Goal: Task Accomplishment & Management: Manage account settings

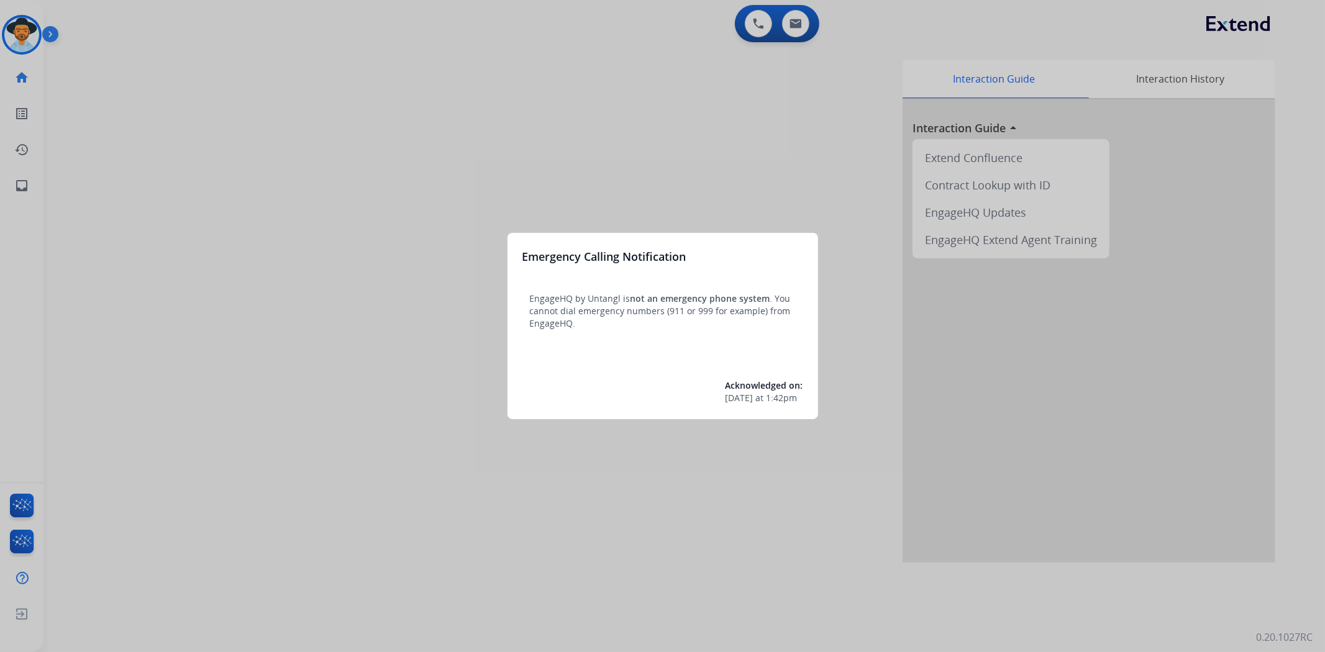
click at [14, 42] on div at bounding box center [662, 326] width 1325 height 652
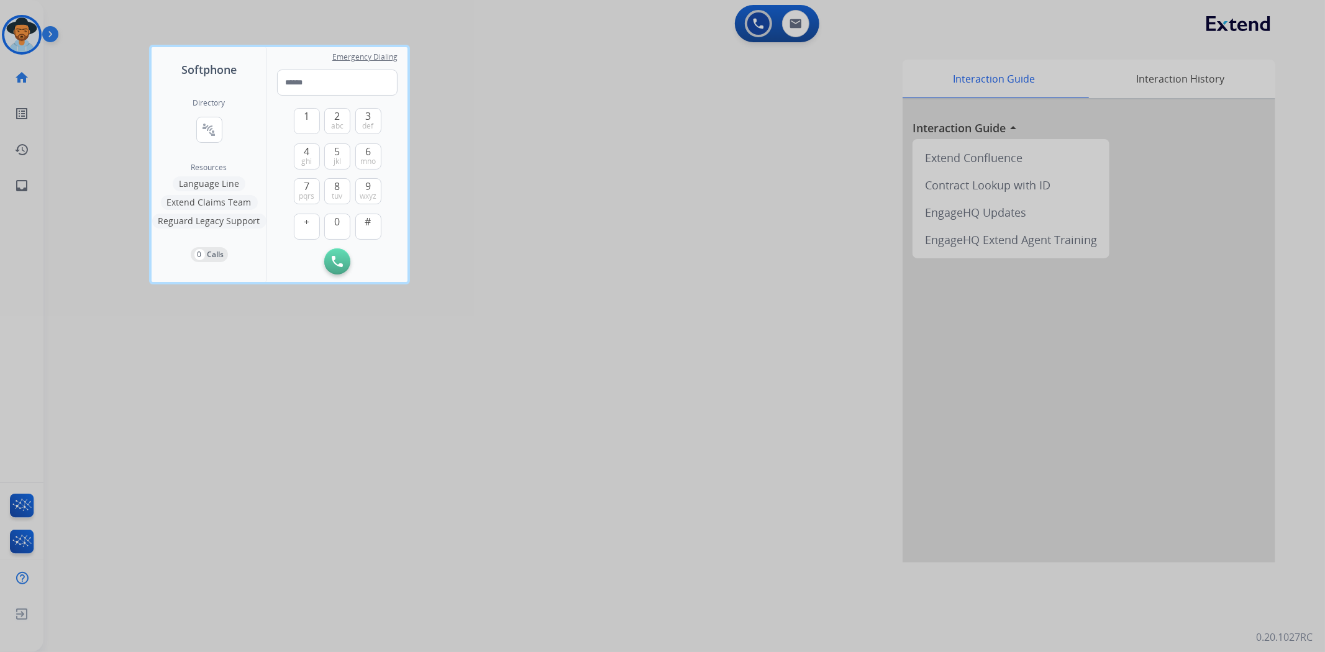
click at [21, 34] on div at bounding box center [662, 326] width 1325 height 652
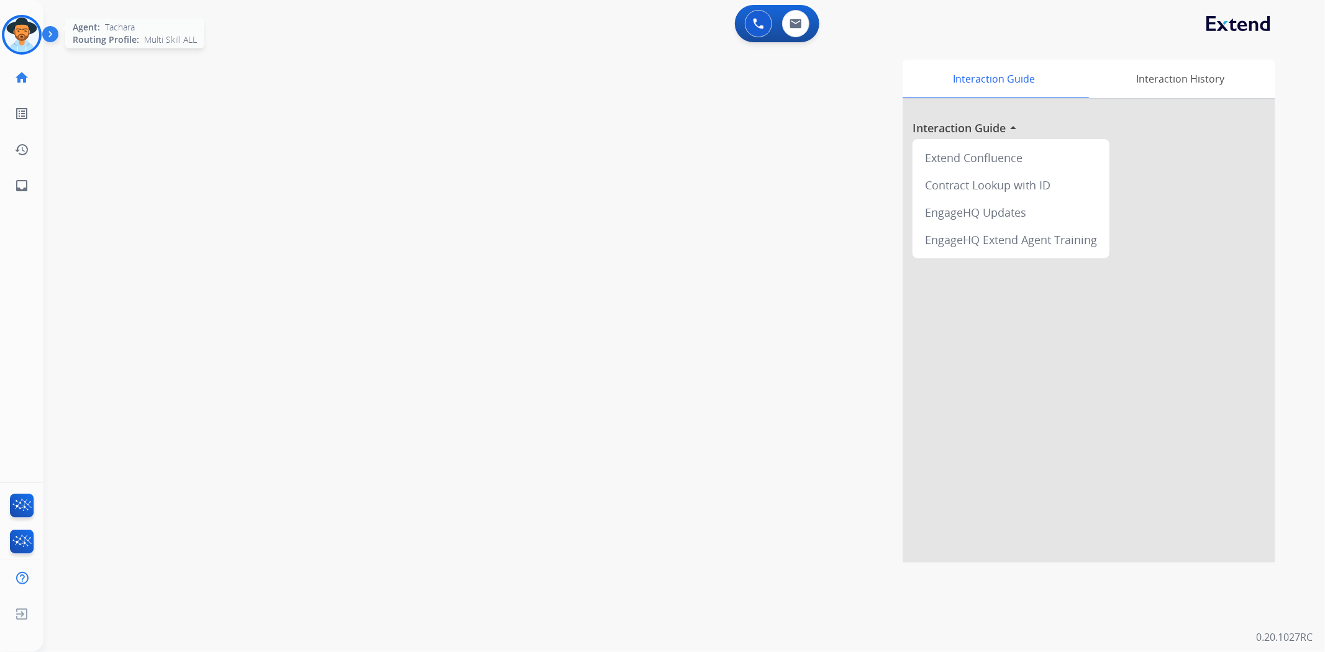
click at [21, 39] on img at bounding box center [21, 34] width 35 height 35
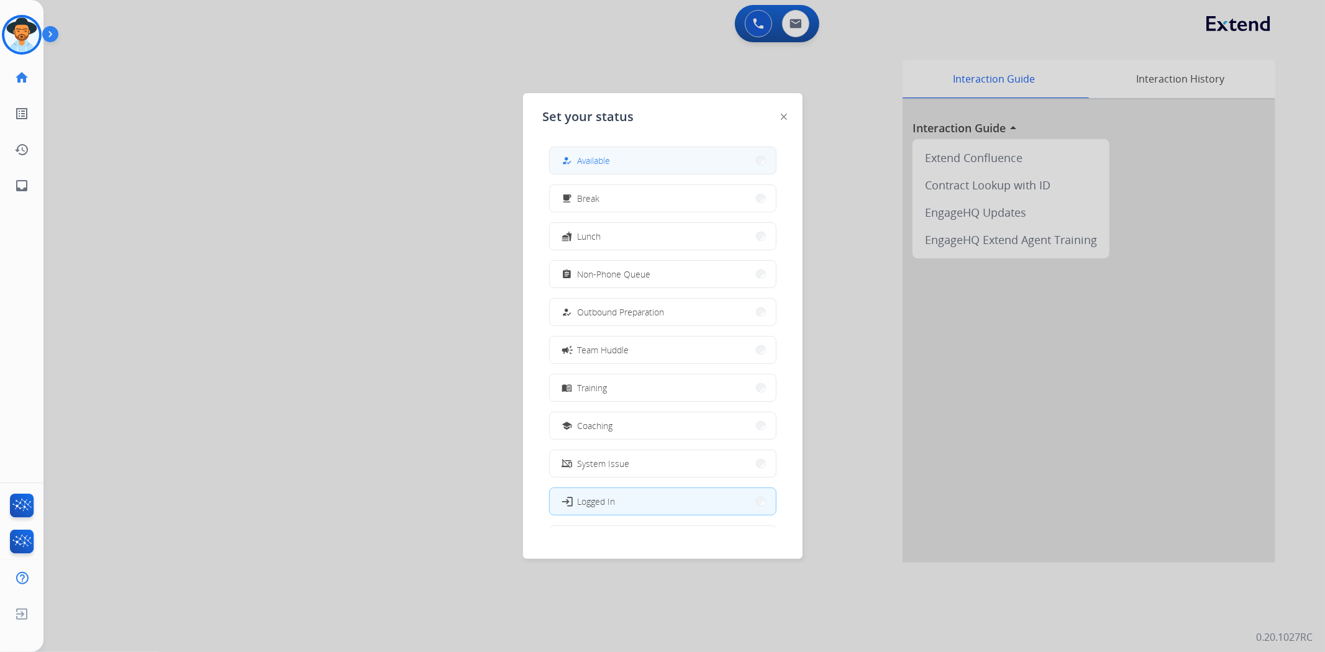
click at [632, 163] on button "how_to_reg Available" at bounding box center [663, 160] width 226 height 27
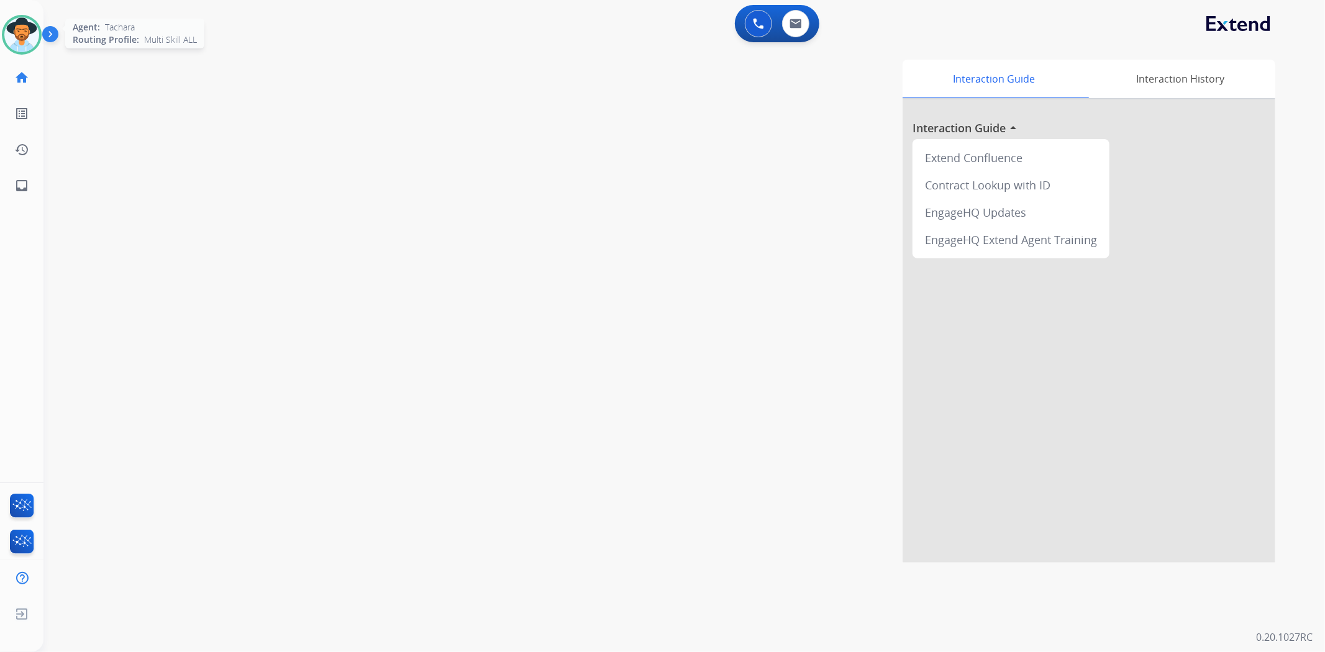
click at [7, 30] on img at bounding box center [21, 34] width 35 height 35
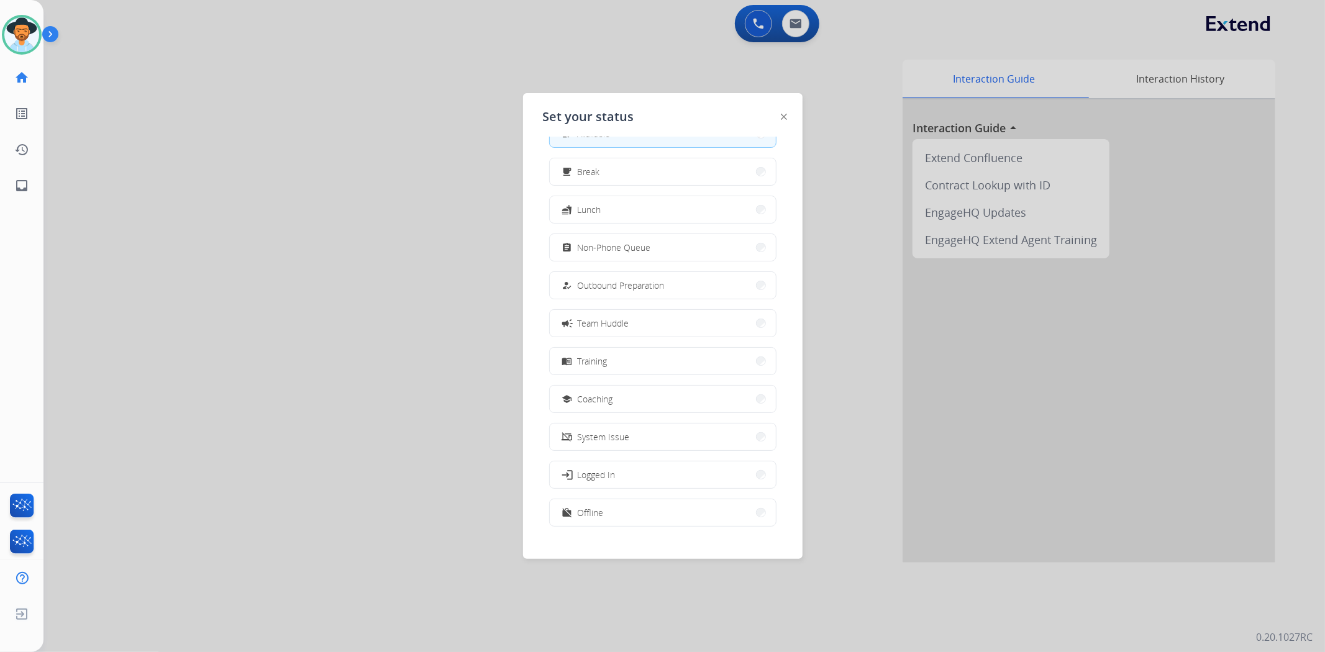
scroll to position [41, 0]
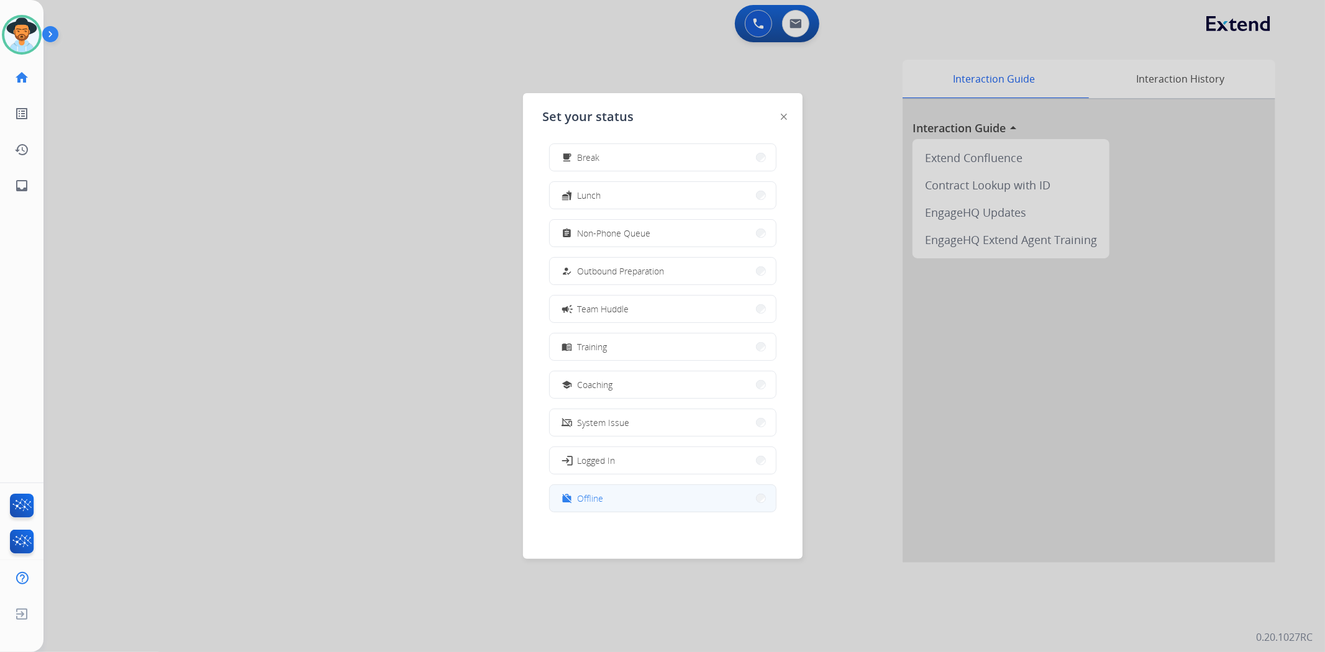
click at [604, 493] on button "work_off Offline" at bounding box center [663, 498] width 226 height 27
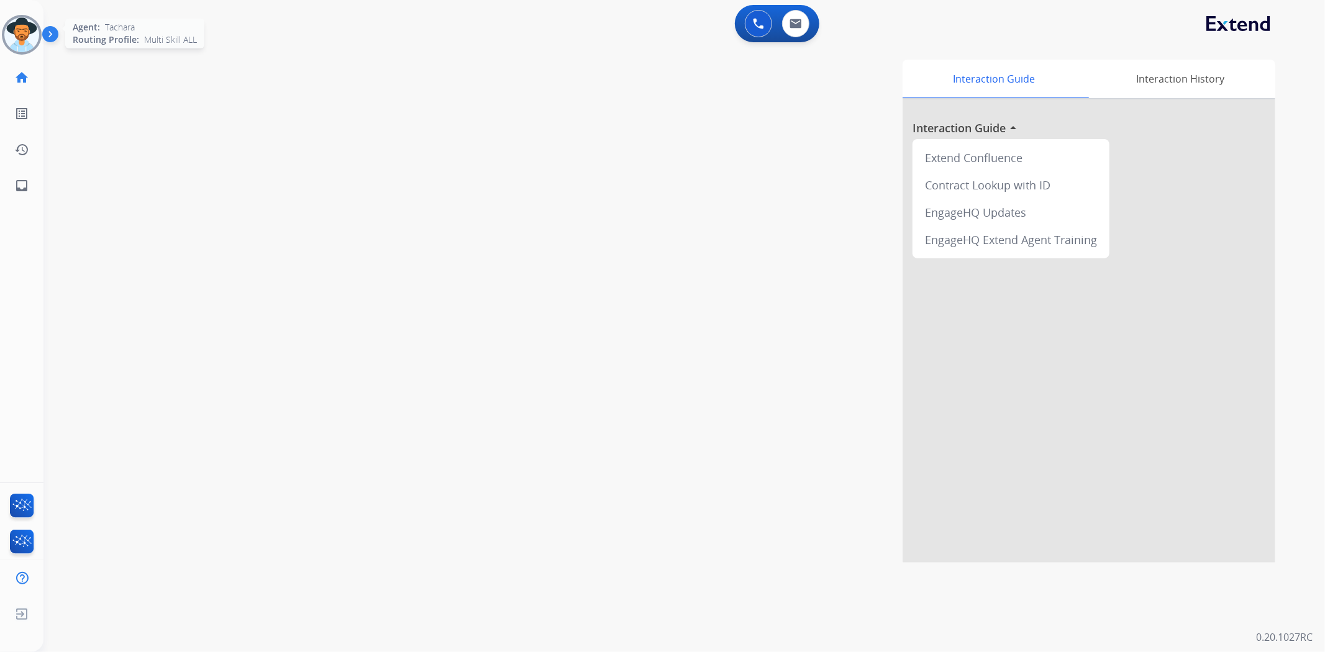
click at [22, 40] on img at bounding box center [21, 34] width 35 height 35
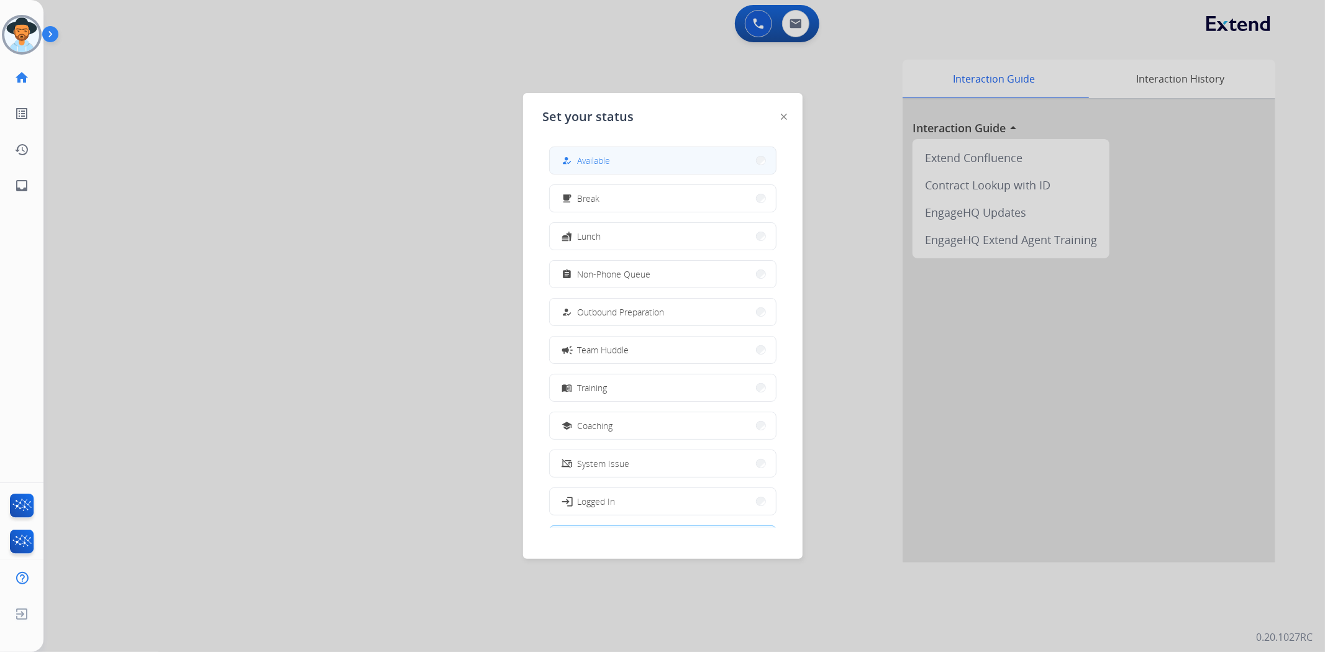
click at [633, 159] on button "how_to_reg Available" at bounding box center [663, 160] width 226 height 27
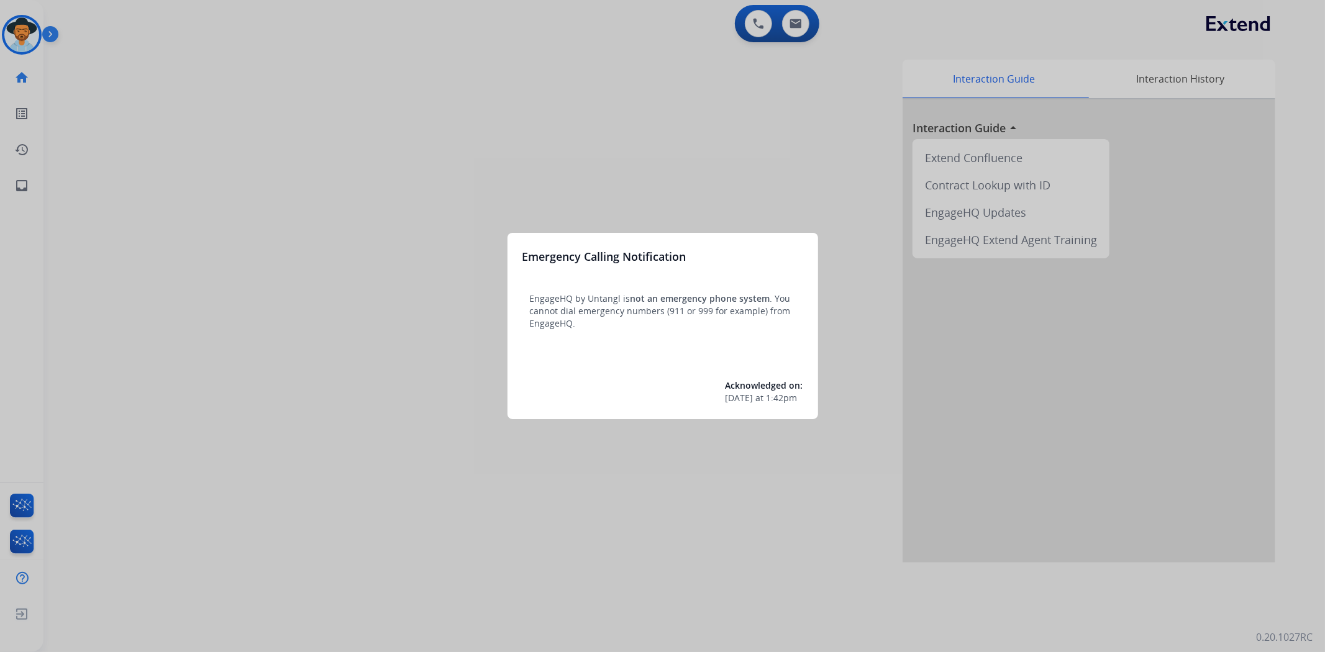
click at [25, 37] on div at bounding box center [662, 326] width 1325 height 652
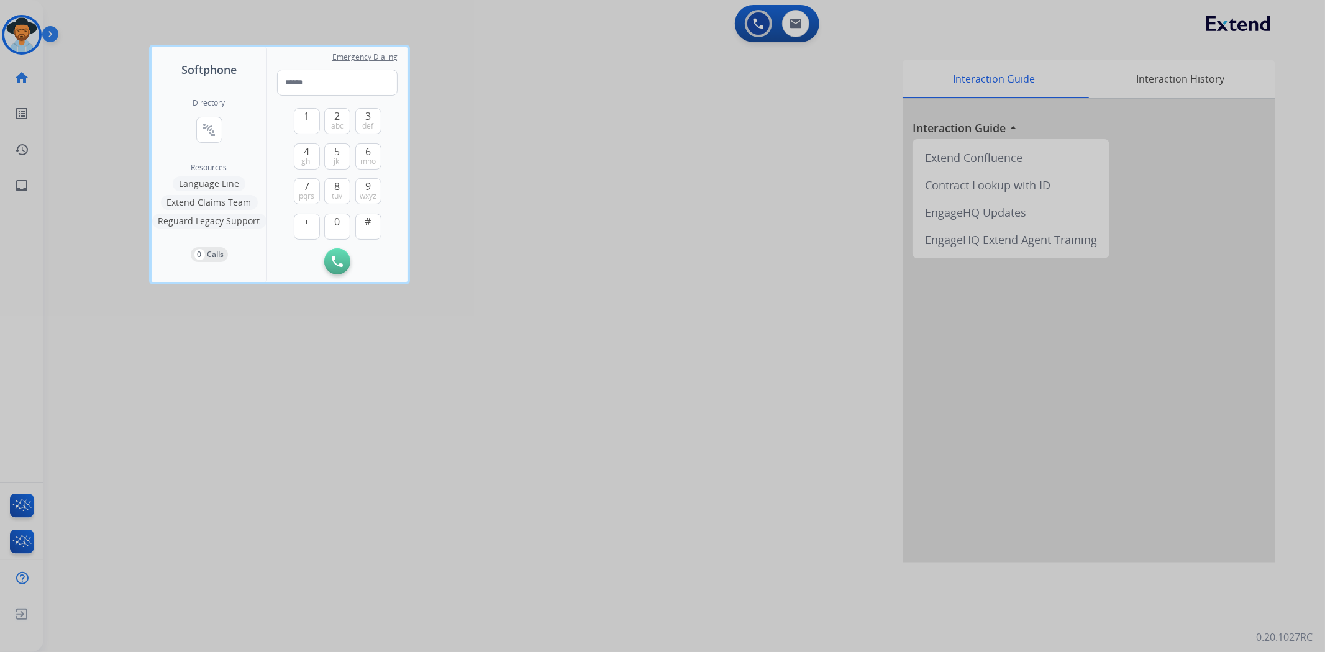
click at [16, 31] on div at bounding box center [662, 326] width 1325 height 652
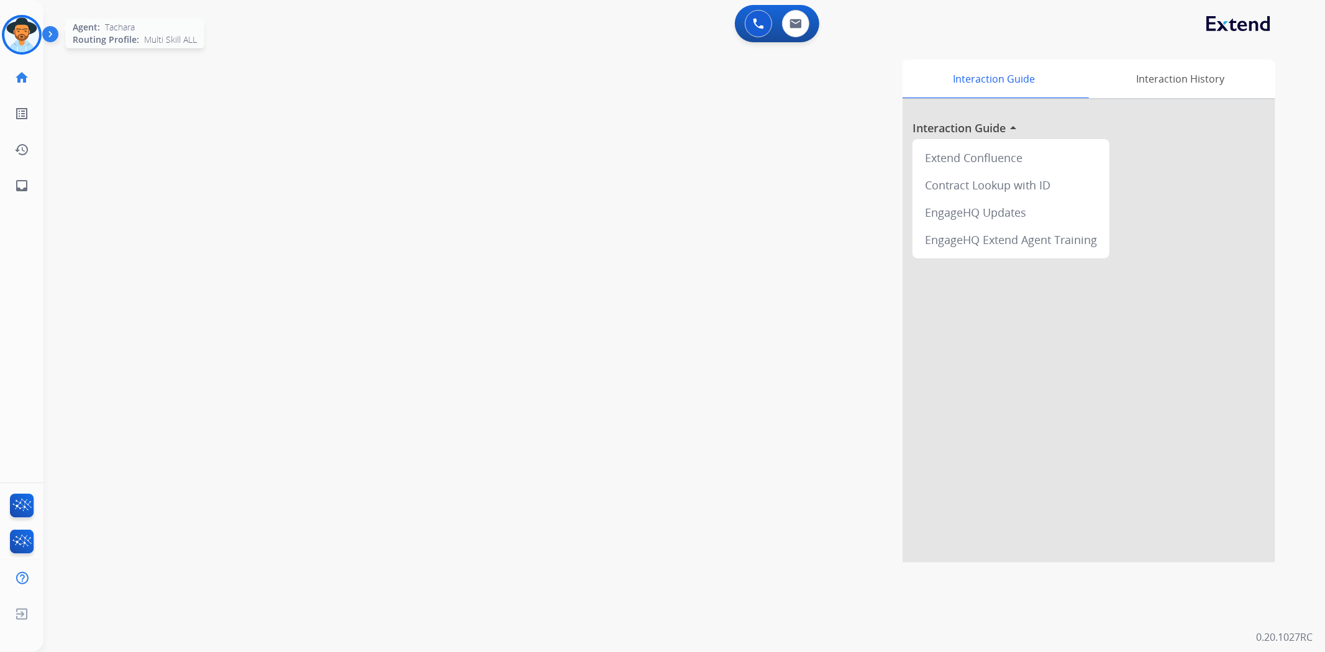
click at [27, 24] on img at bounding box center [21, 34] width 35 height 35
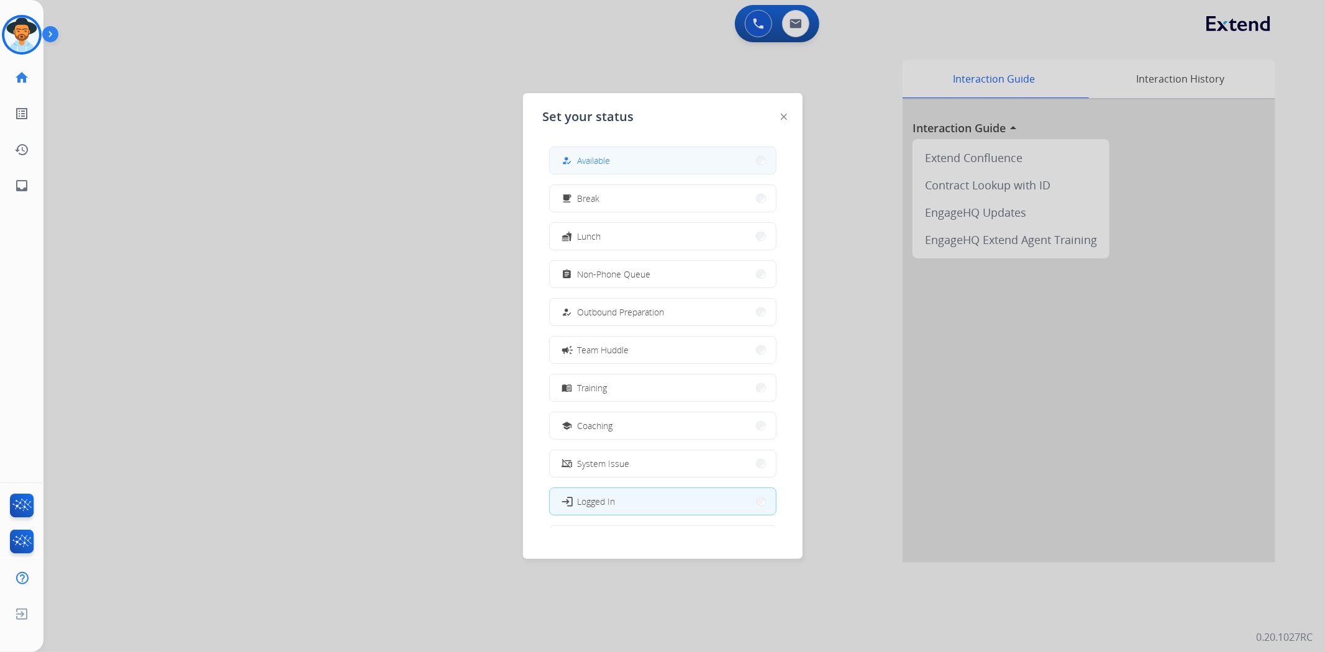
click at [634, 160] on button "how_to_reg Available" at bounding box center [663, 160] width 226 height 27
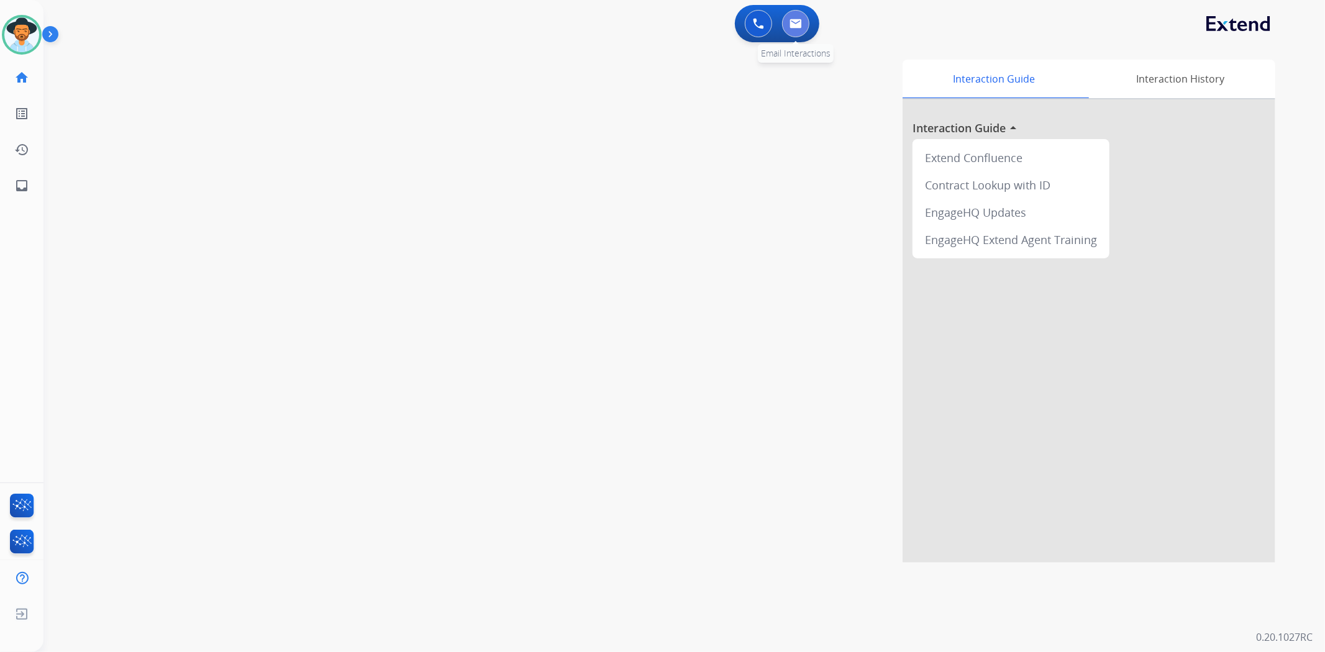
click at [793, 16] on button at bounding box center [795, 23] width 27 height 27
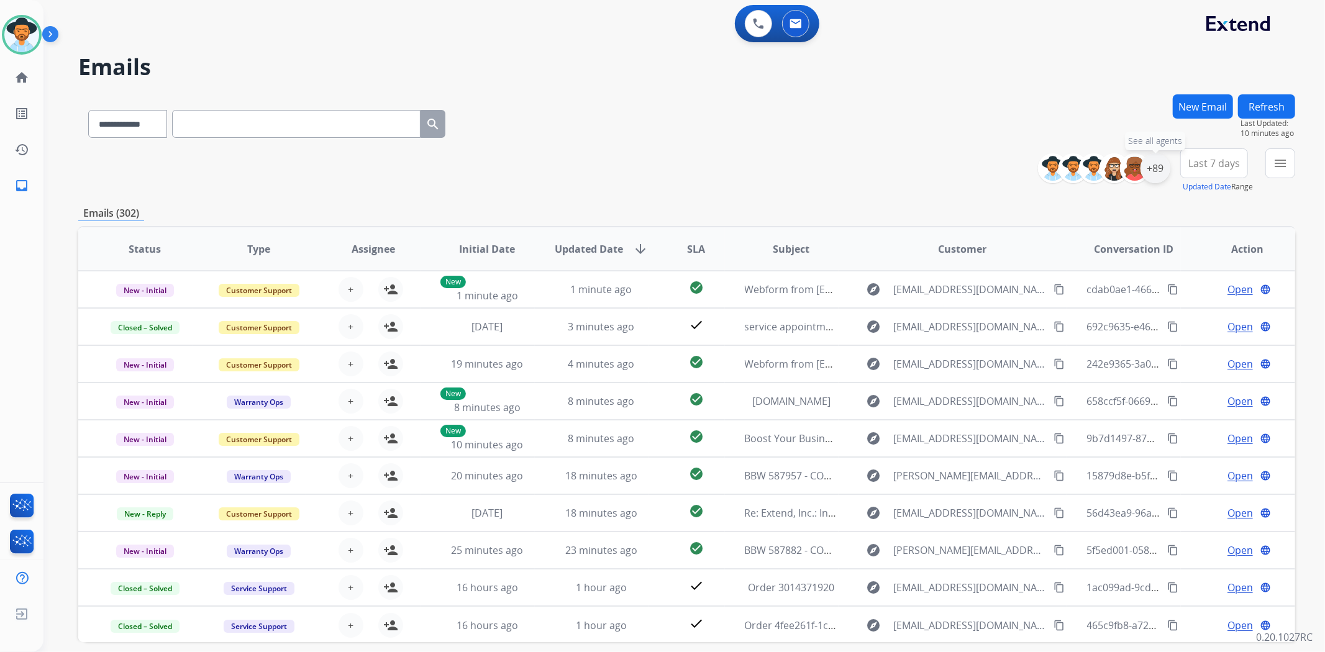
click at [1161, 168] on div "+89" at bounding box center [1156, 168] width 30 height 30
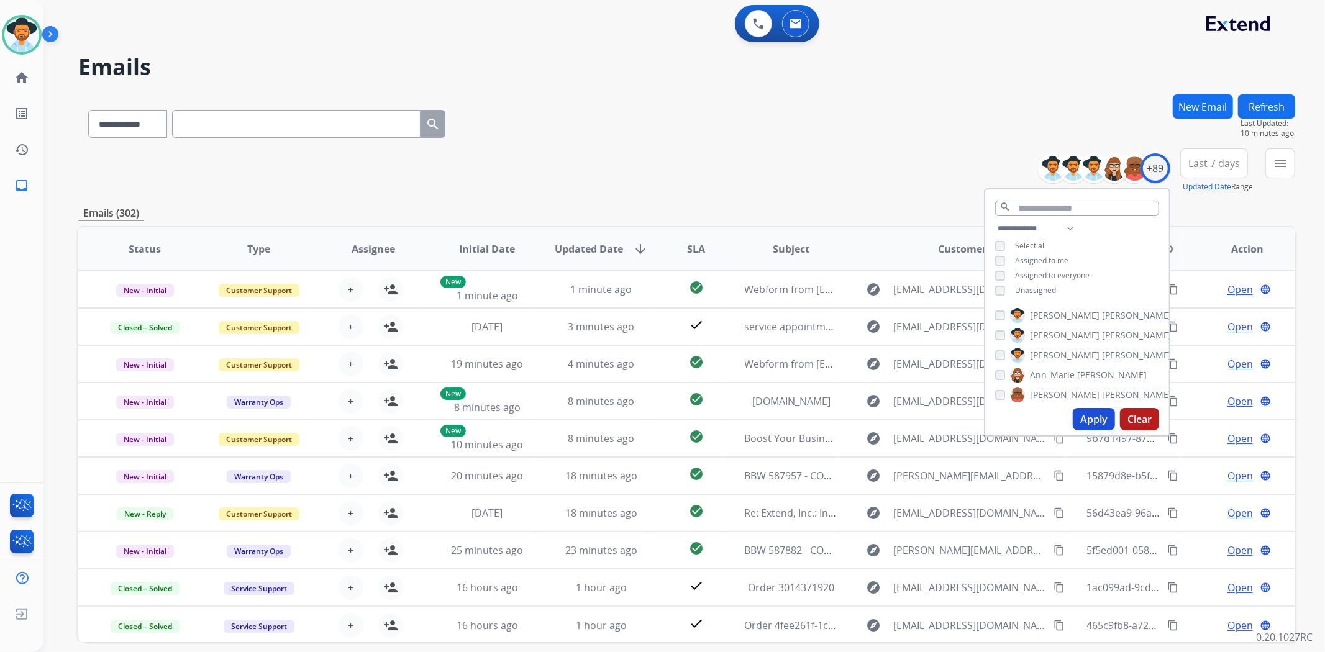
click at [1098, 419] on button "Apply" at bounding box center [1094, 419] width 42 height 22
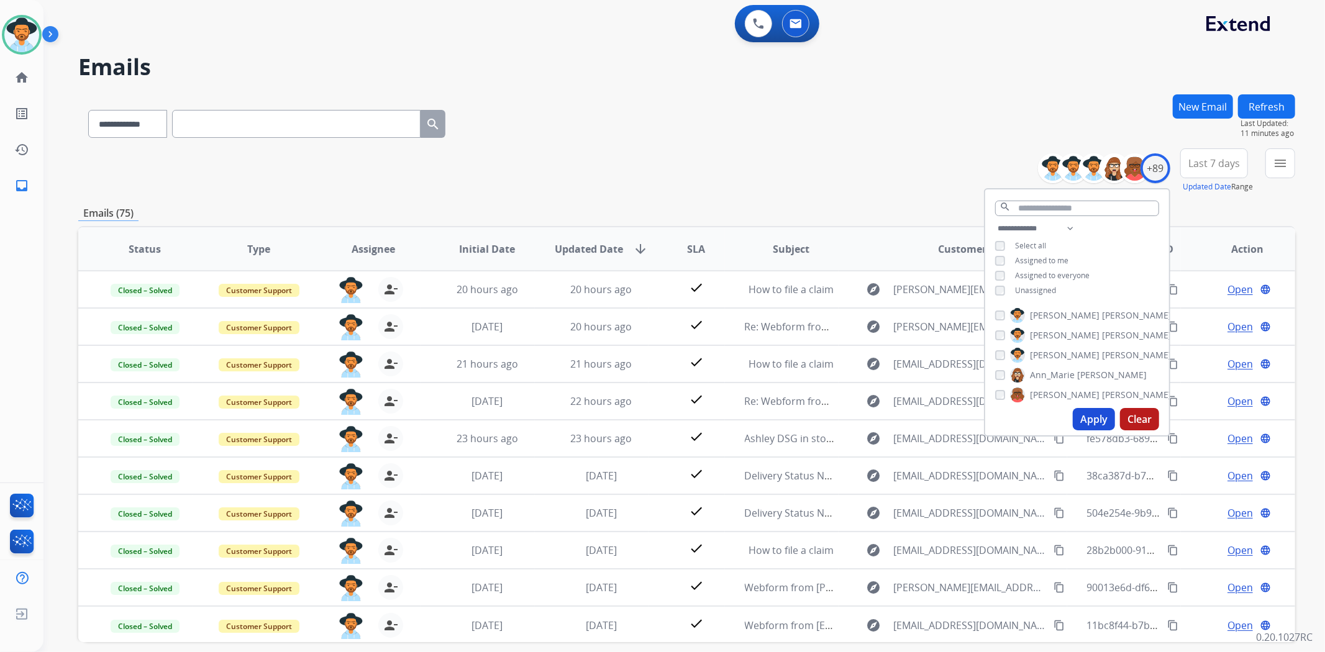
click at [846, 97] on div "**********" at bounding box center [686, 121] width 1217 height 54
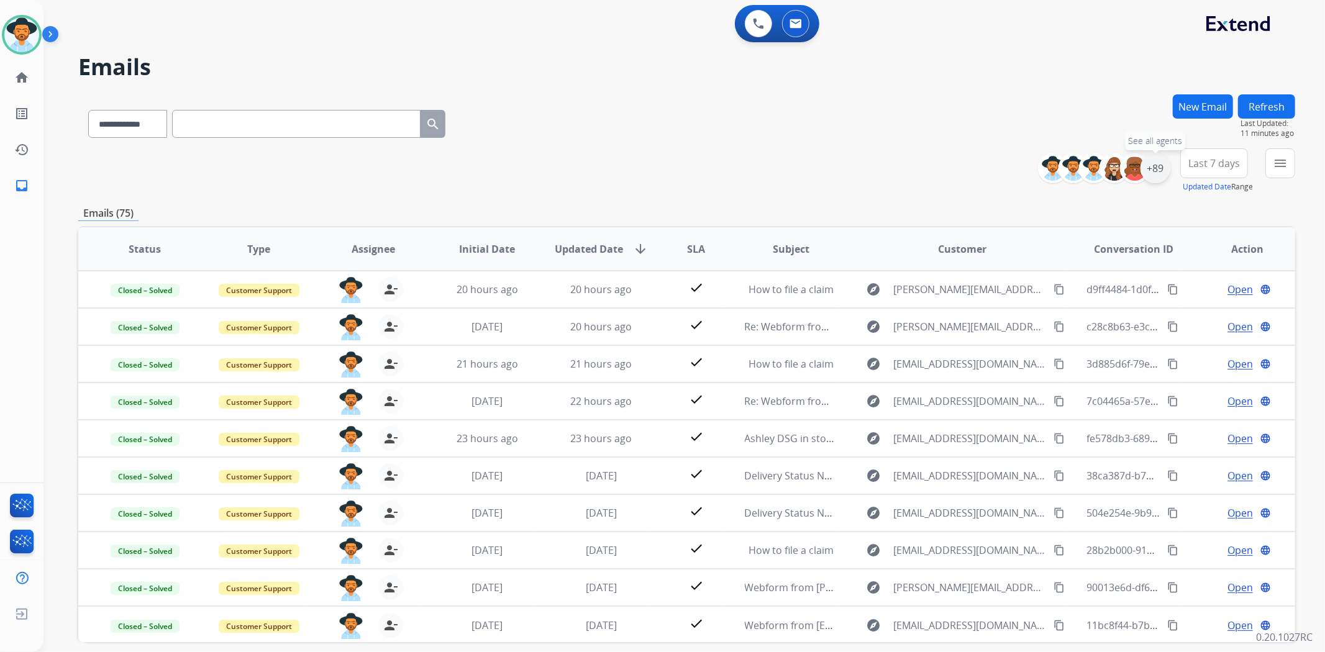
click at [1163, 172] on div "+89" at bounding box center [1156, 168] width 30 height 30
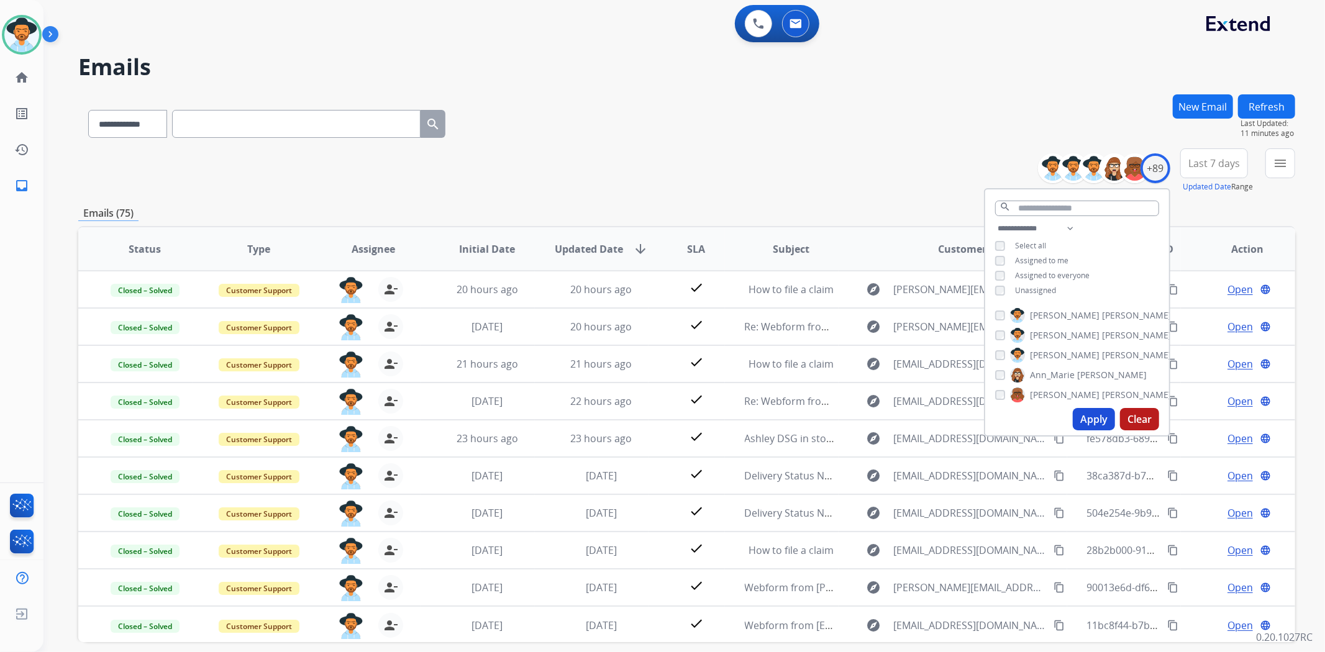
click at [1080, 423] on button "Apply" at bounding box center [1094, 419] width 42 height 22
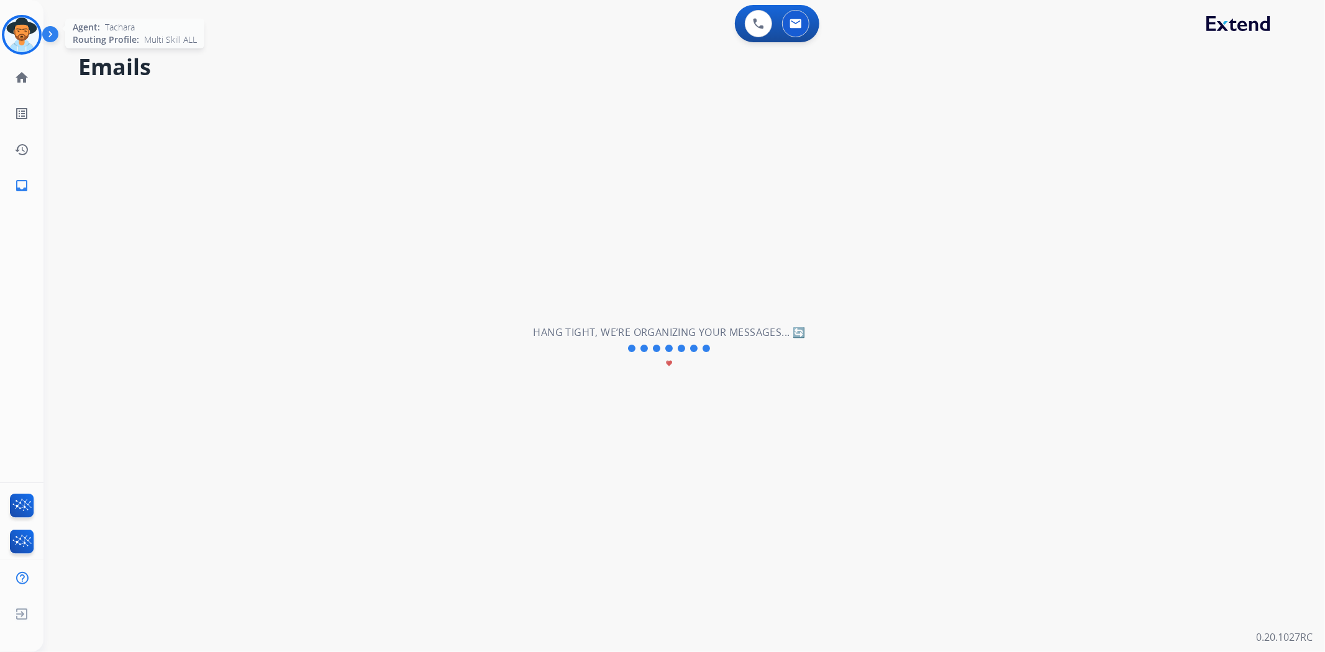
click at [26, 33] on img at bounding box center [21, 34] width 35 height 35
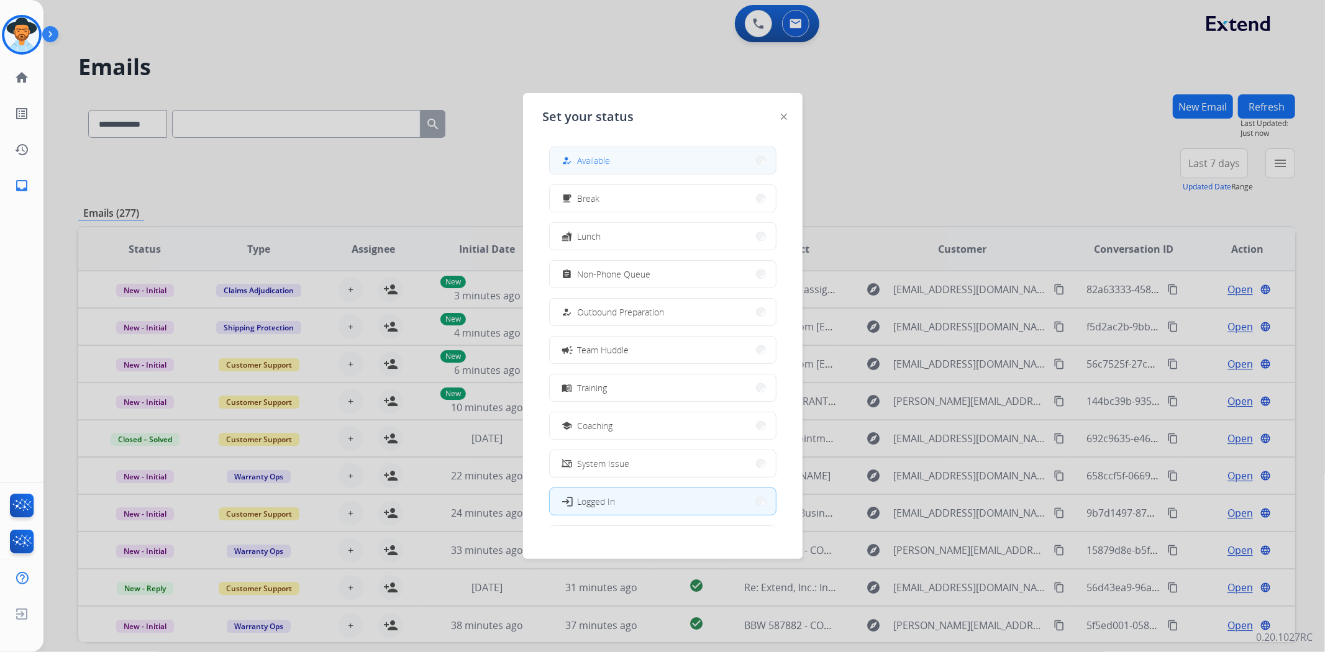
click at [615, 157] on button "how_to_reg Available" at bounding box center [663, 160] width 226 height 27
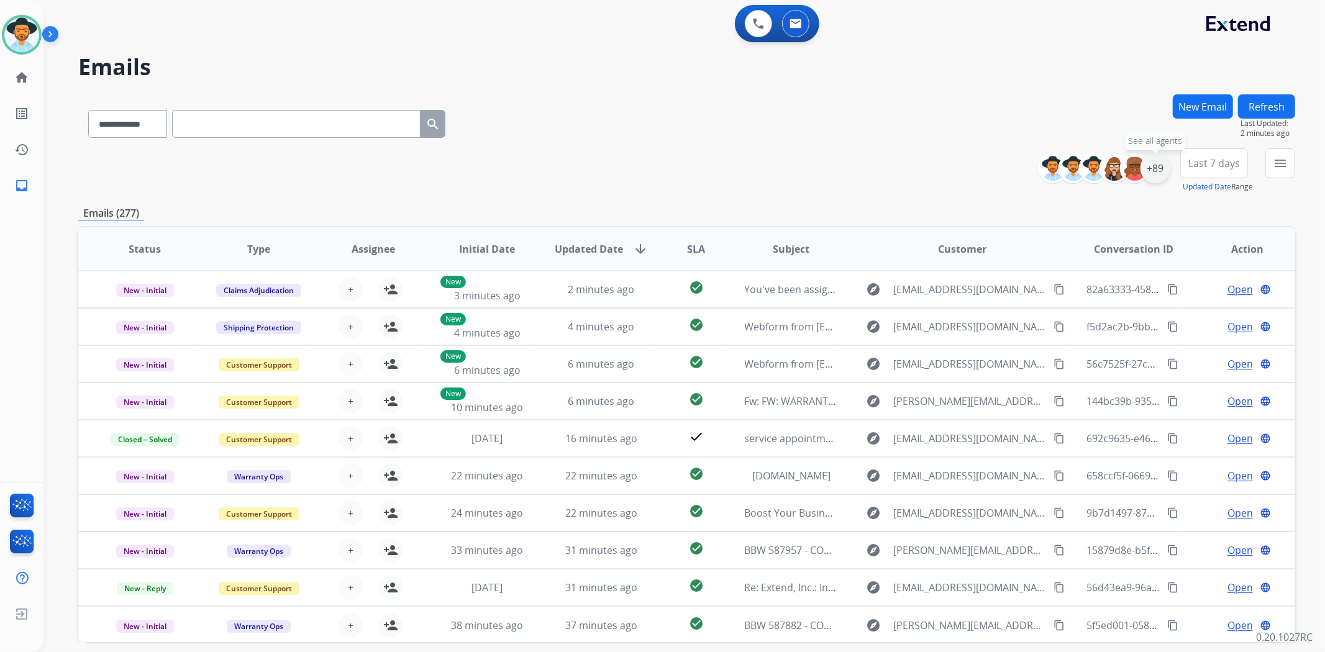
click at [1161, 171] on div "+89" at bounding box center [1156, 168] width 30 height 30
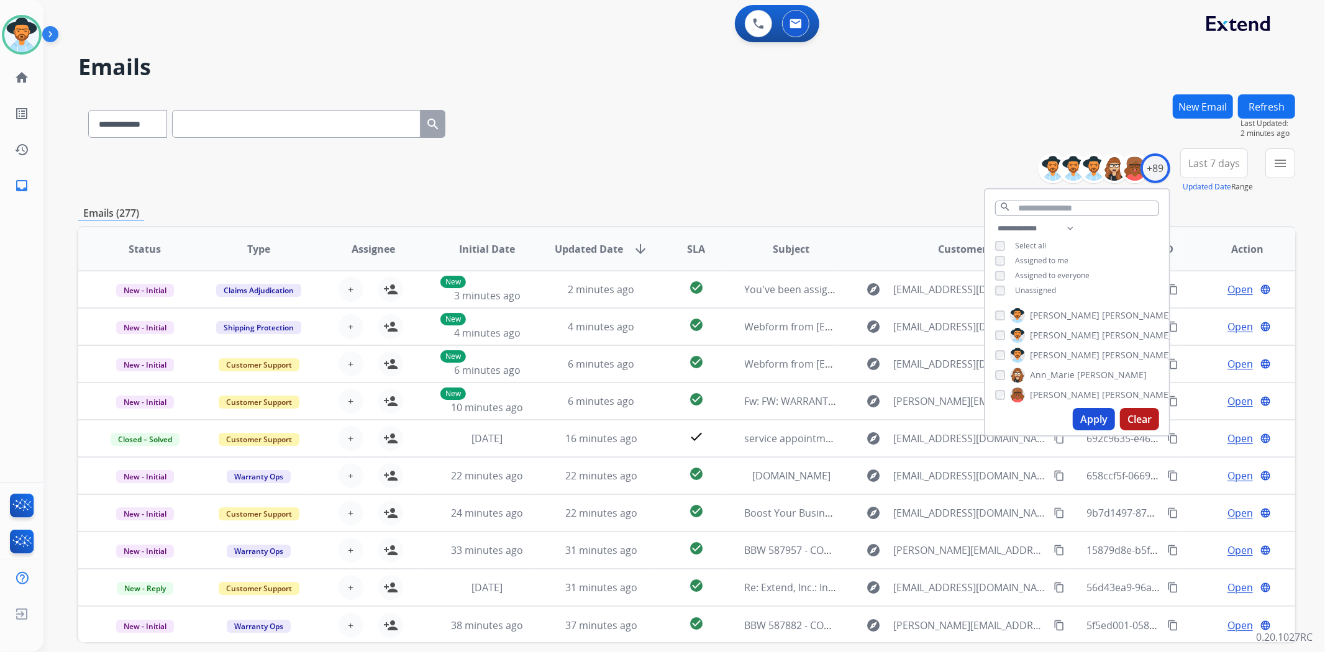
click at [844, 182] on div "**********" at bounding box center [686, 171] width 1217 height 45
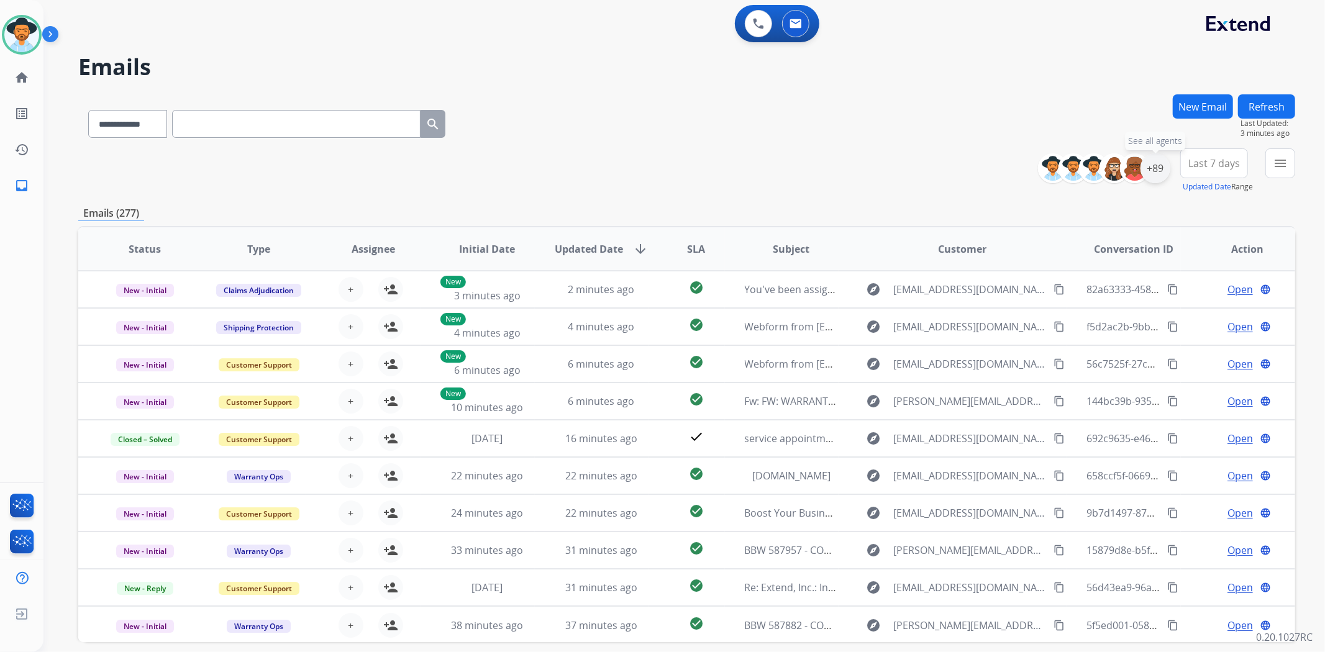
click at [1153, 163] on div "+89" at bounding box center [1156, 168] width 30 height 30
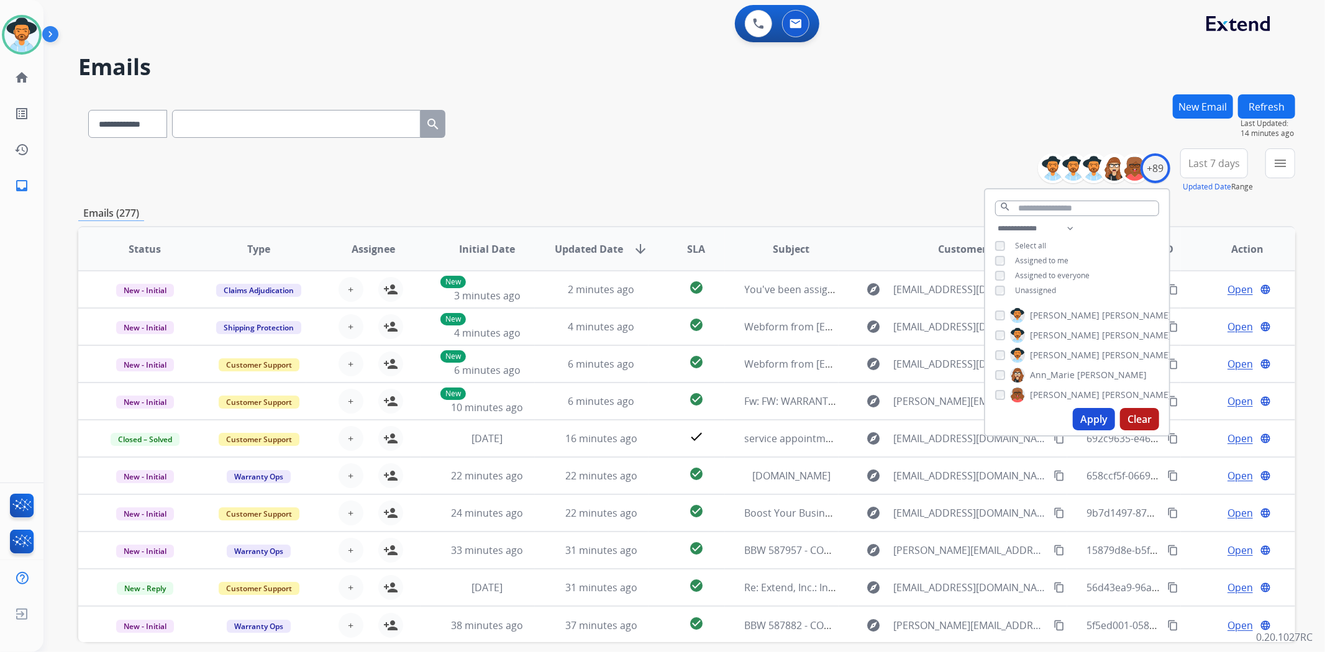
click at [918, 116] on div "**********" at bounding box center [686, 121] width 1217 height 54
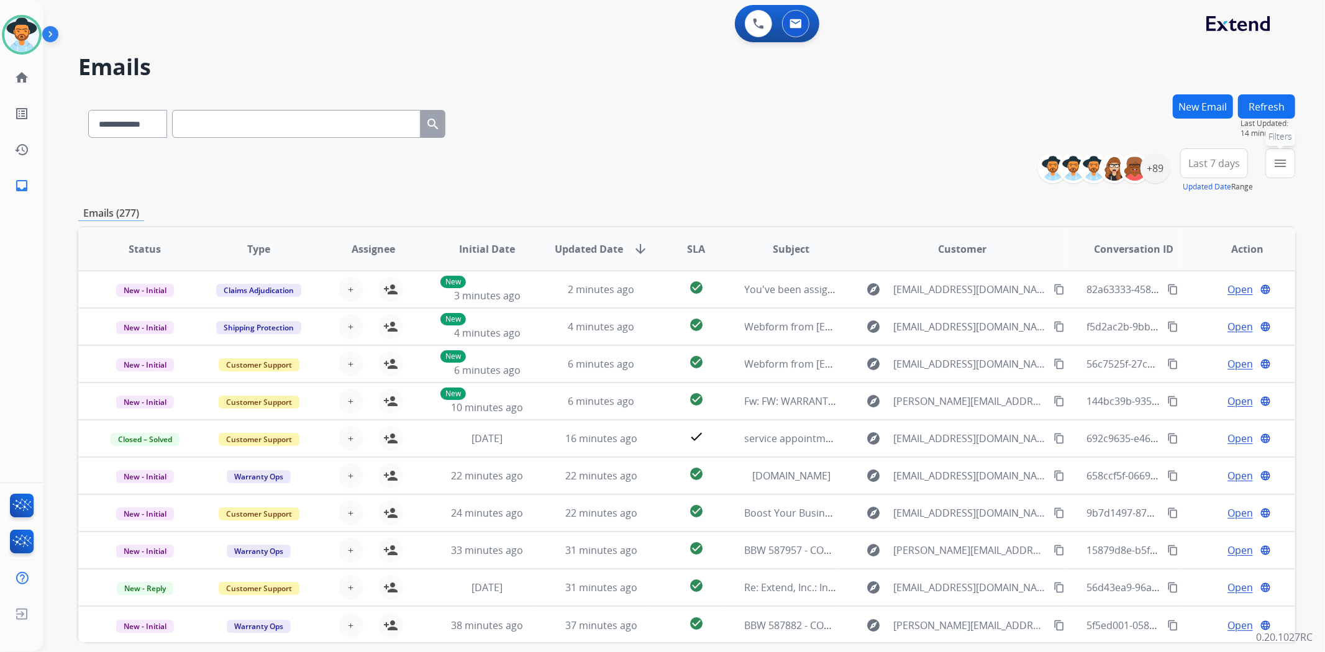
click at [1283, 165] on mat-icon "menu" at bounding box center [1280, 163] width 15 height 15
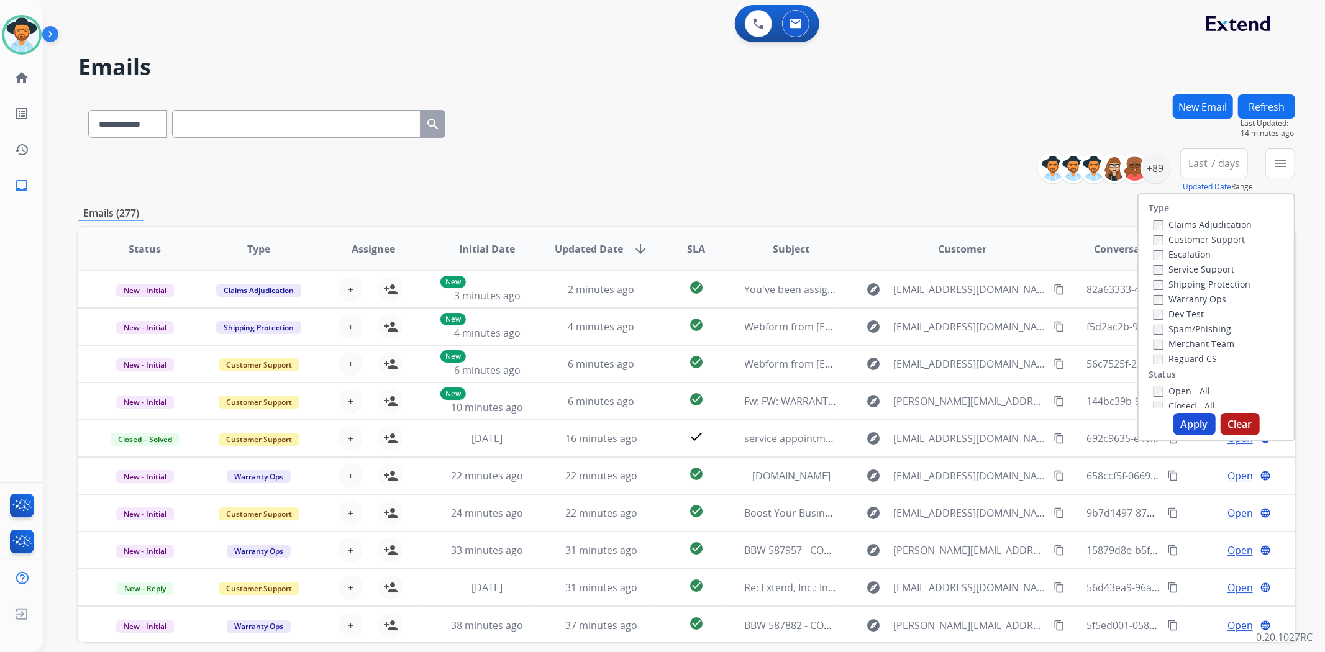
click at [954, 171] on div "**********" at bounding box center [686, 171] width 1217 height 45
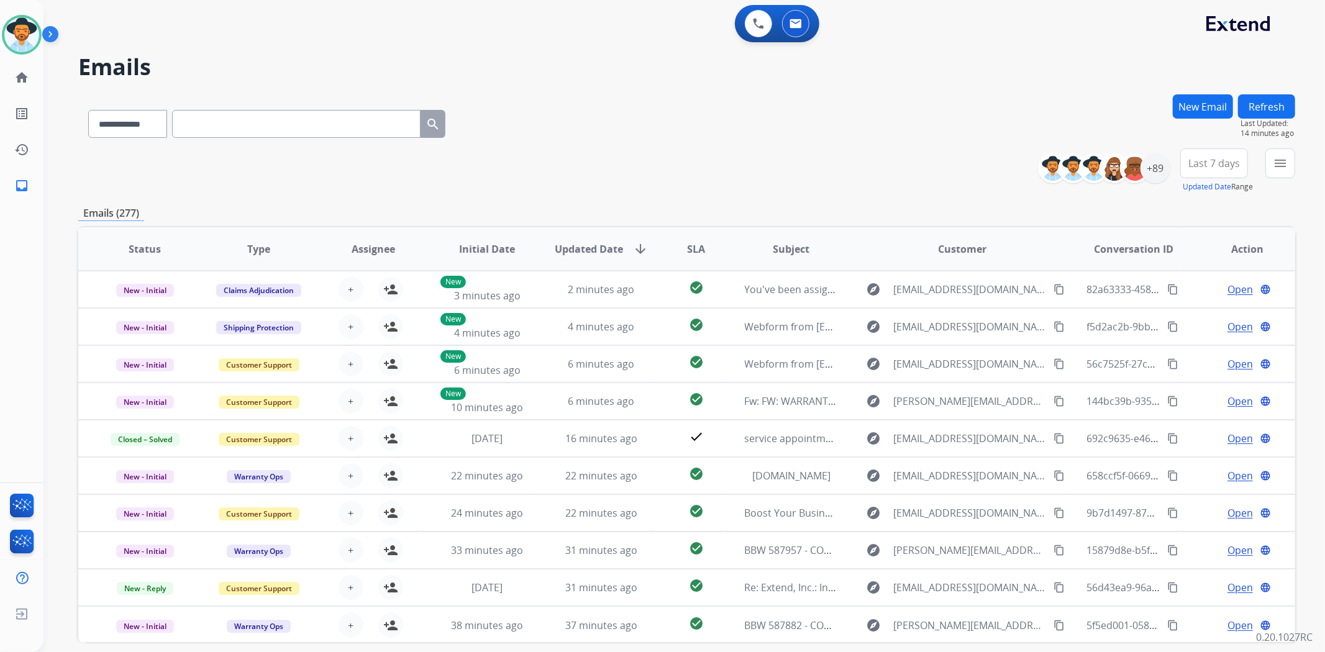
click at [1258, 101] on button "Refresh" at bounding box center [1266, 106] width 57 height 24
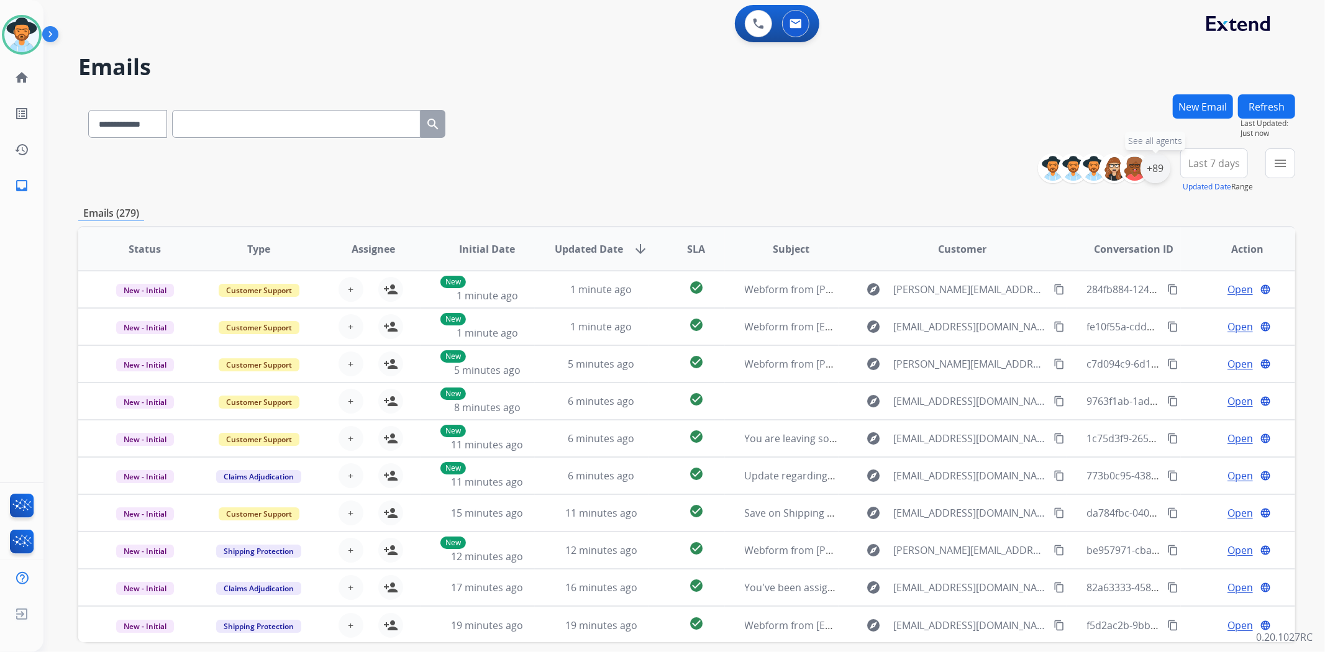
click at [1154, 171] on div "+89" at bounding box center [1156, 168] width 30 height 30
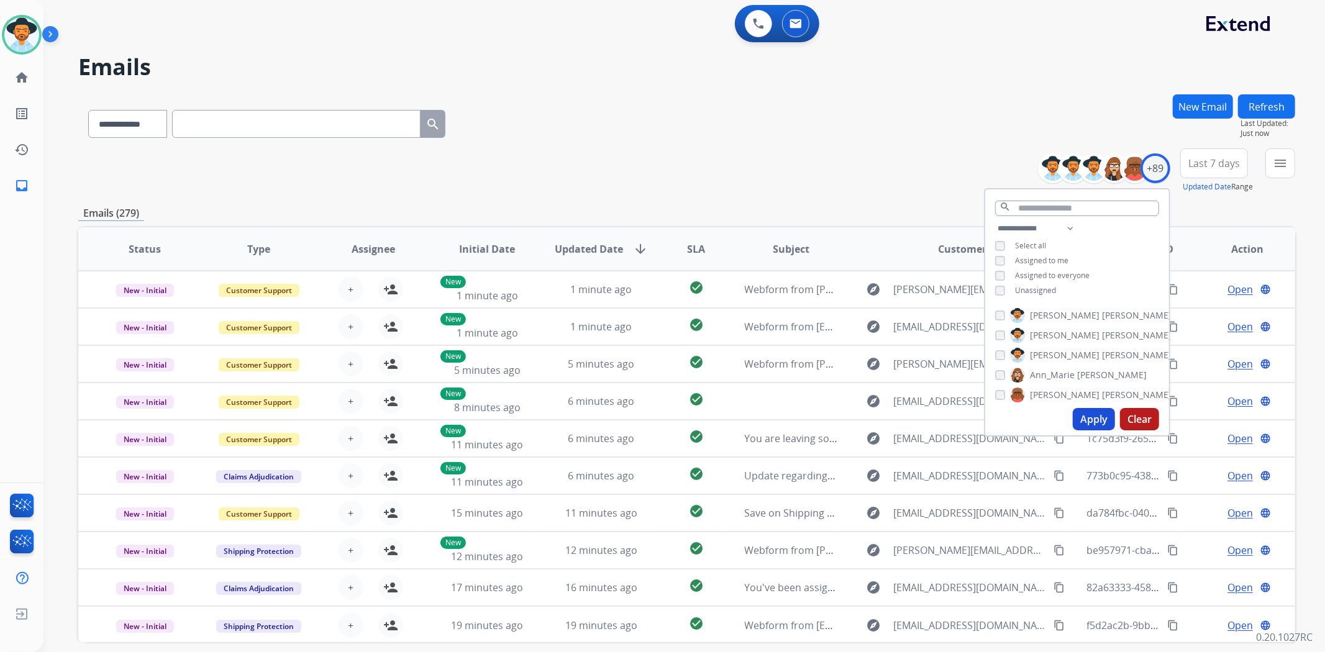
click at [1000, 295] on div "**********" at bounding box center [1077, 261] width 184 height 80
click at [1076, 417] on button "Apply" at bounding box center [1094, 419] width 42 height 22
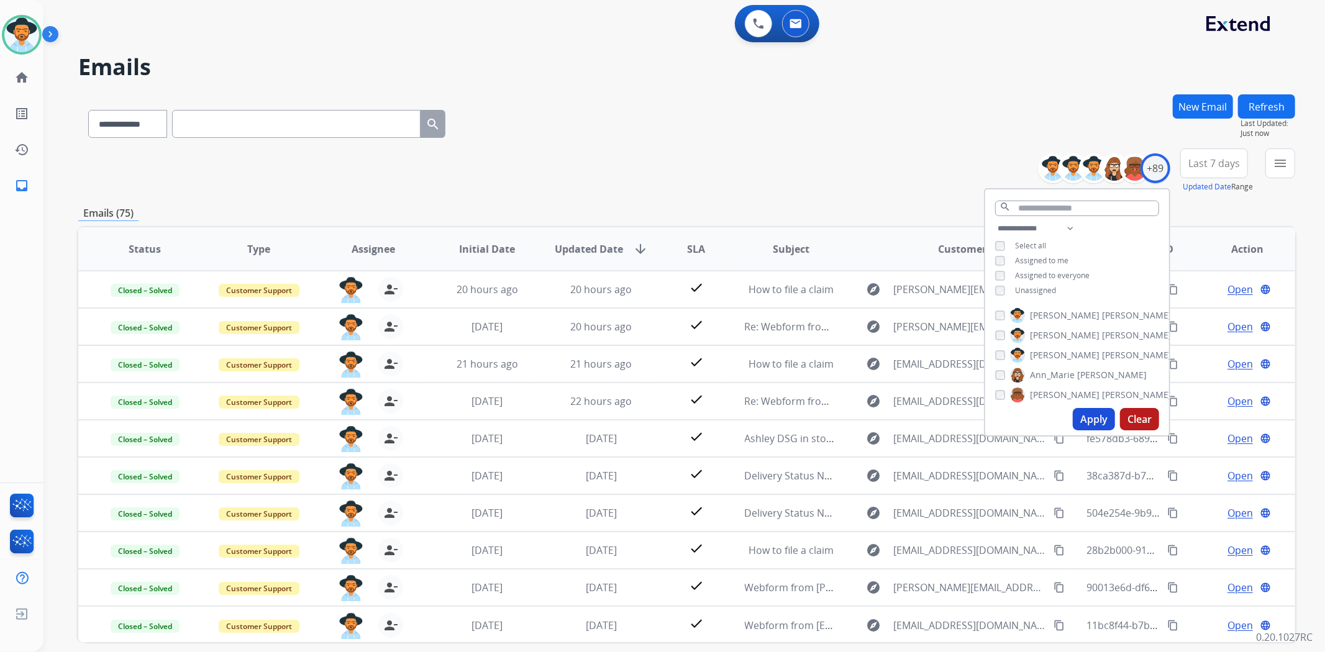
click at [846, 157] on div "**********" at bounding box center [686, 171] width 1217 height 45
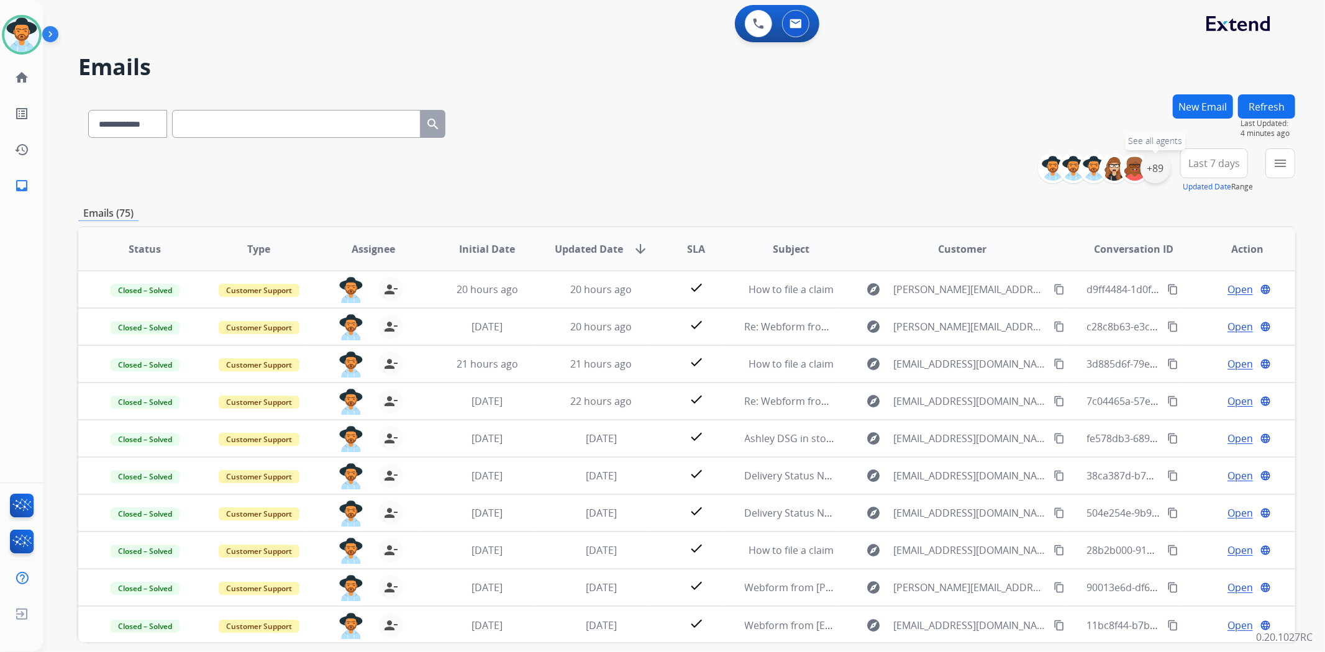
click at [1156, 163] on div "+89" at bounding box center [1156, 168] width 30 height 30
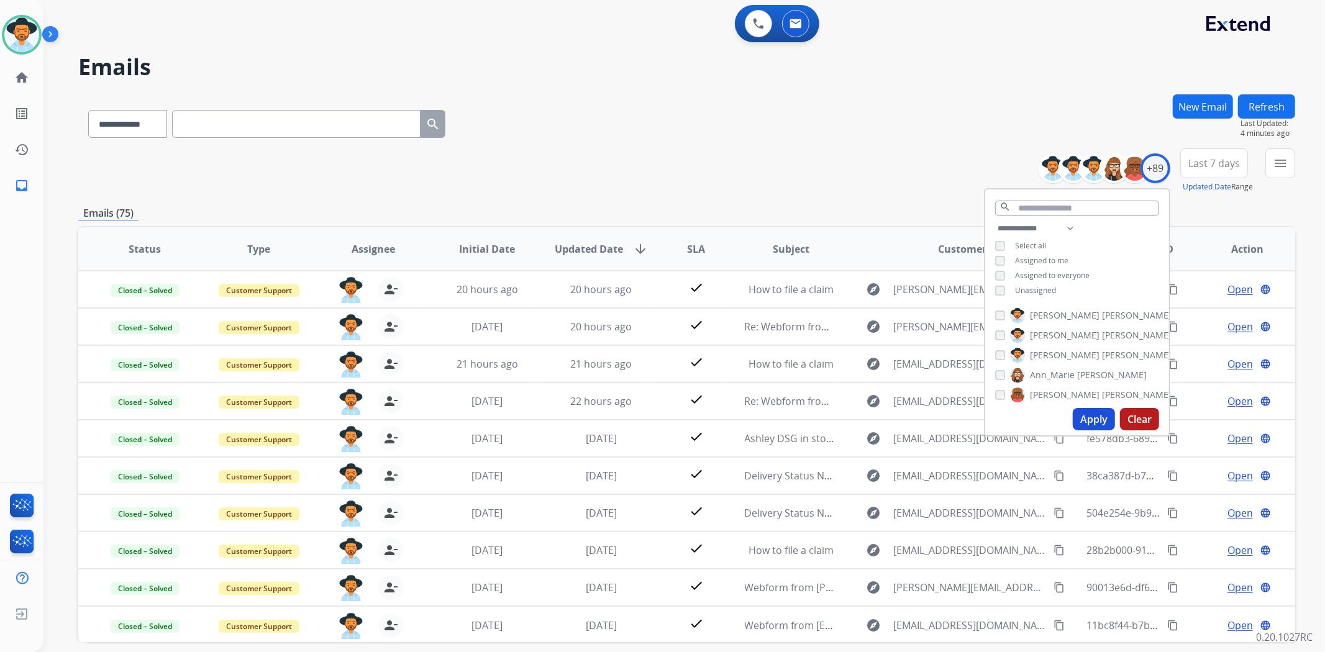
click at [1099, 426] on button "Apply" at bounding box center [1094, 419] width 42 height 22
click at [946, 119] on div "**********" at bounding box center [686, 121] width 1217 height 54
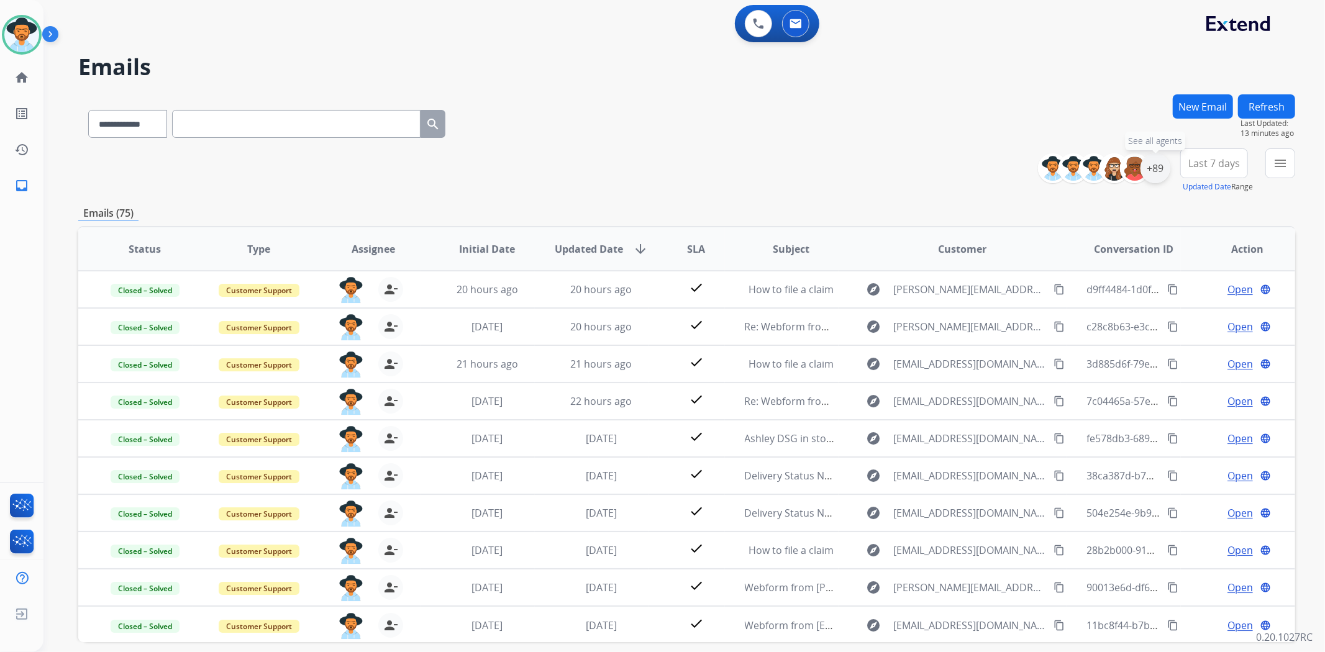
click at [1159, 170] on div "+89" at bounding box center [1156, 168] width 30 height 30
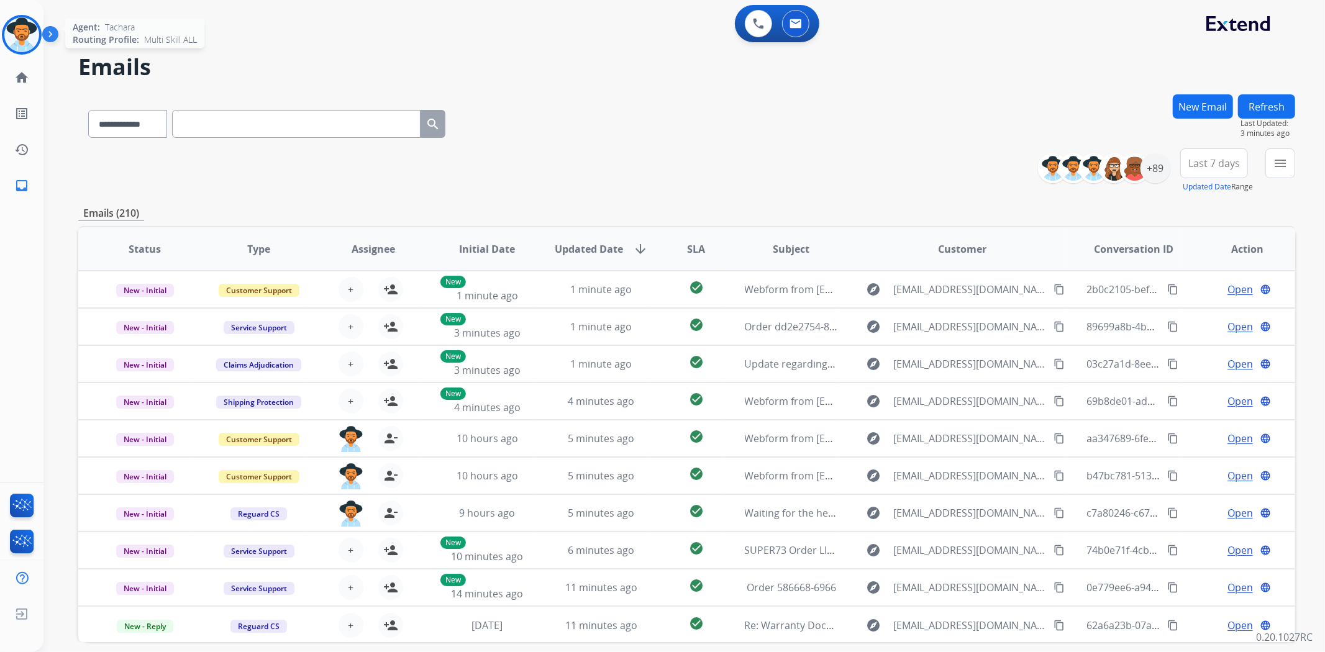
click at [17, 32] on img at bounding box center [21, 34] width 35 height 35
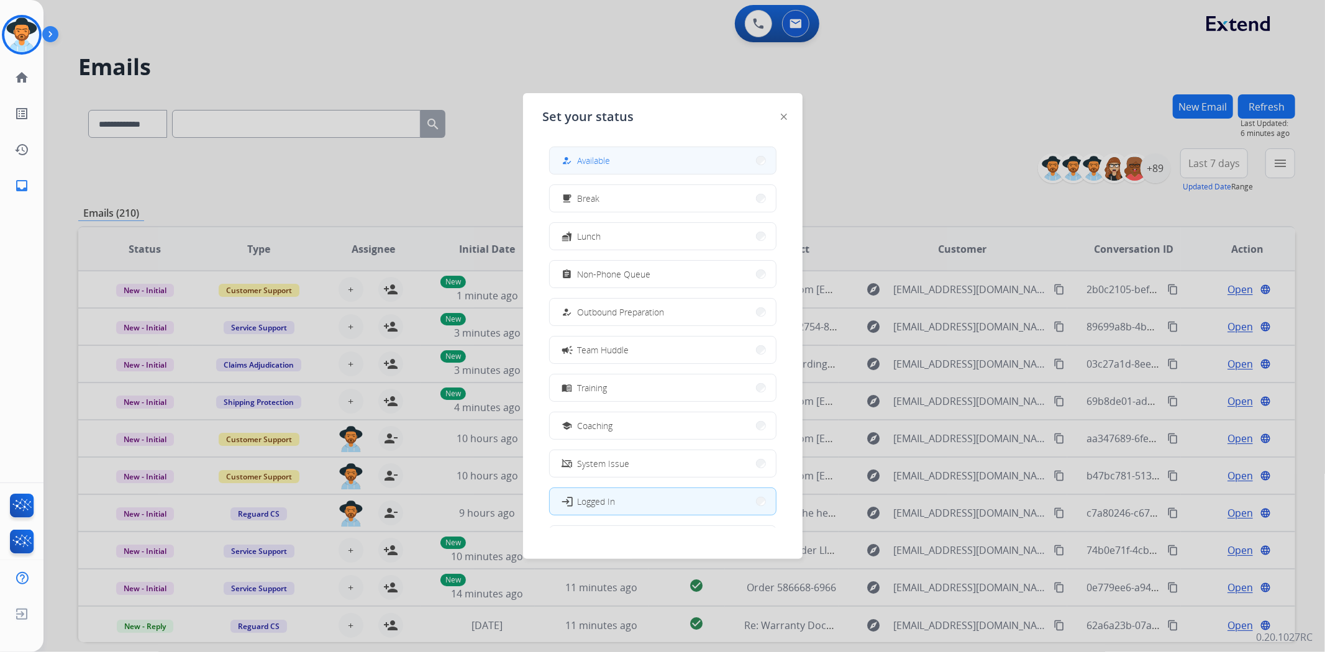
click at [649, 159] on button "how_to_reg Available" at bounding box center [663, 160] width 226 height 27
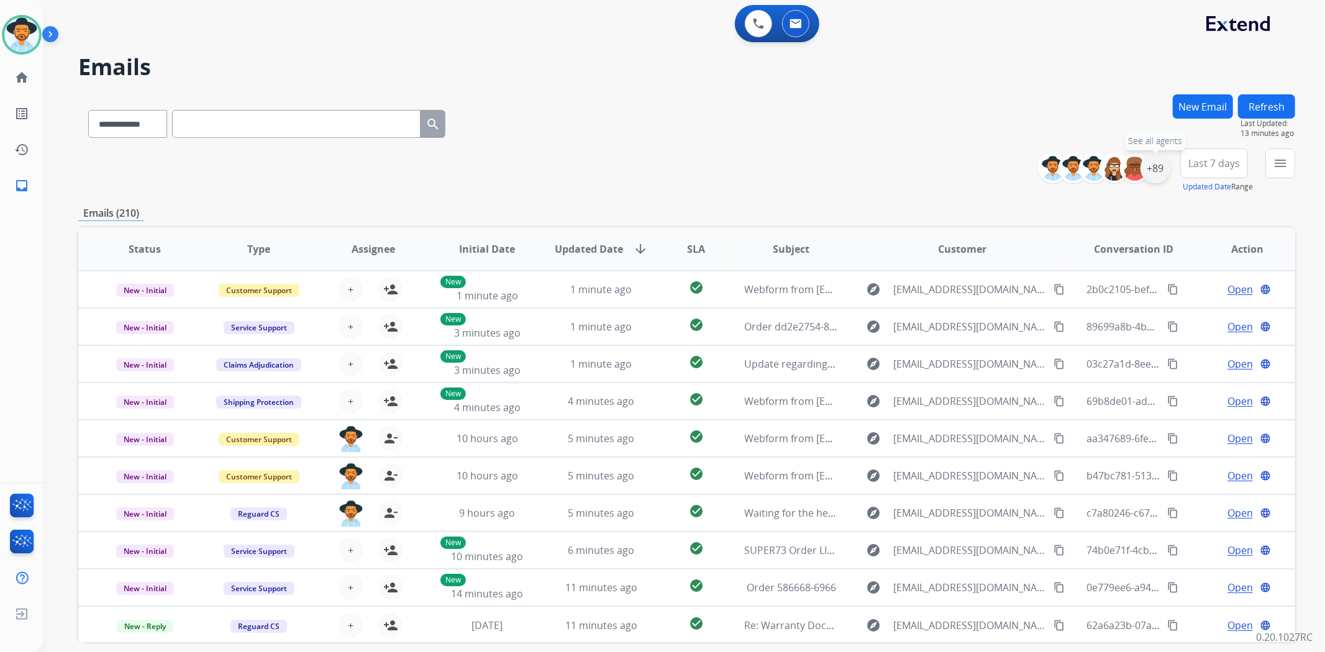
click at [1151, 170] on div "+89" at bounding box center [1156, 168] width 30 height 30
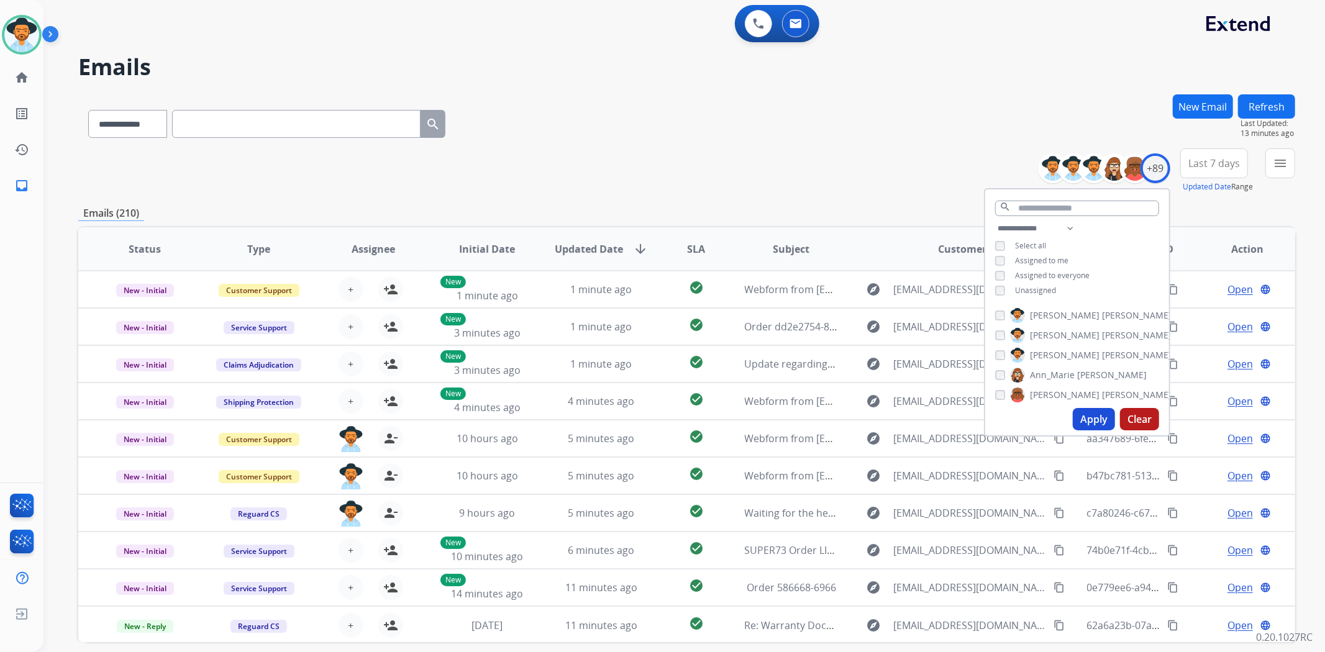
click at [848, 165] on div "**********" at bounding box center [686, 171] width 1217 height 45
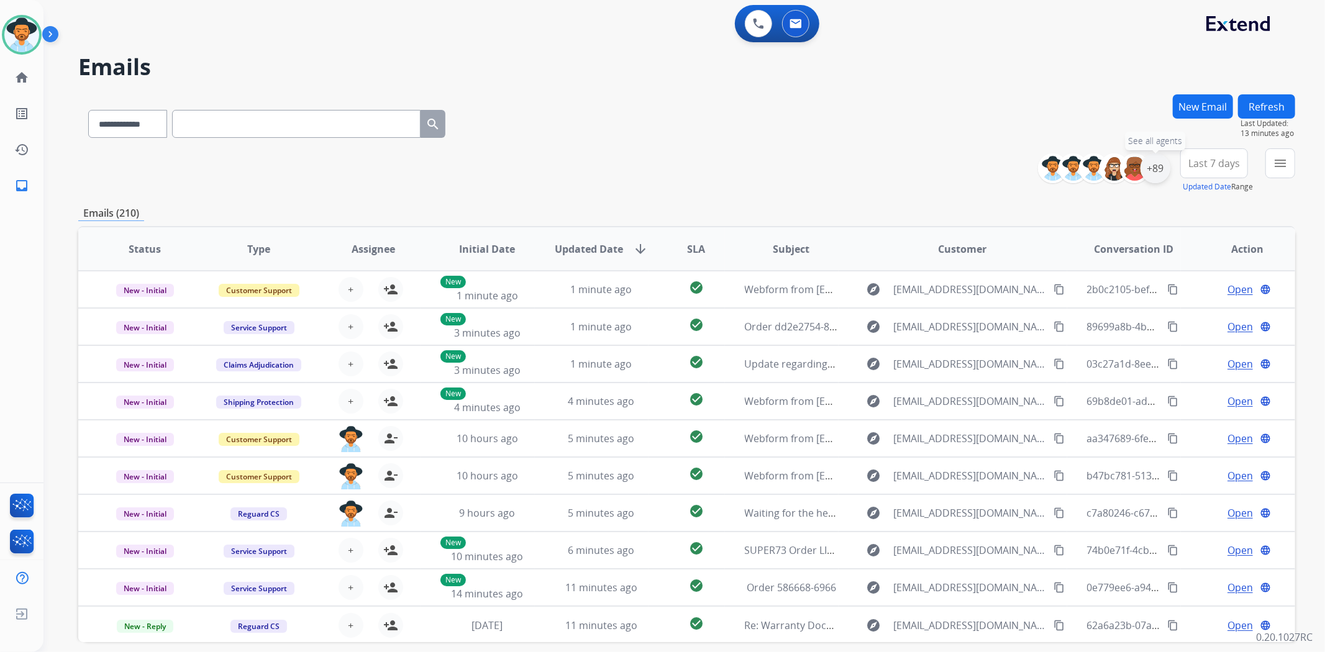
click at [1151, 171] on div "+89" at bounding box center [1156, 168] width 30 height 30
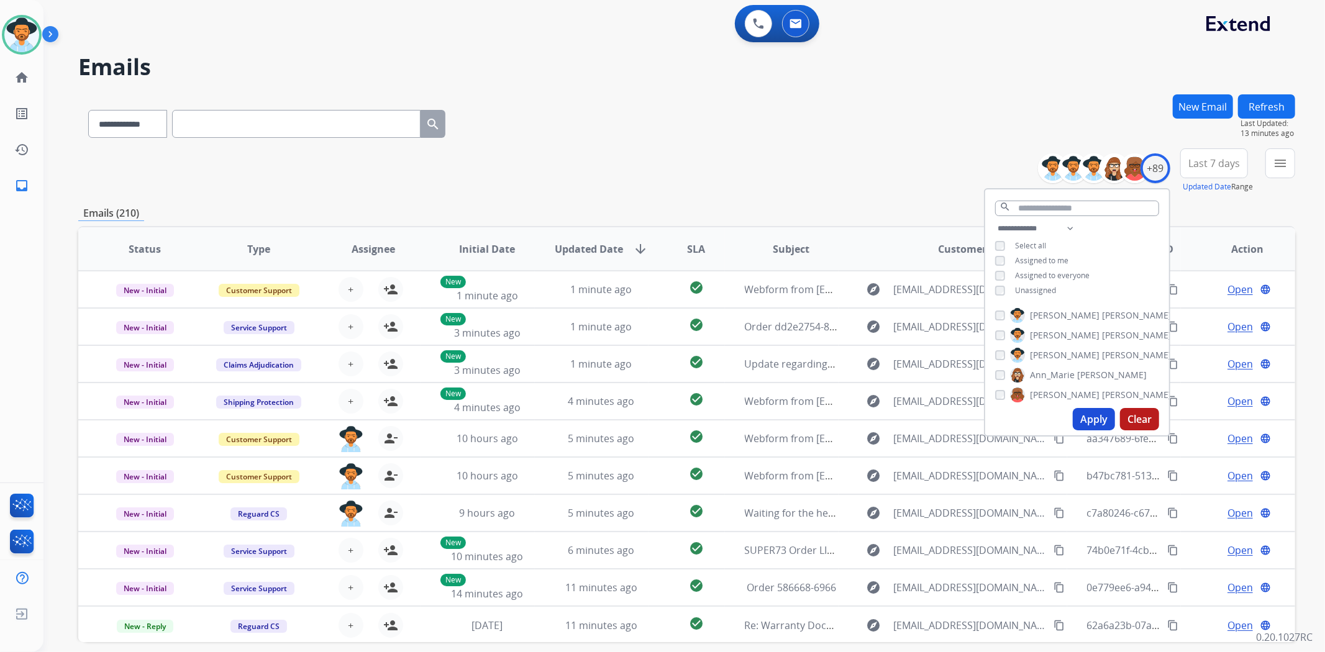
click at [1089, 434] on div "Apply Clear" at bounding box center [1077, 419] width 184 height 32
click at [1084, 420] on button "Apply" at bounding box center [1094, 419] width 42 height 22
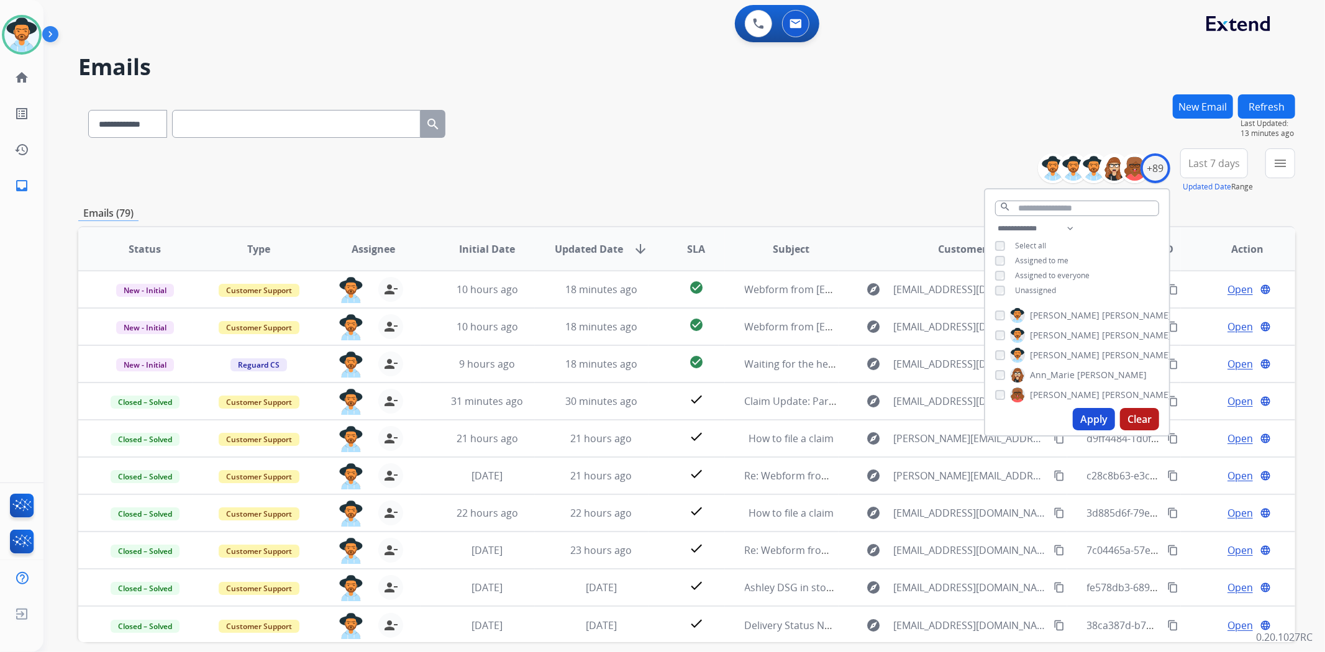
click at [846, 104] on div "**********" at bounding box center [686, 121] width 1217 height 54
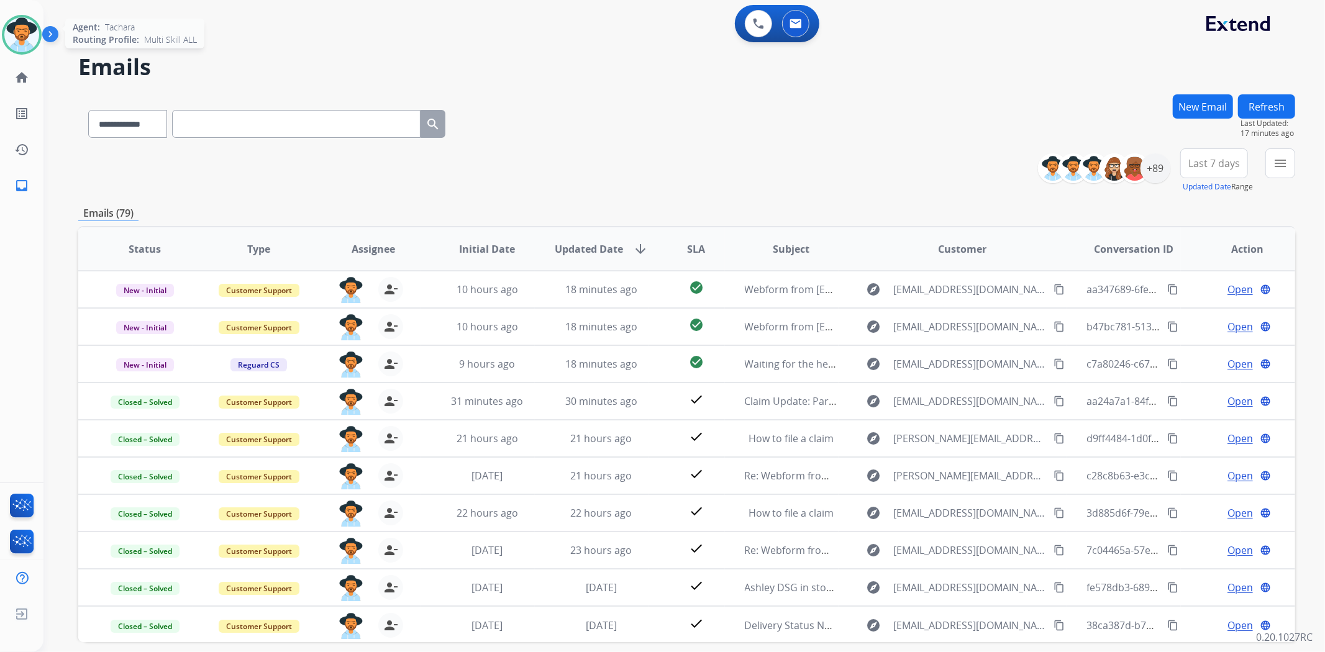
click at [17, 29] on img at bounding box center [21, 34] width 35 height 35
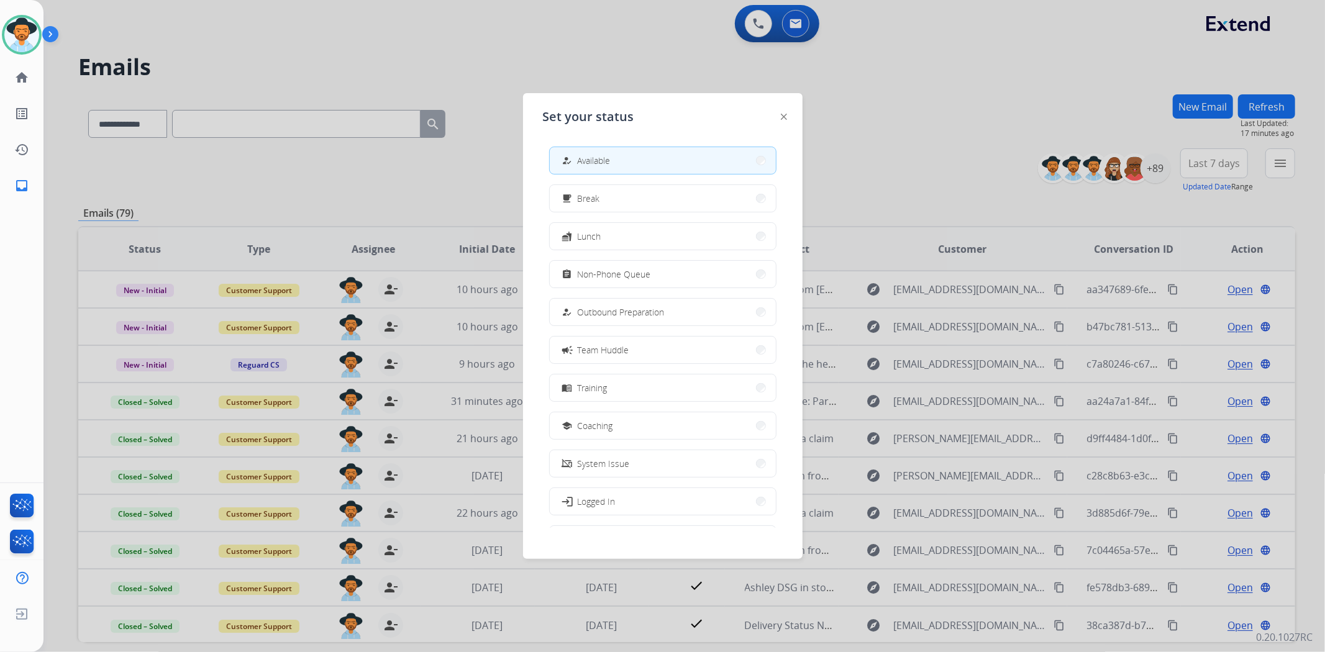
click at [615, 147] on button "how_to_reg Available" at bounding box center [663, 160] width 226 height 27
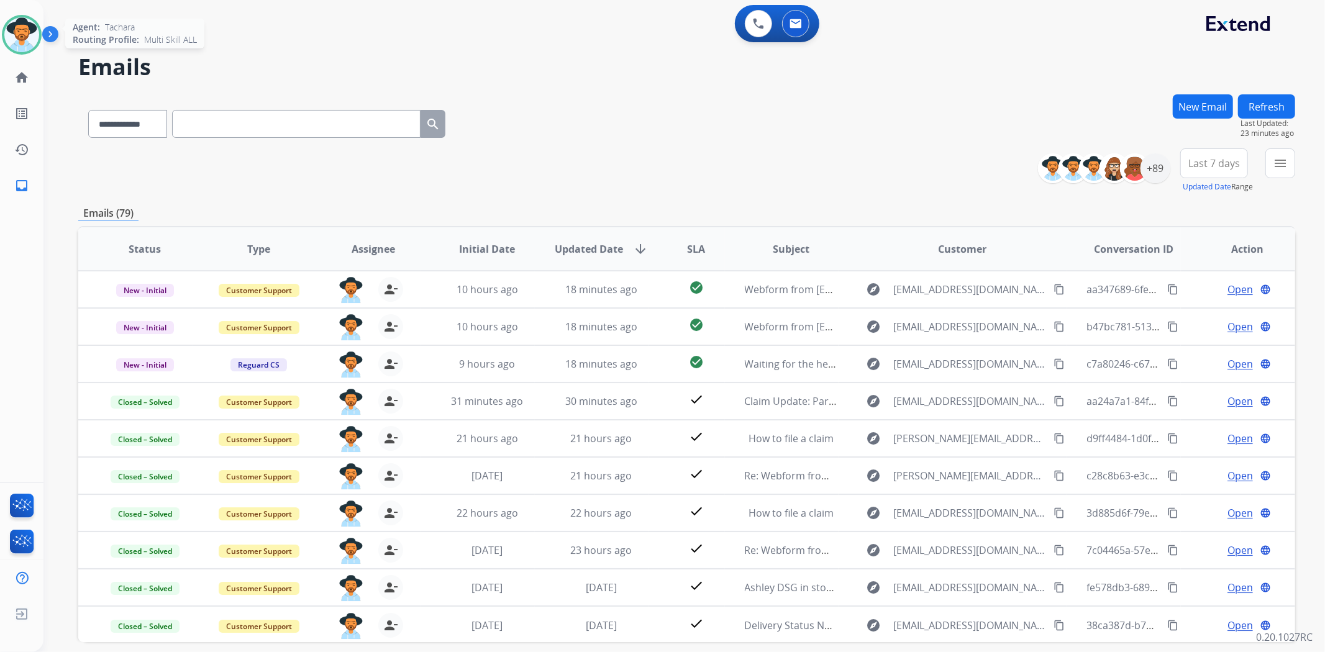
click at [20, 29] on img at bounding box center [21, 34] width 35 height 35
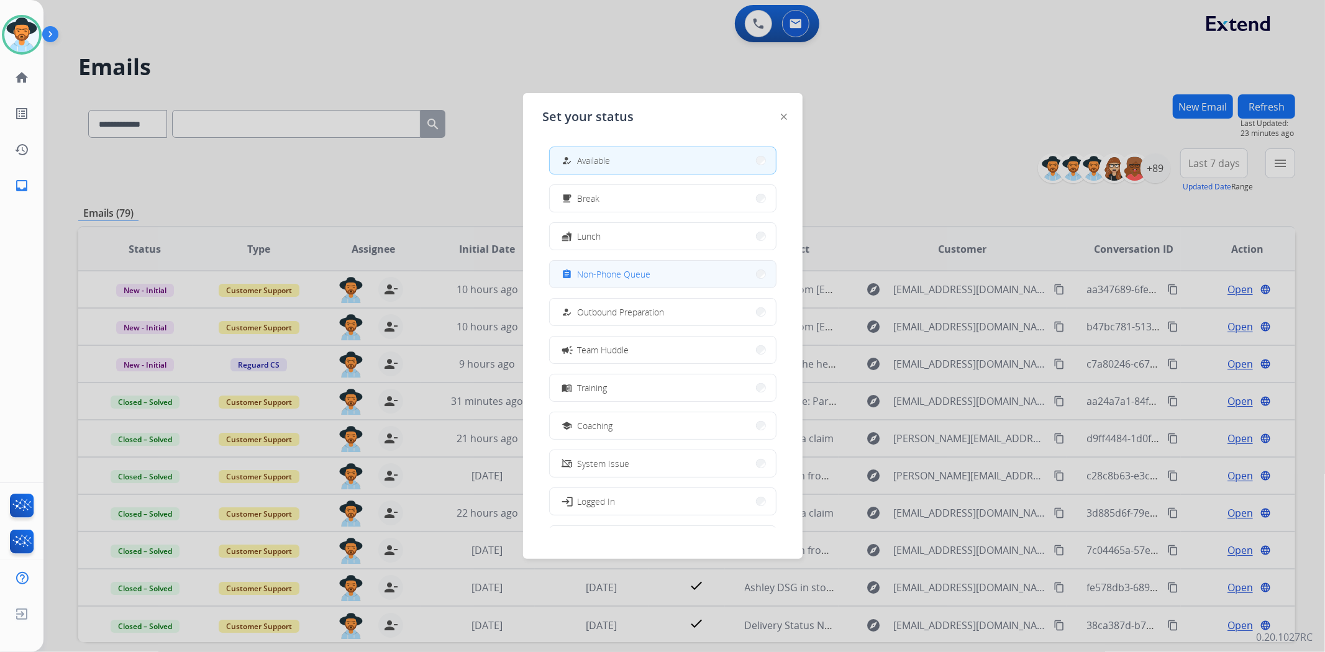
click at [703, 276] on button "assignment Non-Phone Queue" at bounding box center [663, 274] width 226 height 27
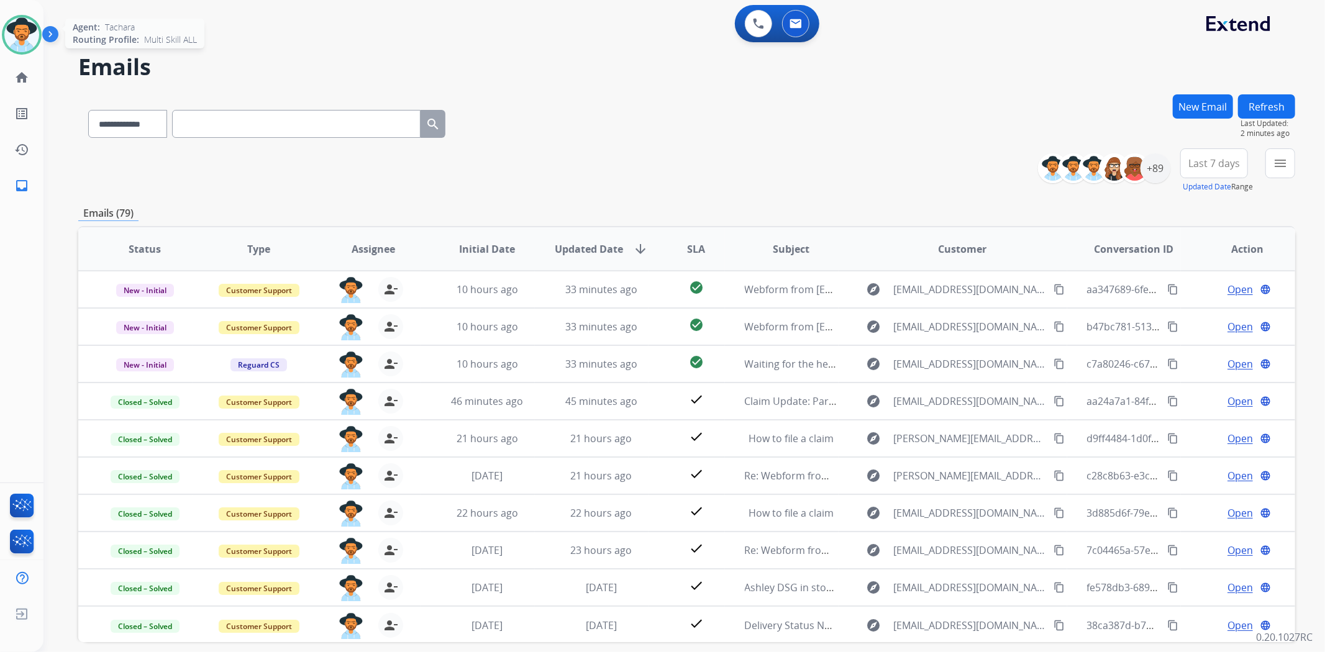
click at [5, 19] on div "Agent: Tachara Routing Profile: Multi Skill ALL" at bounding box center [22, 35] width 40 height 40
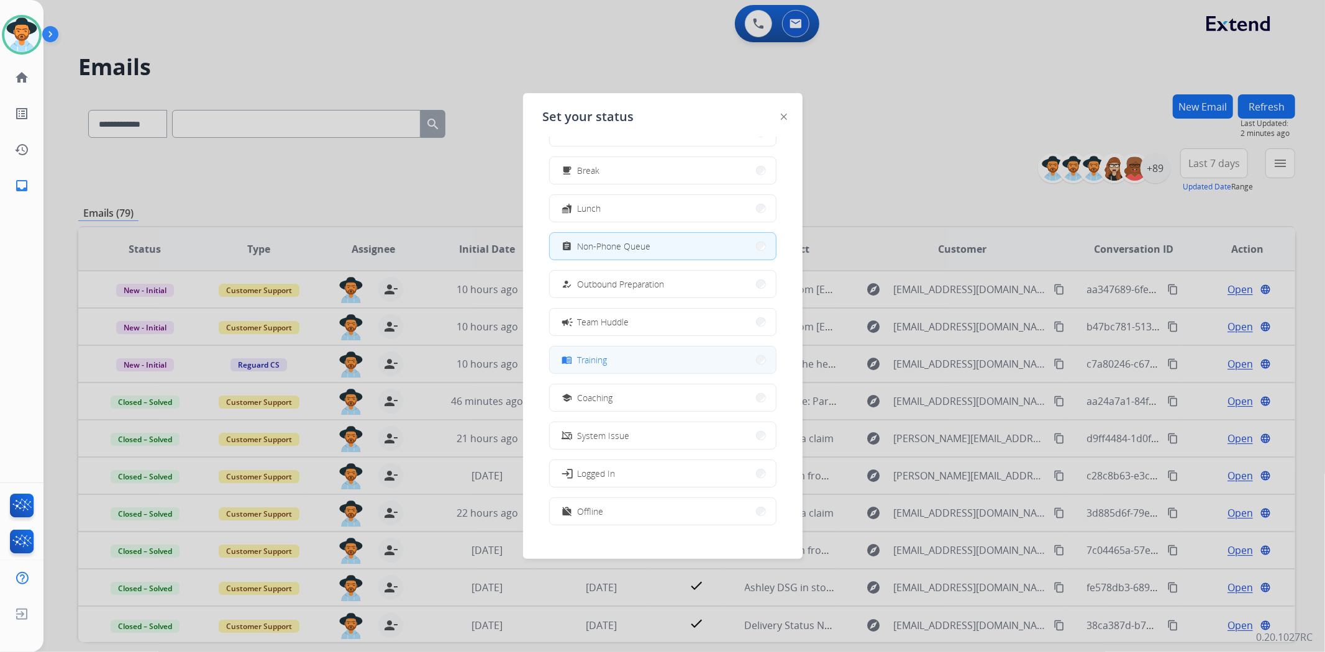
scroll to position [41, 0]
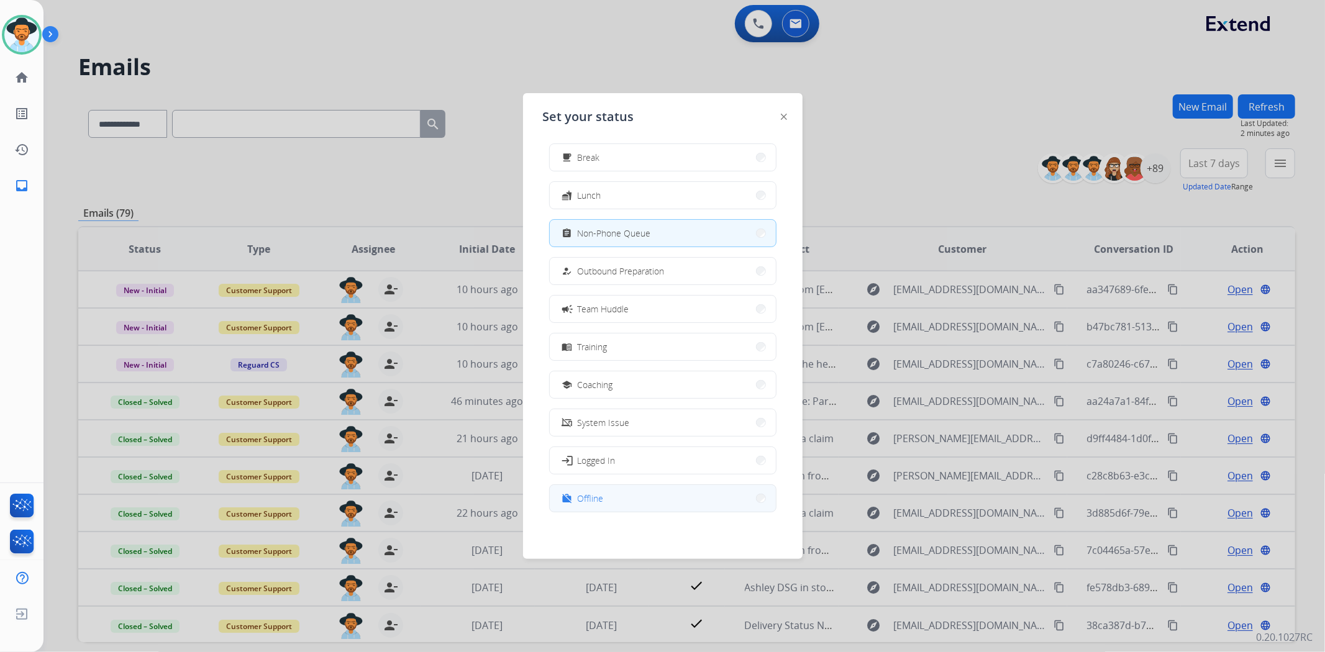
click at [644, 498] on button "work_off Offline" at bounding box center [663, 498] width 226 height 27
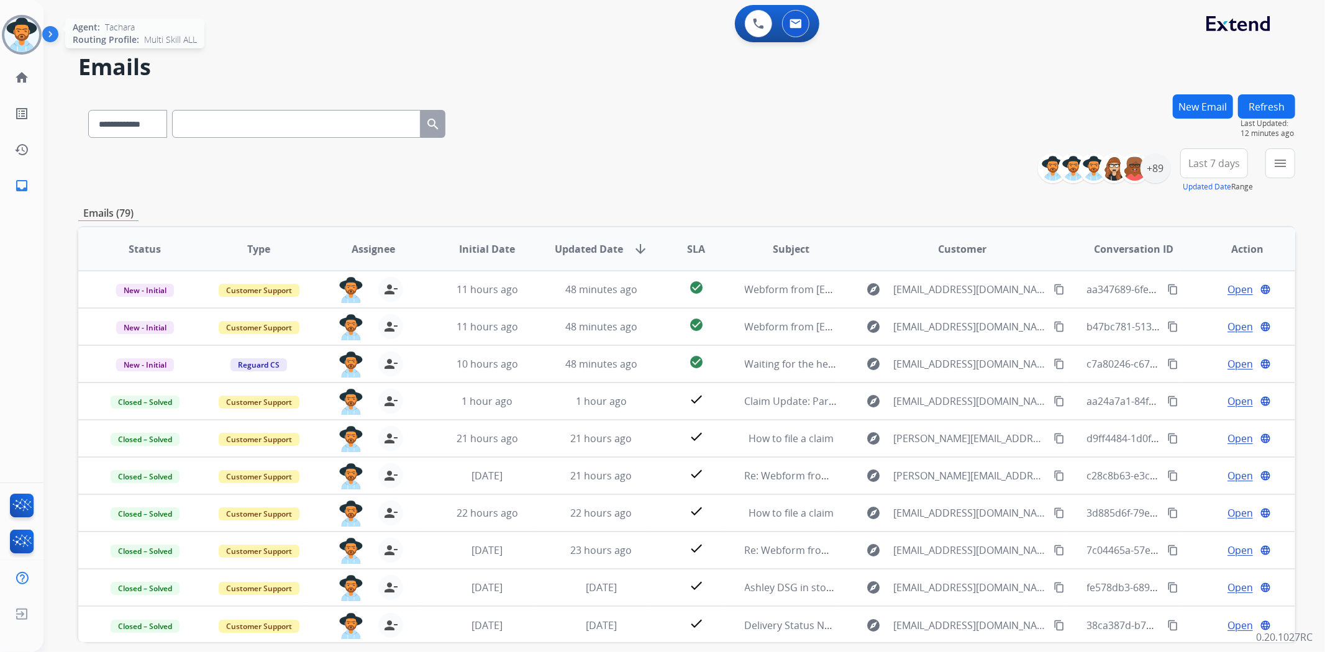
click at [27, 31] on img at bounding box center [21, 34] width 35 height 35
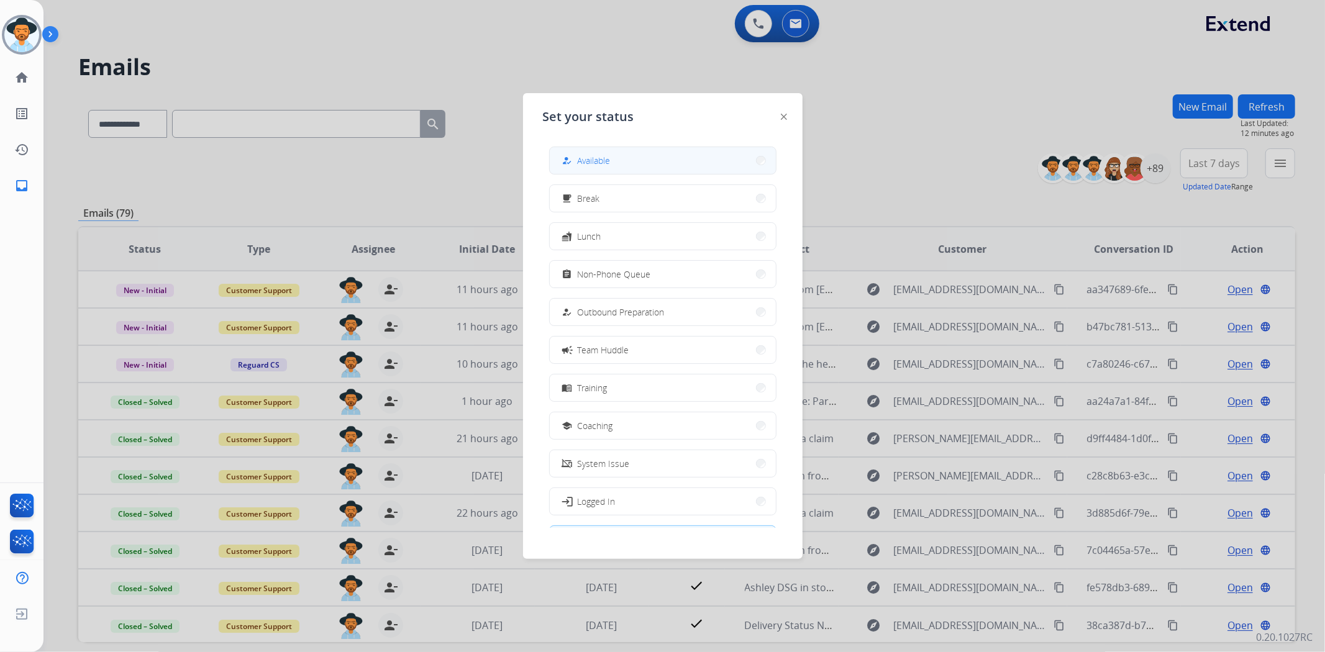
click at [588, 150] on button "how_to_reg Available" at bounding box center [663, 160] width 226 height 27
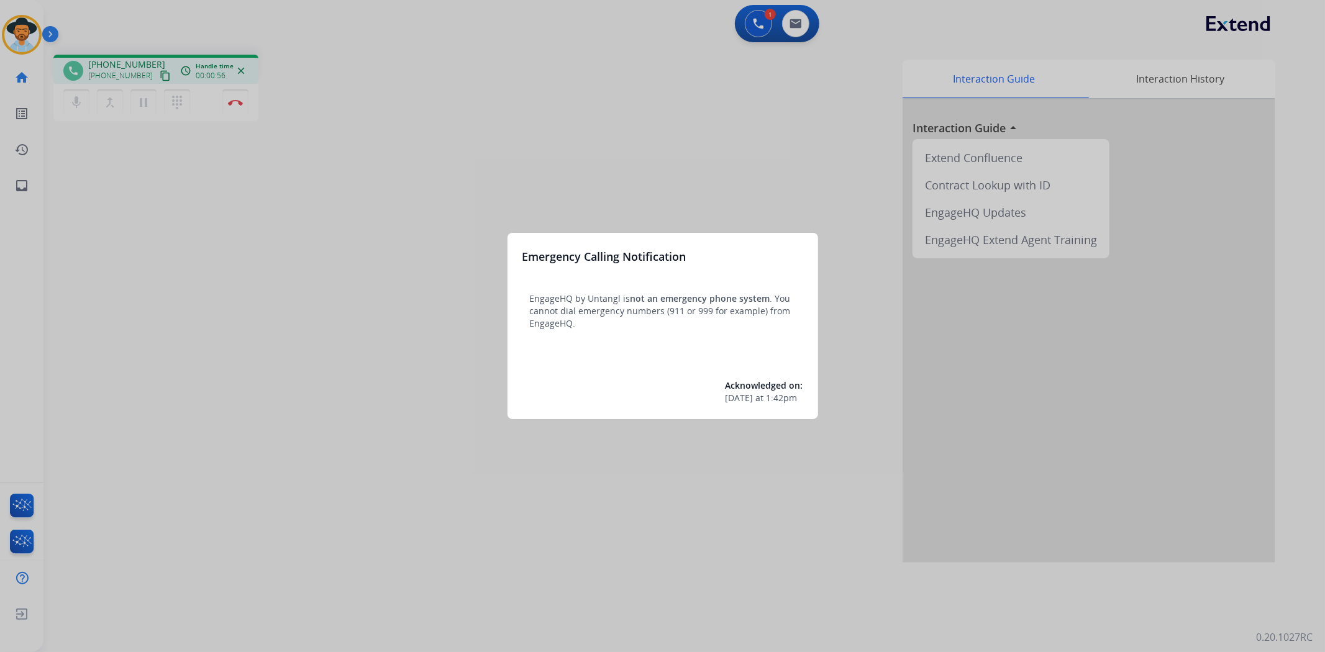
drag, startPoint x: 368, startPoint y: 271, endPoint x: 362, endPoint y: 269, distance: 7.1
click at [362, 269] on div at bounding box center [662, 326] width 1325 height 652
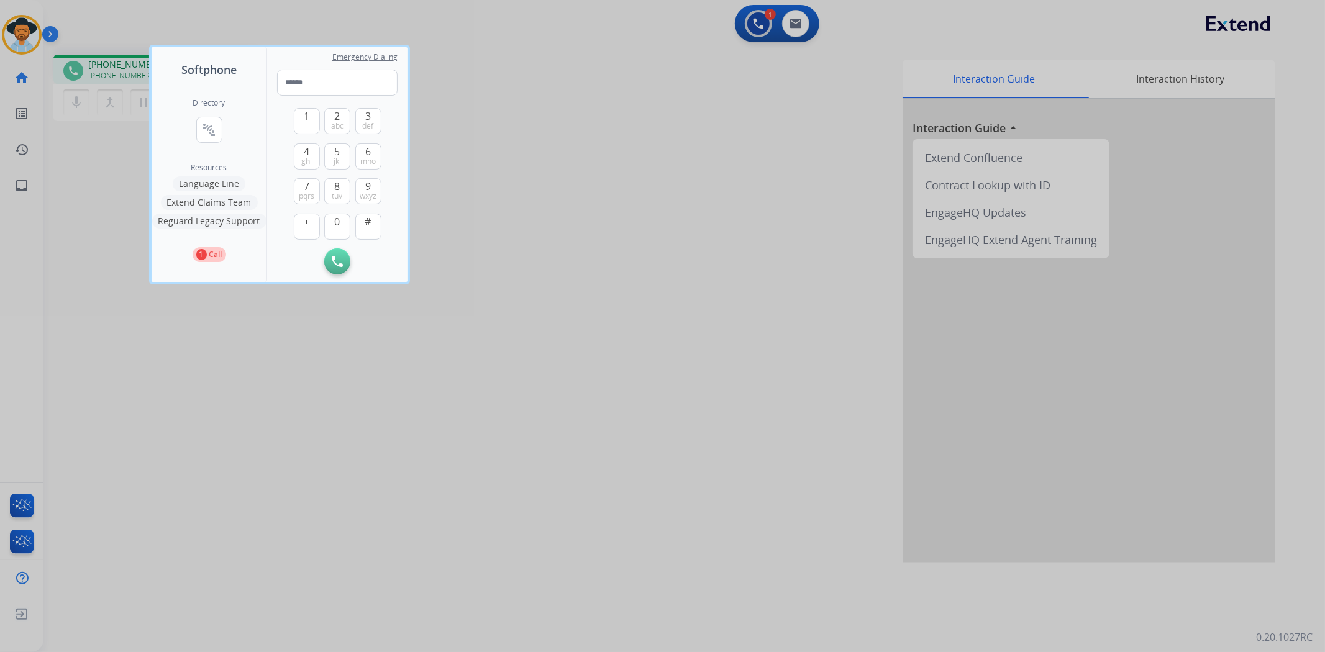
click at [17, 22] on div at bounding box center [662, 326] width 1325 height 652
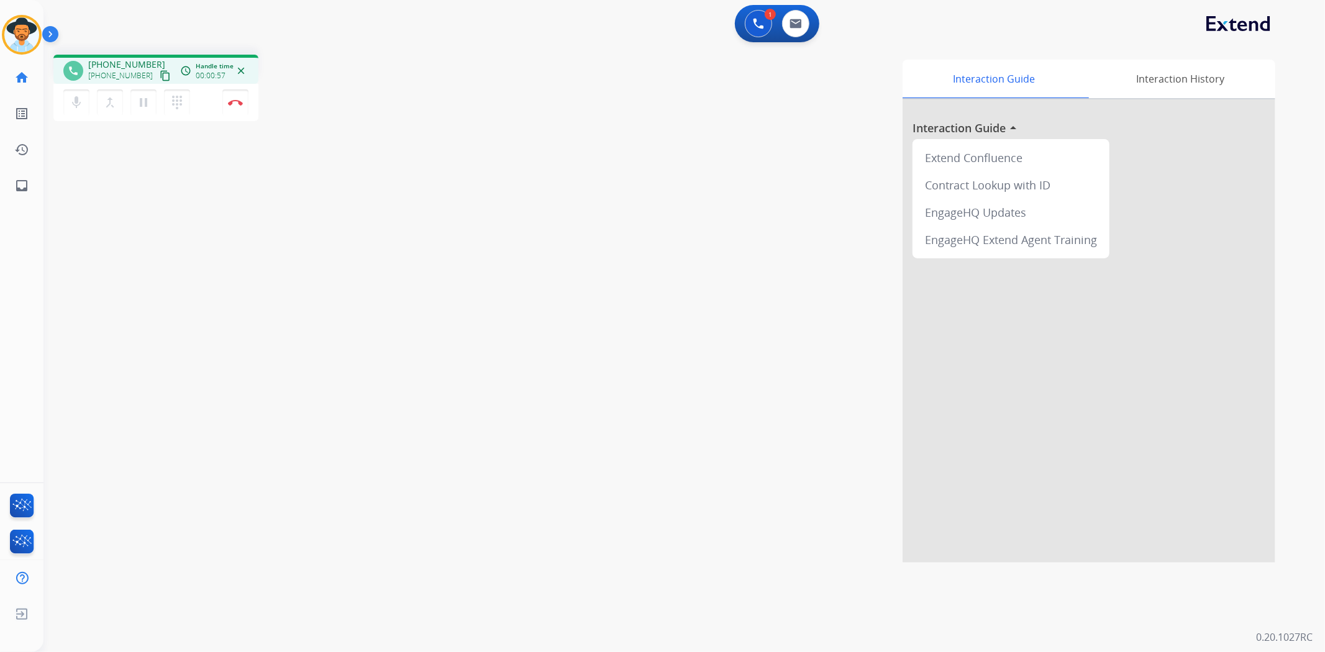
click at [0, 15] on div "Tachara Busy Edit Avatar Agent: [PERSON_NAME] Profile: Multi Skill ALL" at bounding box center [21, 35] width 43 height 40
click at [24, 34] on img at bounding box center [21, 34] width 35 height 35
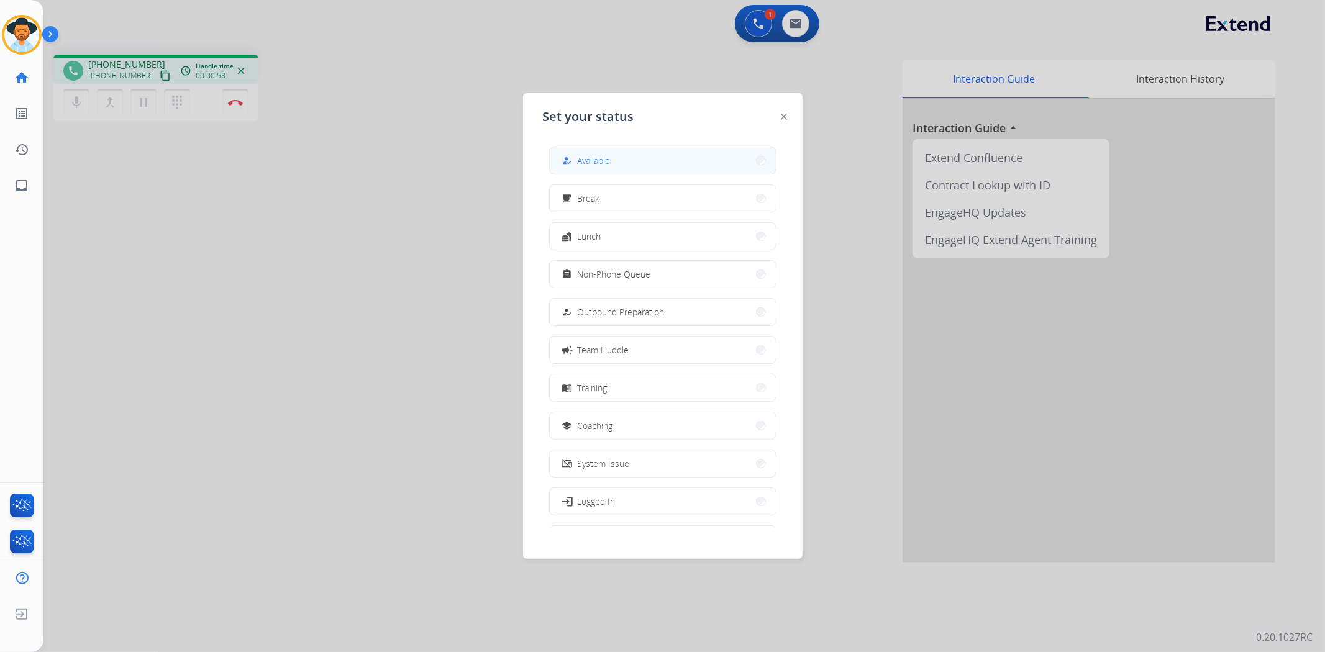
click at [585, 152] on button "how_to_reg Available" at bounding box center [663, 160] width 226 height 27
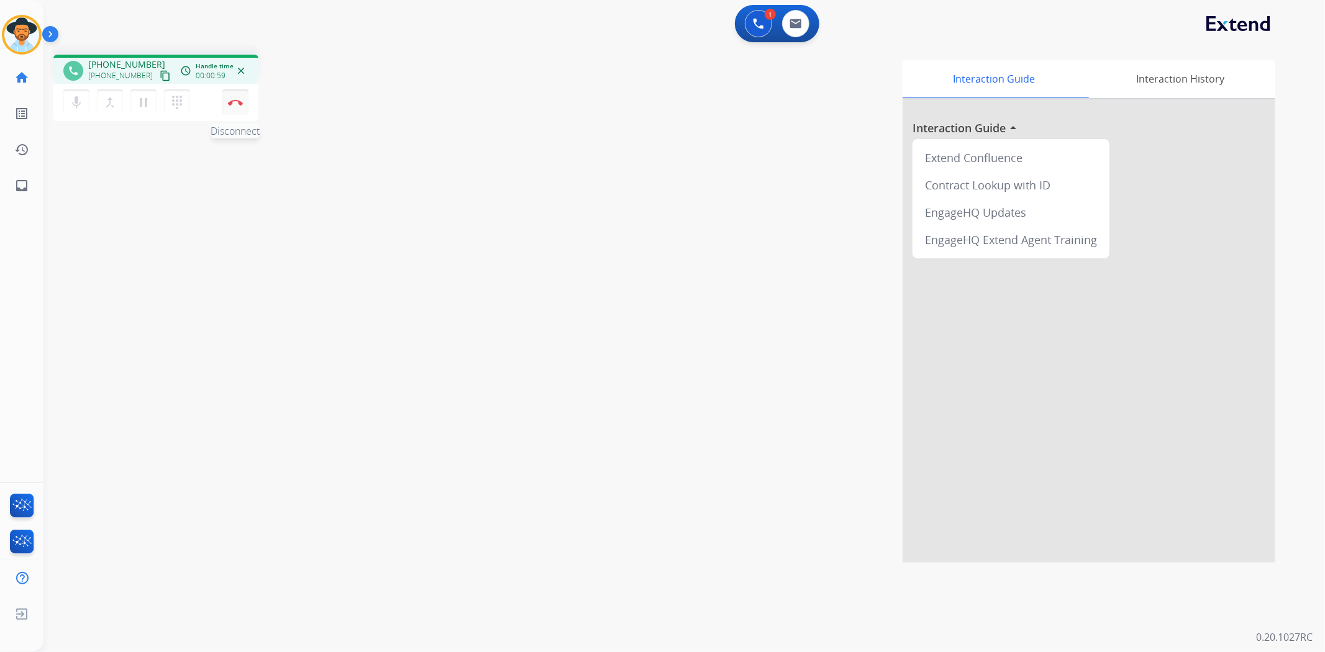
click at [232, 103] on img at bounding box center [235, 102] width 15 height 6
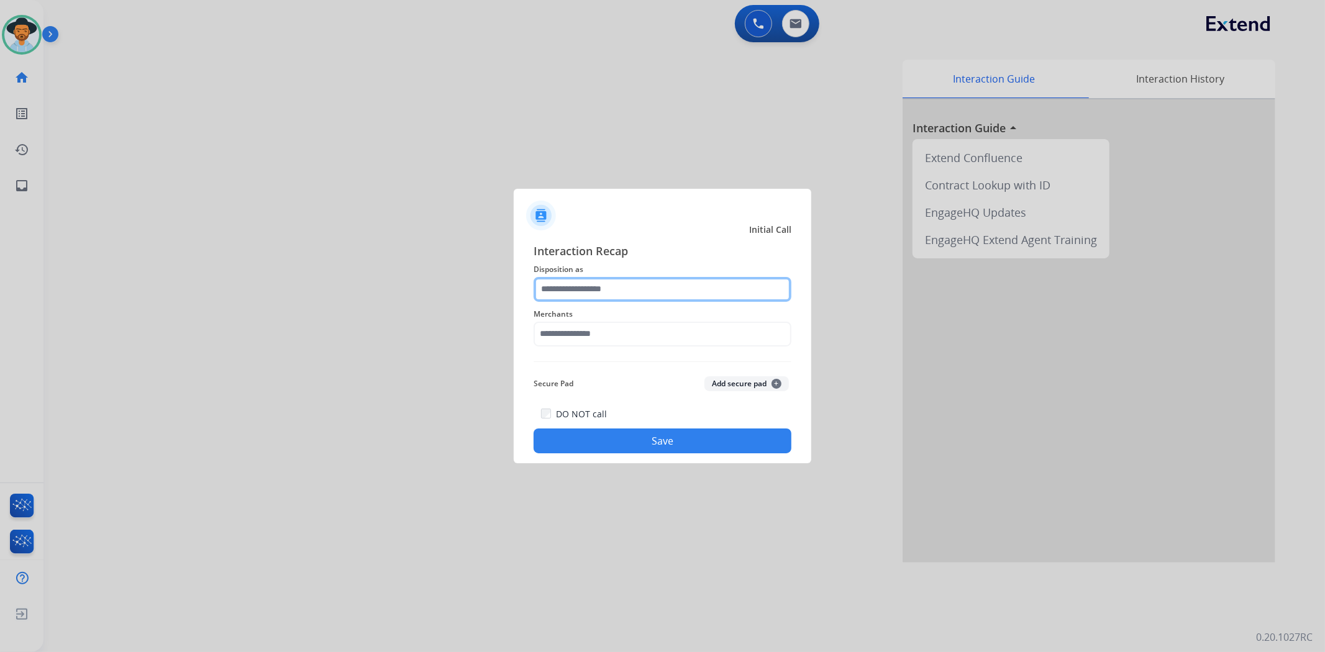
click at [628, 288] on input "text" at bounding box center [663, 289] width 258 height 25
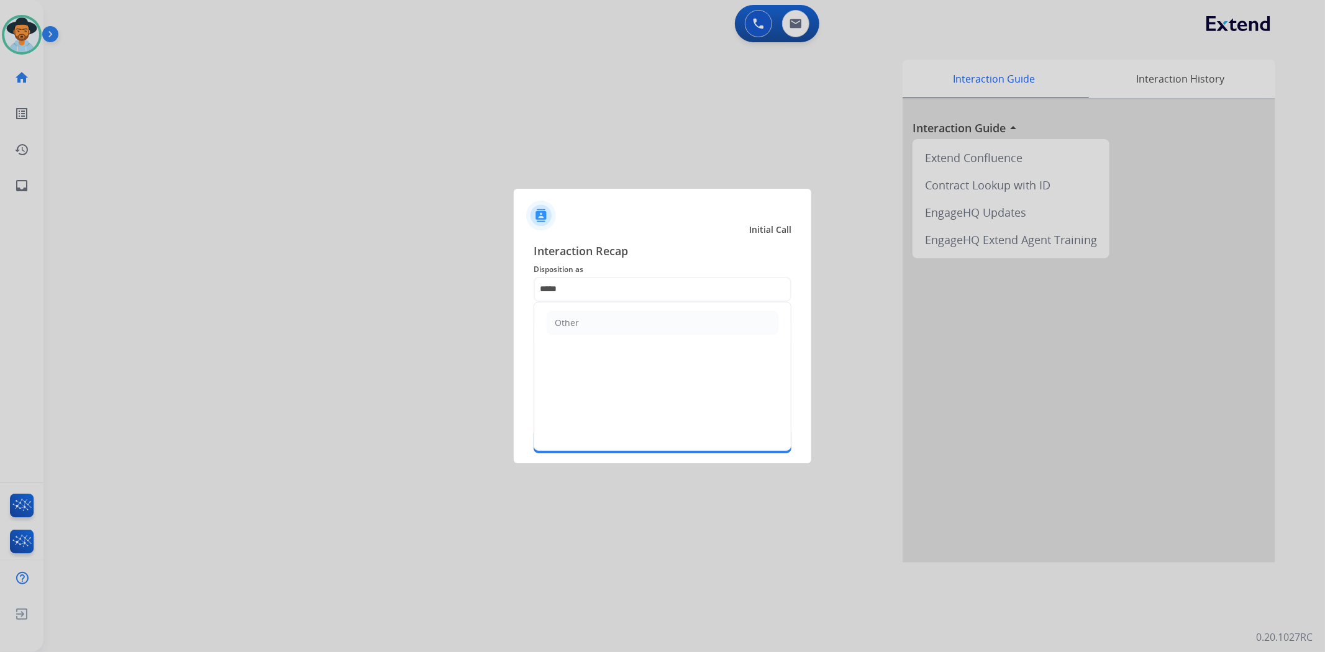
click at [643, 345] on div "Other" at bounding box center [663, 376] width 258 height 149
click at [649, 321] on li "Other" at bounding box center [663, 323] width 232 height 24
type input "*****"
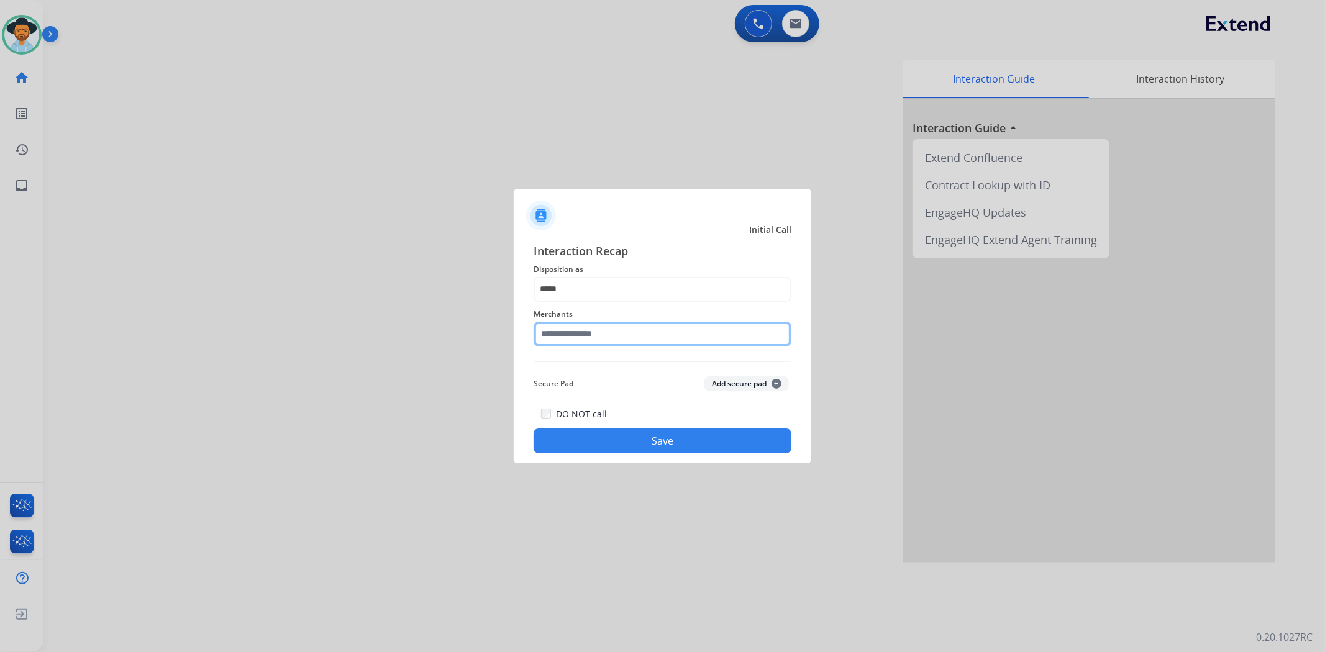
click at [644, 340] on input "text" at bounding box center [663, 334] width 258 height 25
drag, startPoint x: 615, startPoint y: 444, endPoint x: 622, endPoint y: 440, distance: 8.1
click at [621, 441] on button "Save" at bounding box center [663, 441] width 258 height 25
click at [618, 326] on input "****" at bounding box center [663, 334] width 258 height 25
click at [625, 331] on input "****" at bounding box center [663, 334] width 258 height 25
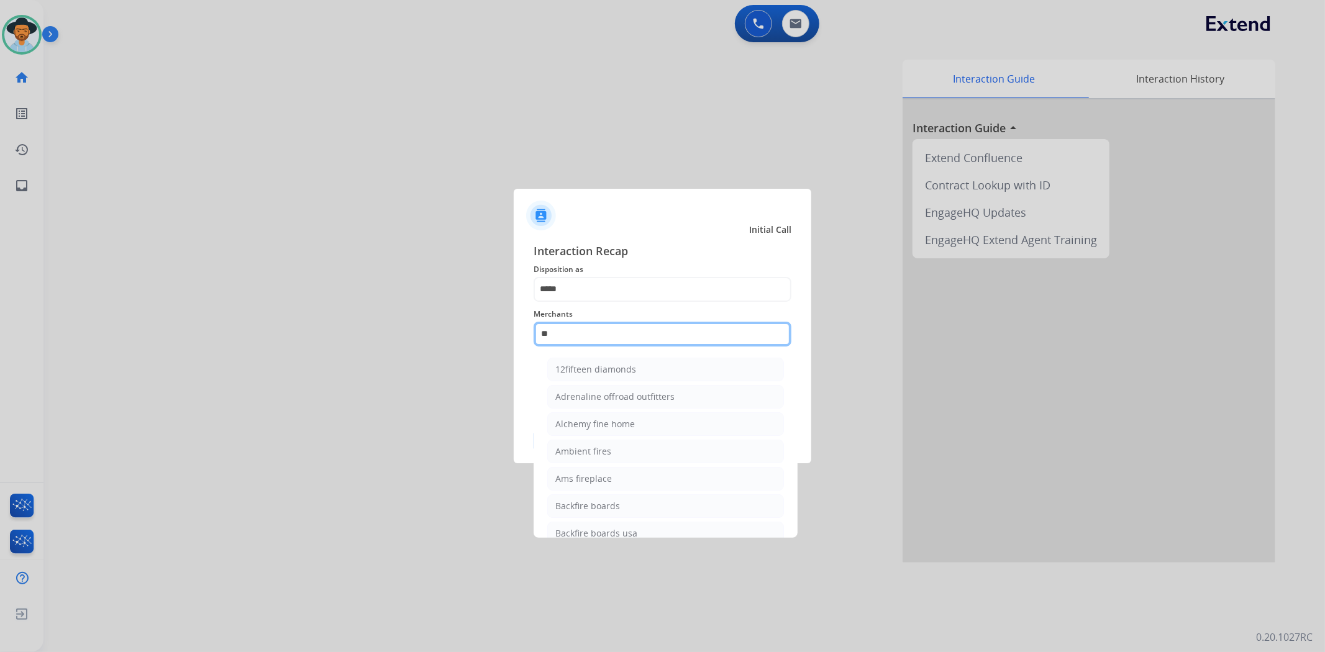
type input "*"
click at [563, 168] on div at bounding box center [662, 326] width 1325 height 652
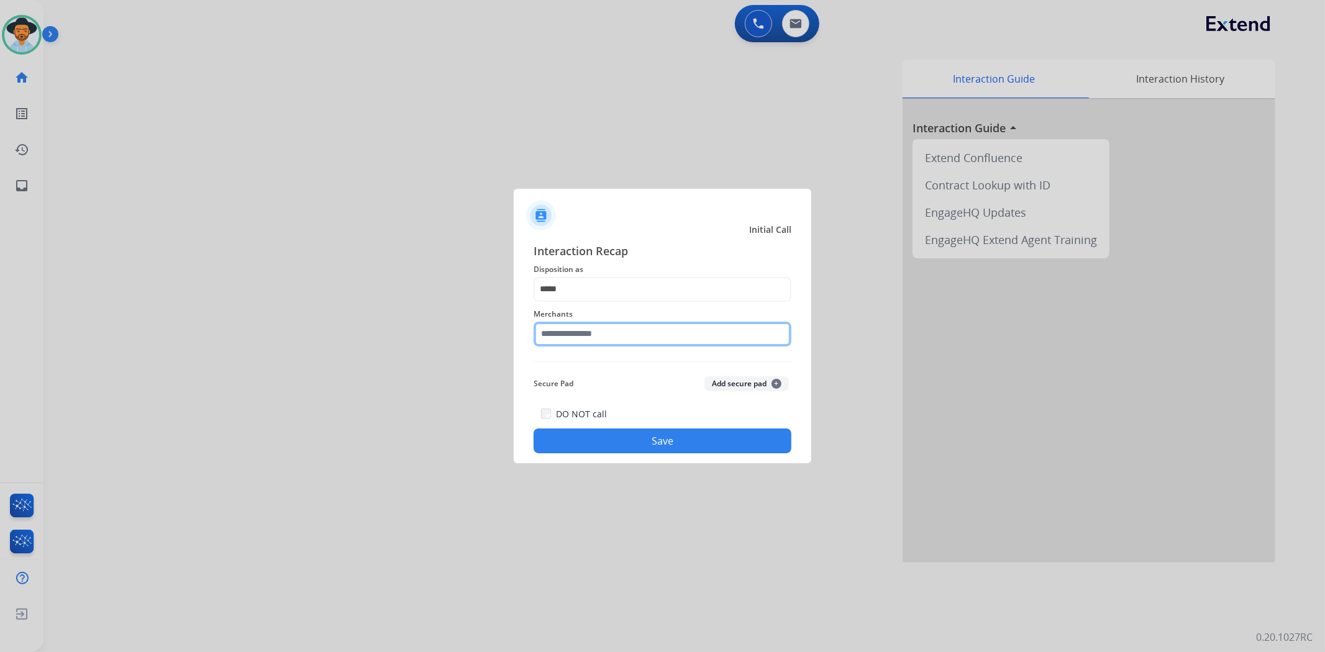
click at [610, 325] on input "text" at bounding box center [663, 334] width 258 height 25
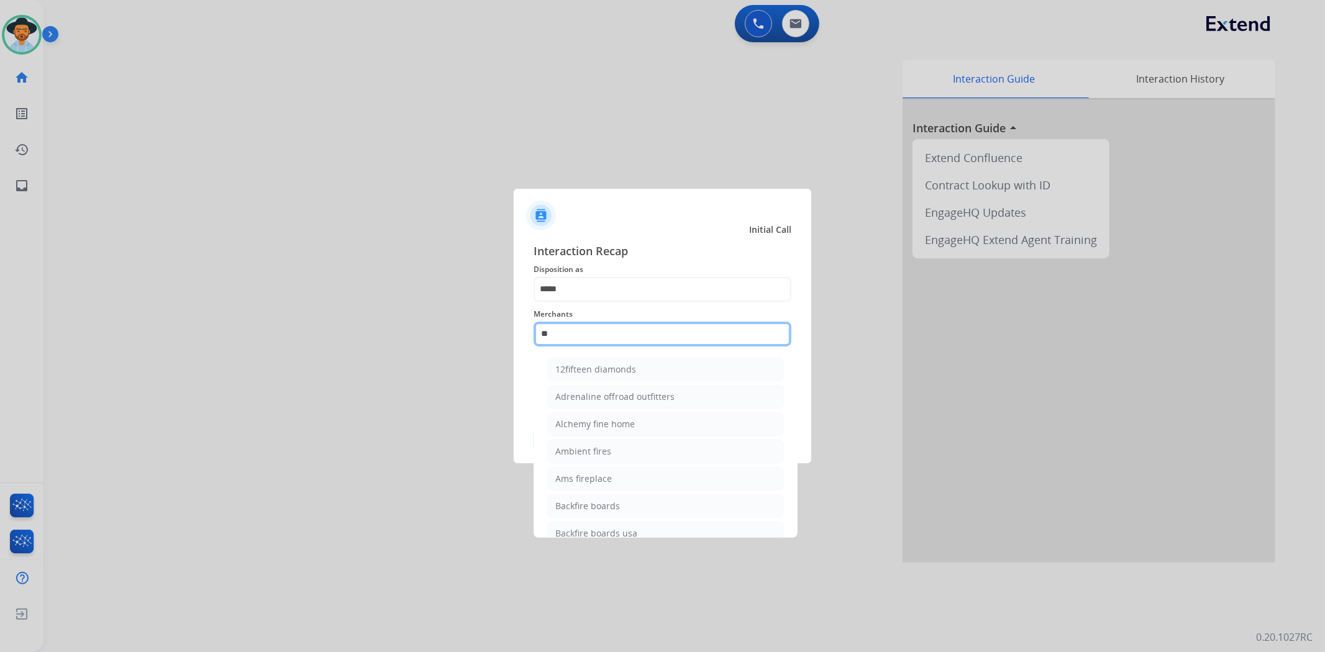
type input "*"
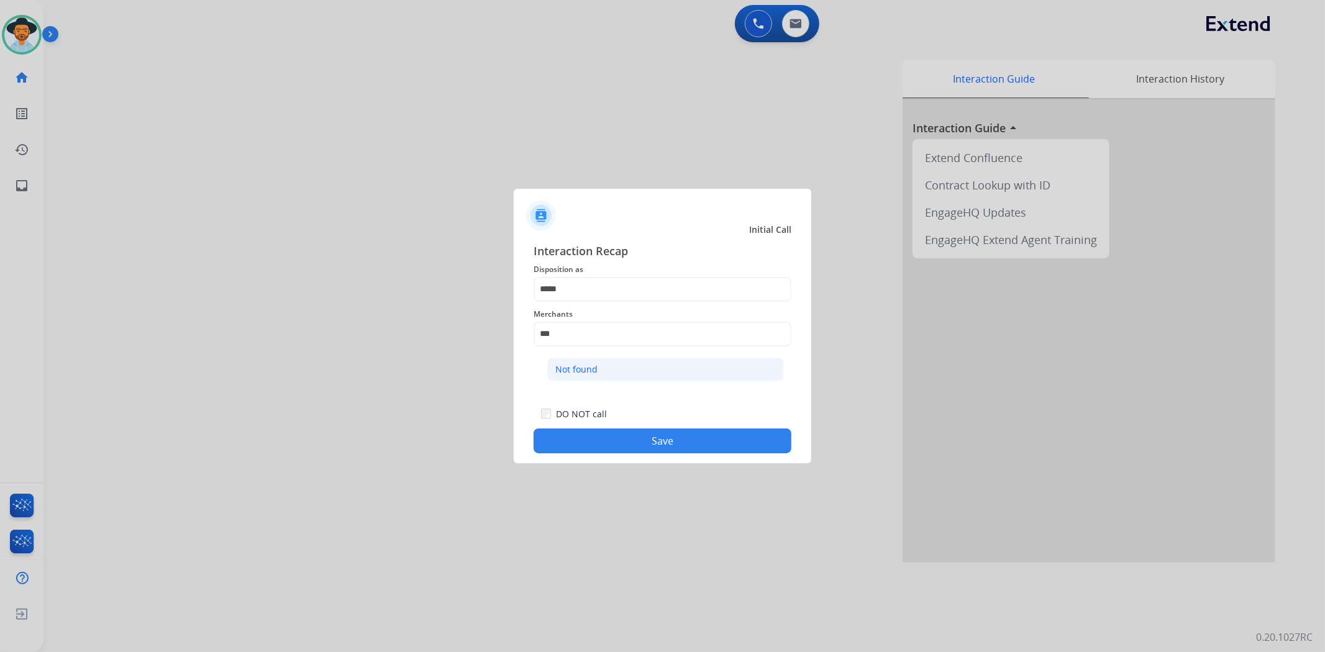
click at [624, 367] on li "Not found" at bounding box center [665, 370] width 237 height 24
type input "*********"
click at [638, 441] on button "Save" at bounding box center [663, 441] width 258 height 25
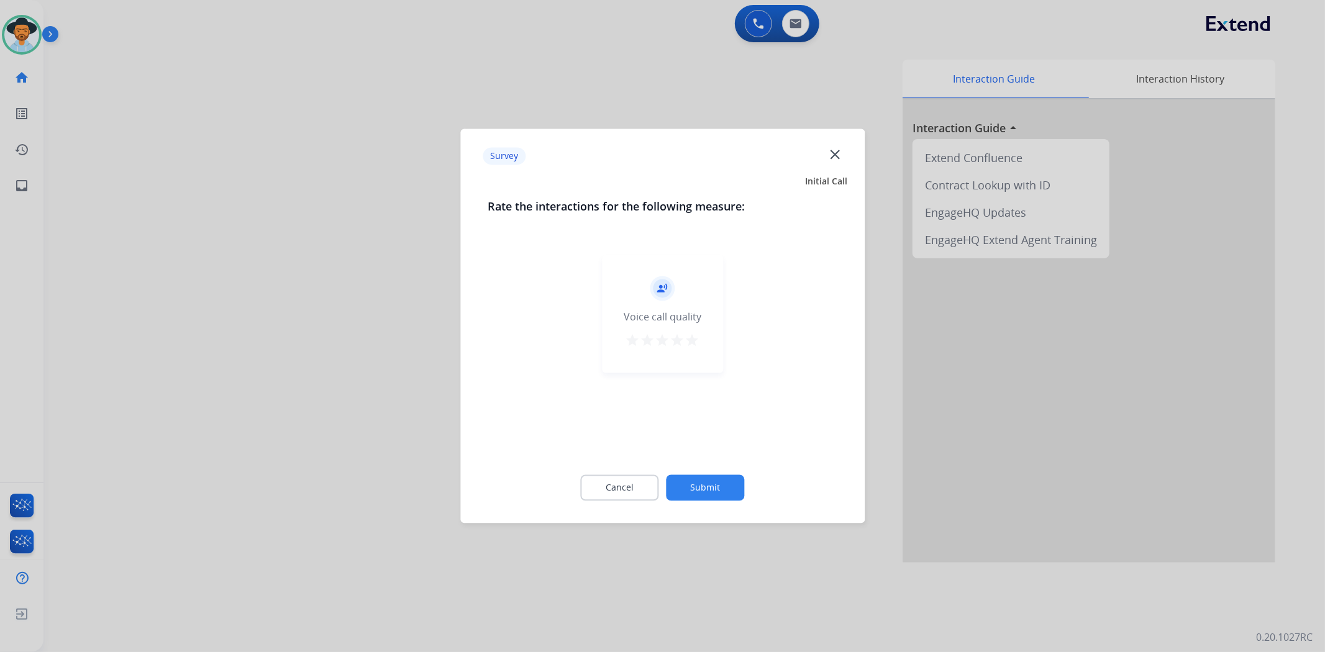
click at [692, 340] on mat-icon "star" at bounding box center [692, 341] width 15 height 15
click at [693, 487] on button "Submit" at bounding box center [706, 488] width 78 height 26
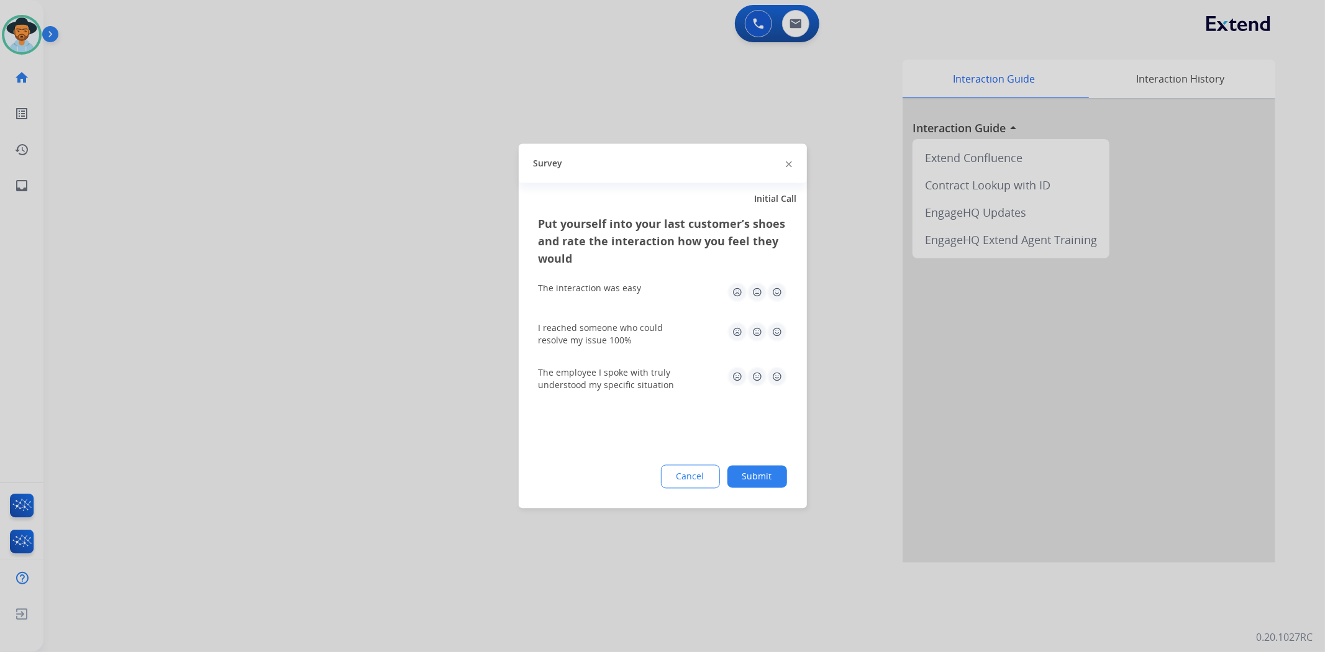
click at [778, 290] on img at bounding box center [777, 293] width 20 height 20
click at [777, 329] on img at bounding box center [777, 332] width 20 height 20
click at [775, 375] on img at bounding box center [777, 377] width 20 height 20
click at [761, 477] on button "Submit" at bounding box center [758, 477] width 60 height 22
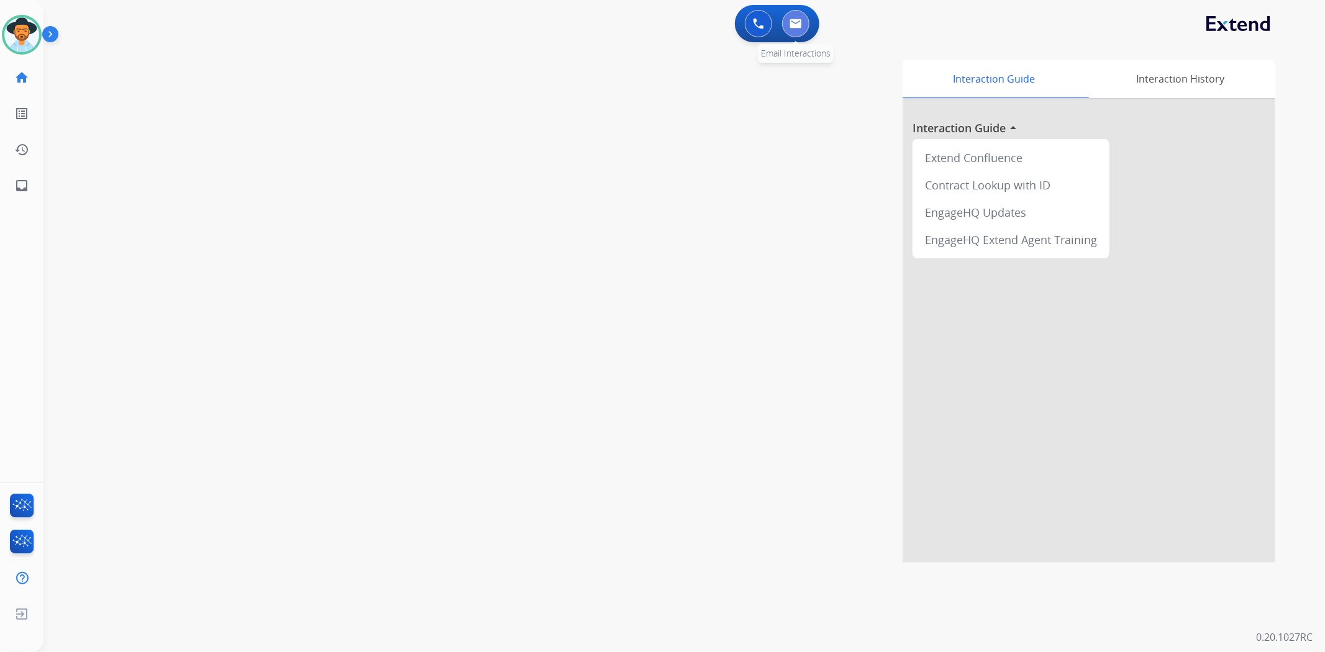
click at [792, 17] on button at bounding box center [795, 23] width 27 height 27
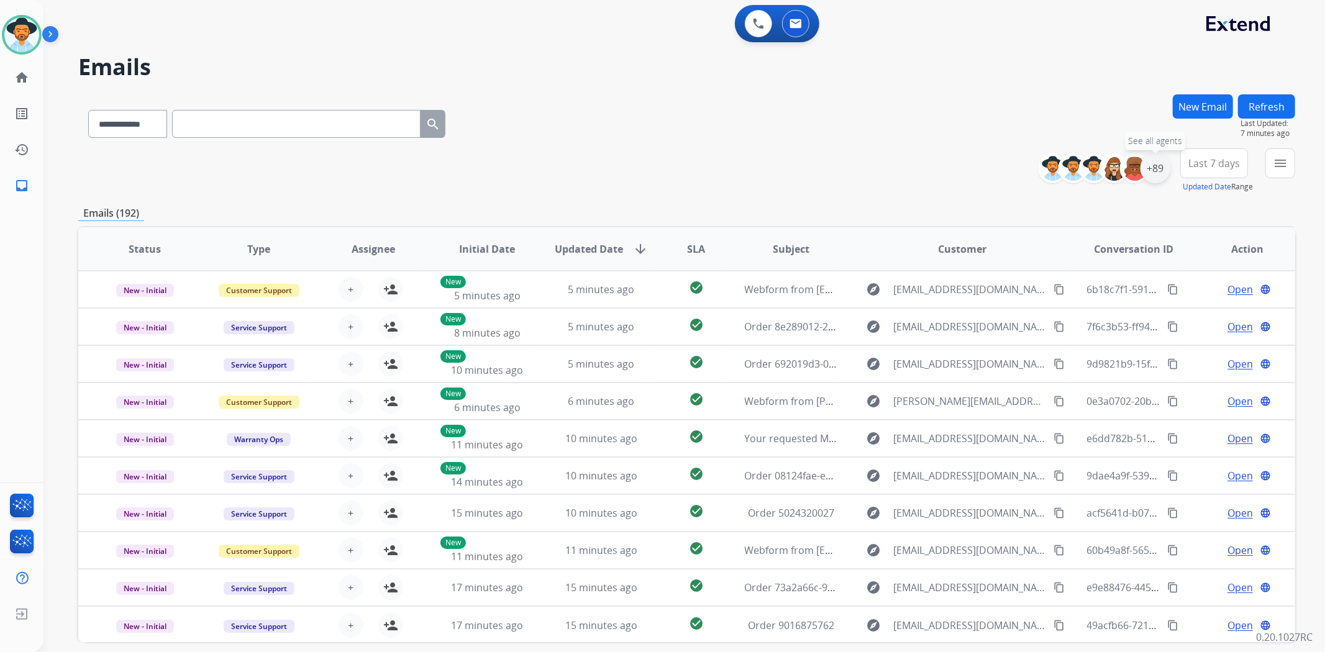
click at [1154, 172] on div "+89" at bounding box center [1156, 168] width 30 height 30
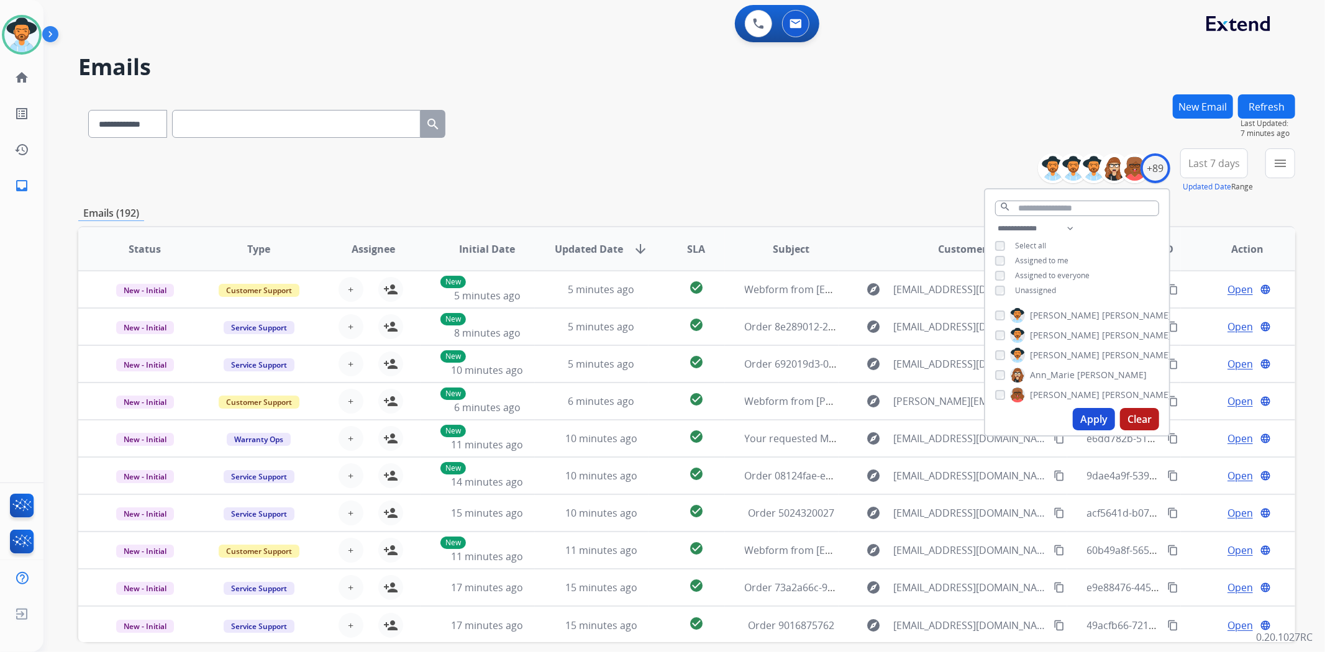
click at [1075, 421] on button "Apply" at bounding box center [1094, 419] width 42 height 22
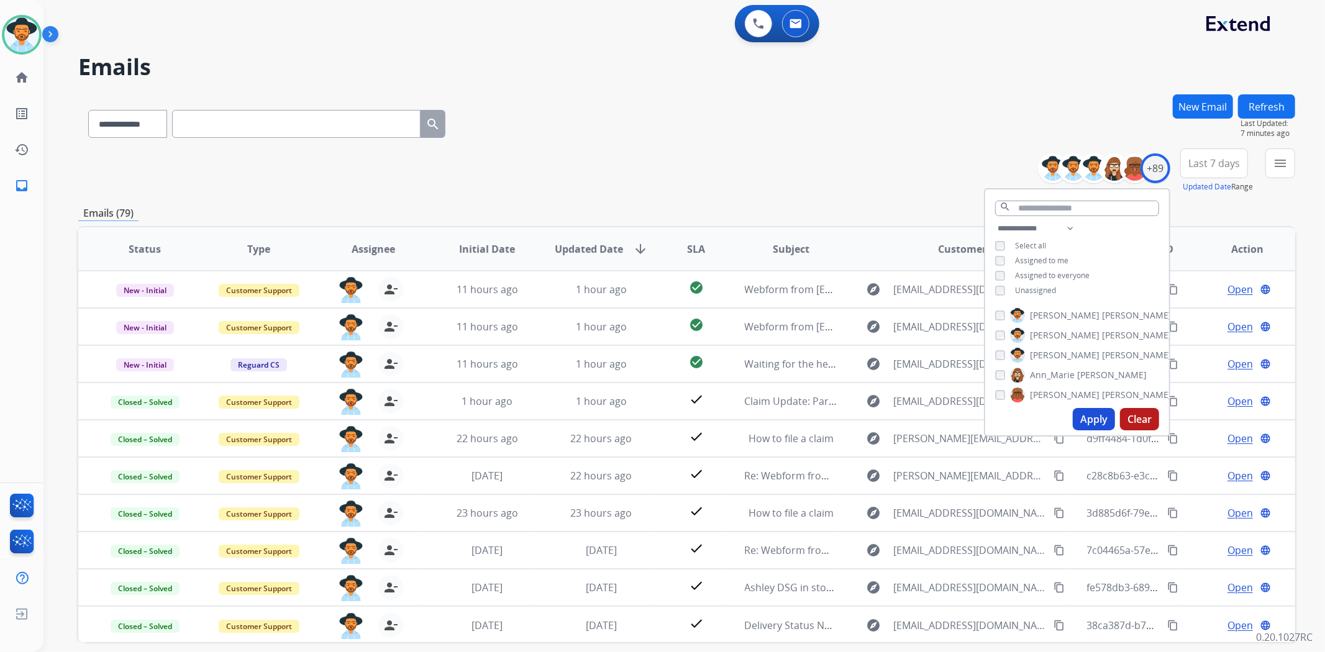
click at [703, 127] on div "**********" at bounding box center [686, 121] width 1217 height 54
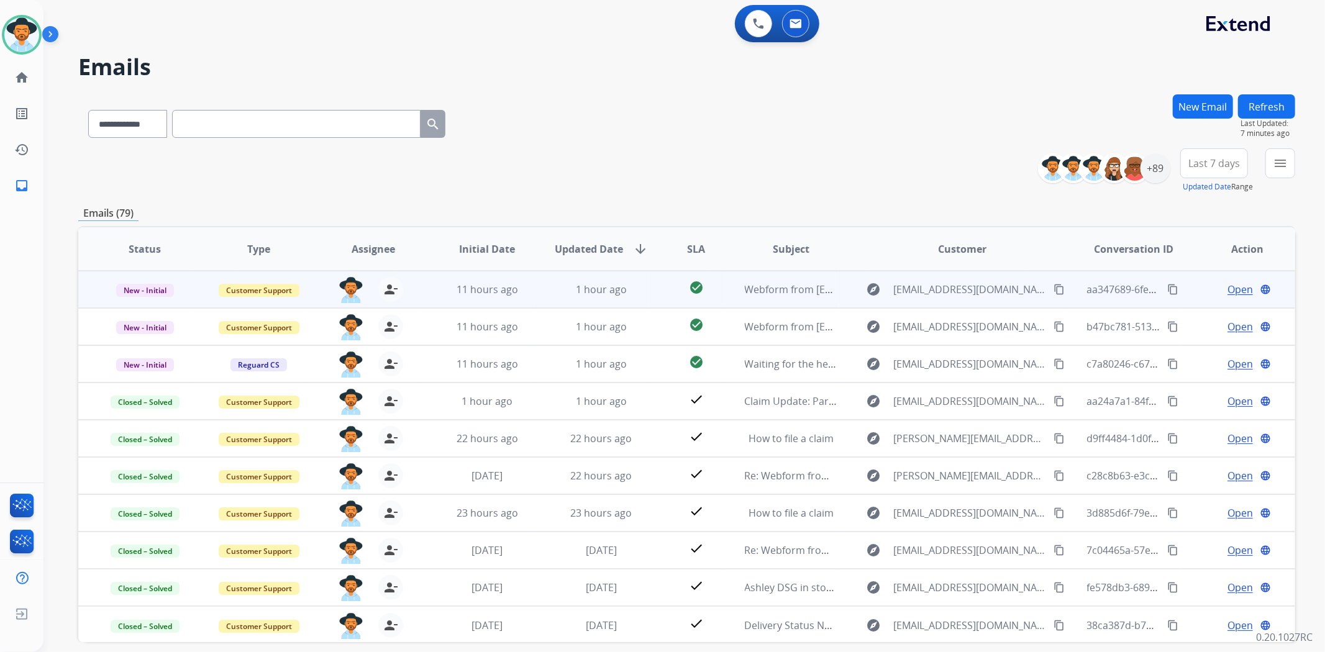
click at [1238, 283] on span "Open" at bounding box center [1240, 289] width 25 height 15
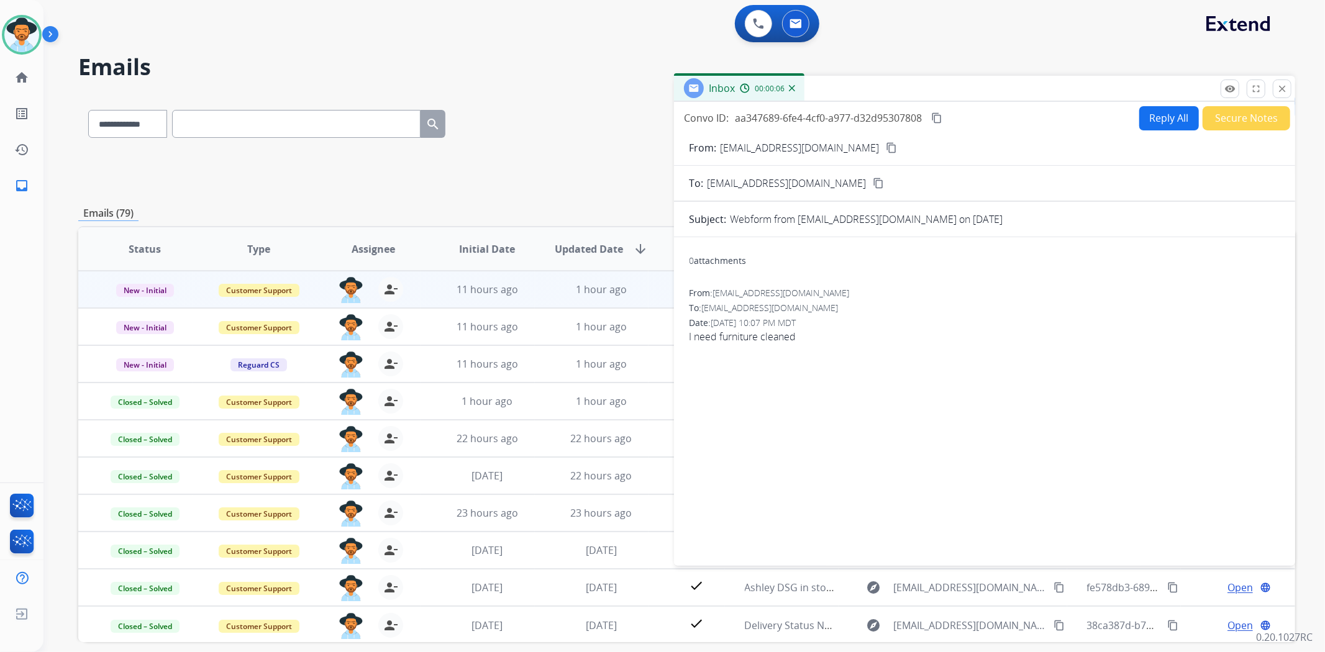
click at [886, 149] on mat-icon "content_copy" at bounding box center [891, 147] width 11 height 11
click at [1222, 121] on button "Secure Notes" at bounding box center [1247, 118] width 88 height 24
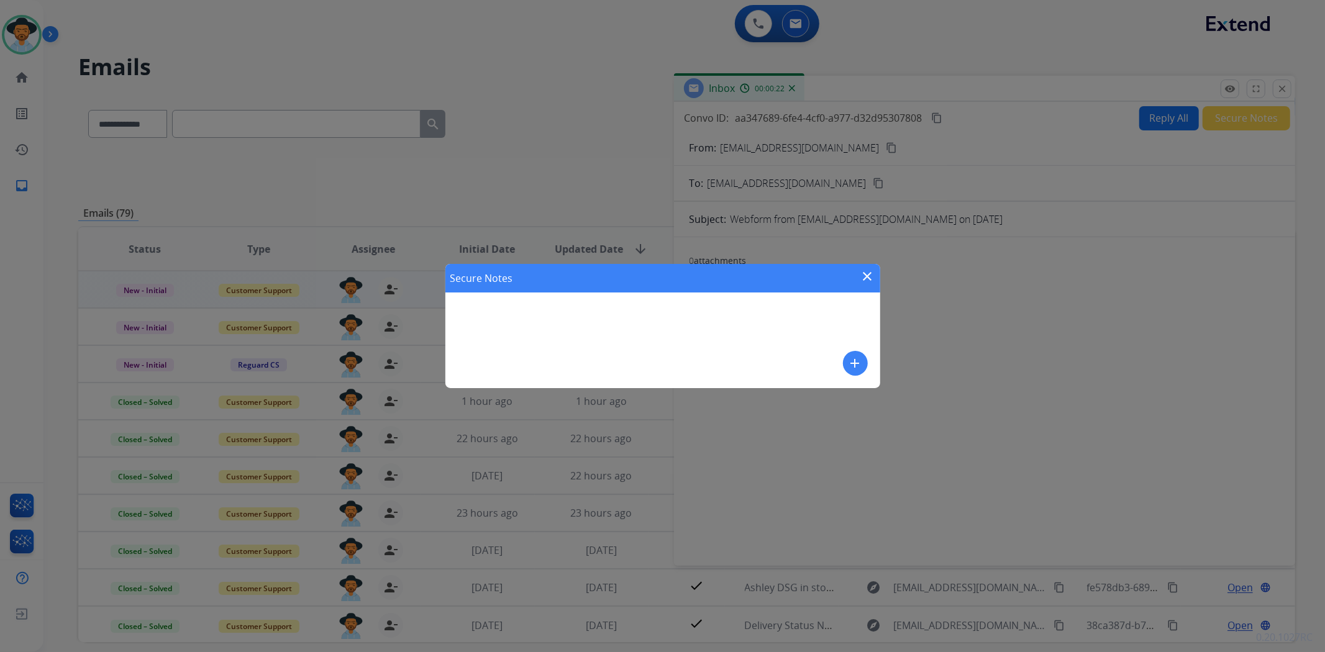
click at [859, 364] on mat-icon "add" at bounding box center [855, 363] width 15 height 15
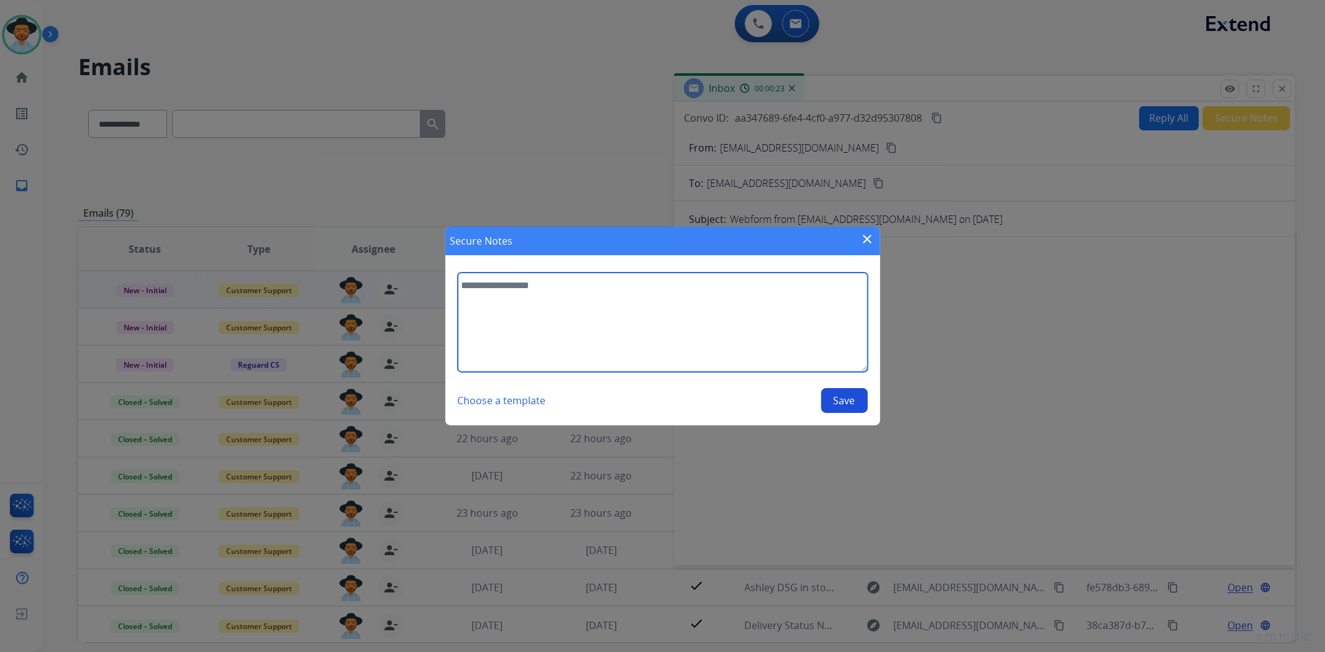
click at [754, 326] on textarea at bounding box center [663, 322] width 410 height 99
click at [613, 290] on textarea "**********" at bounding box center [663, 322] width 410 height 99
type textarea "**********"
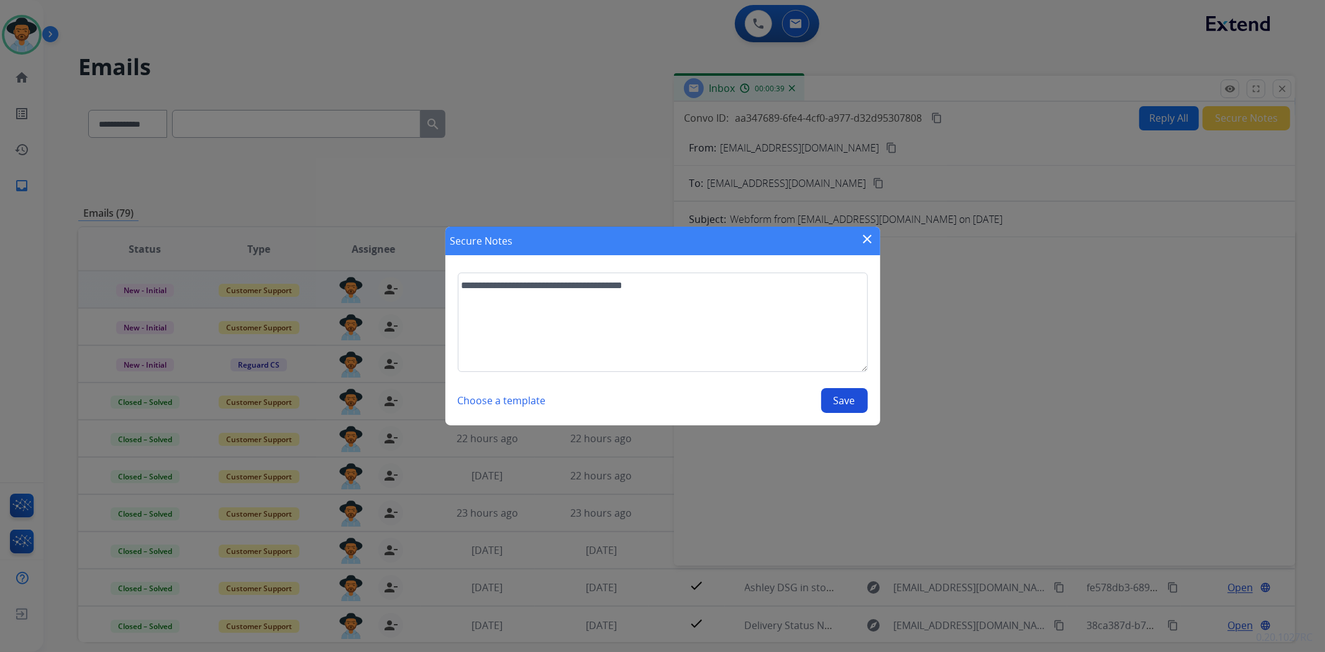
click at [852, 396] on button "Save" at bounding box center [844, 400] width 47 height 25
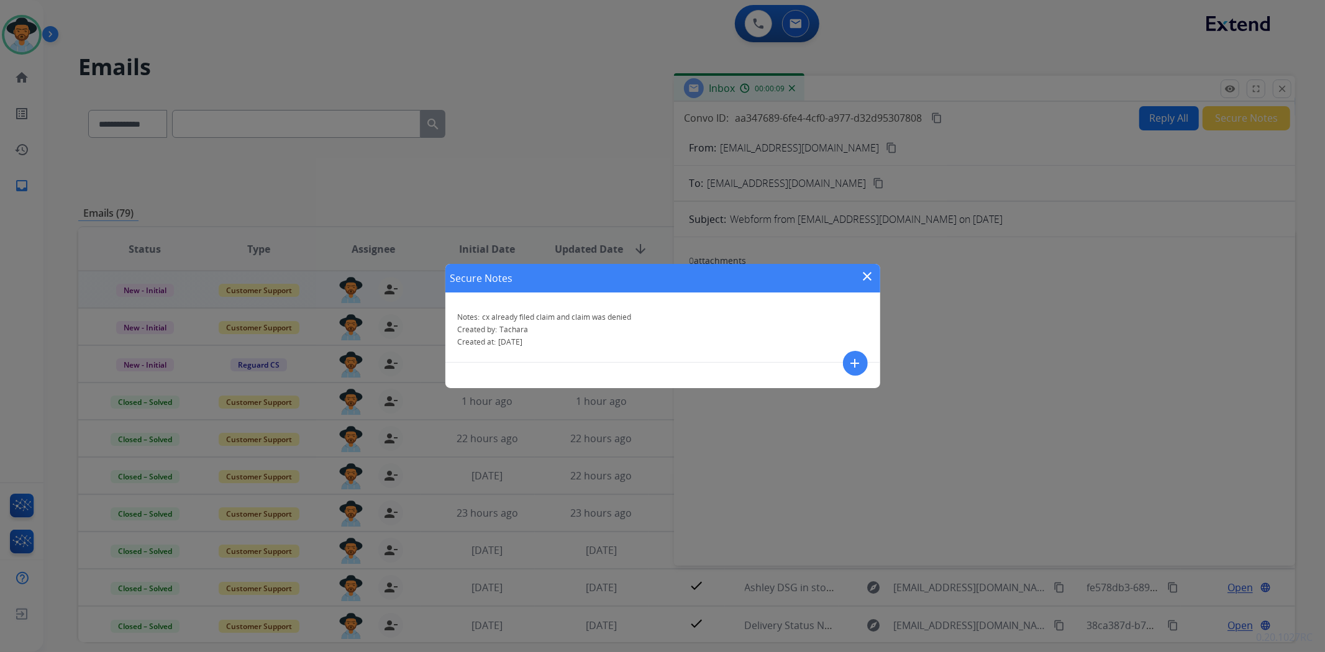
click at [869, 278] on mat-icon "close" at bounding box center [868, 276] width 15 height 15
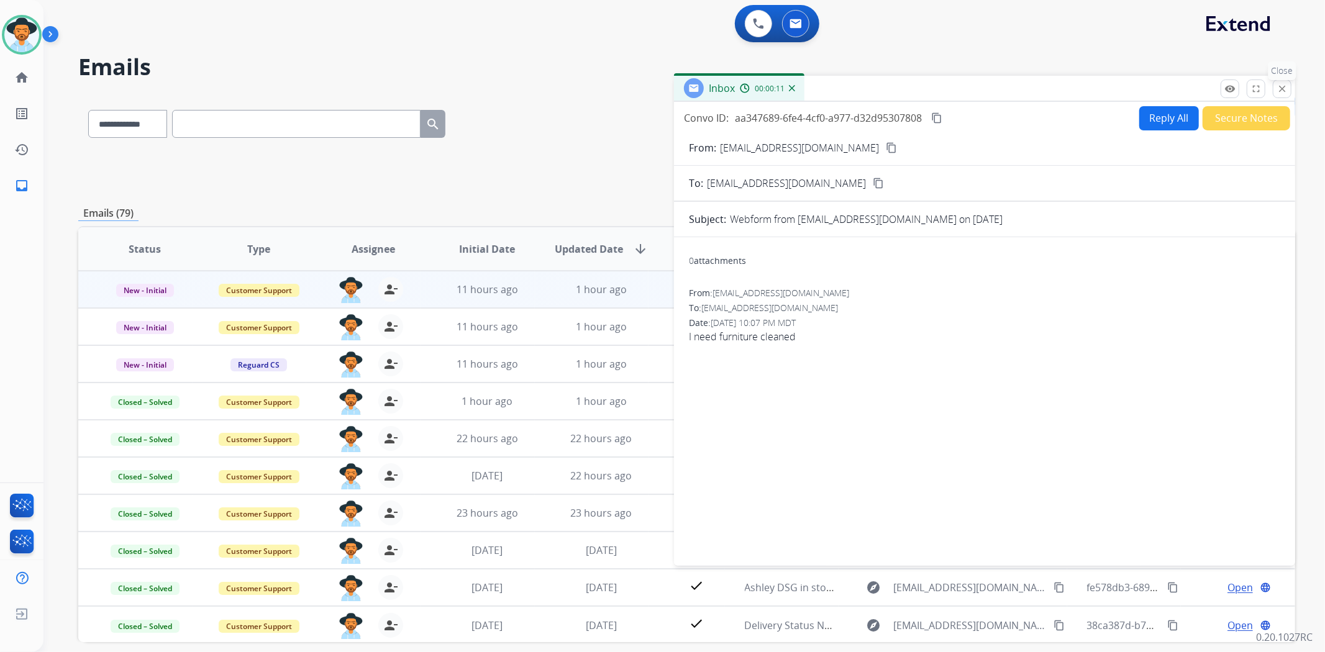
click at [1287, 90] on mat-icon "close" at bounding box center [1282, 88] width 11 height 11
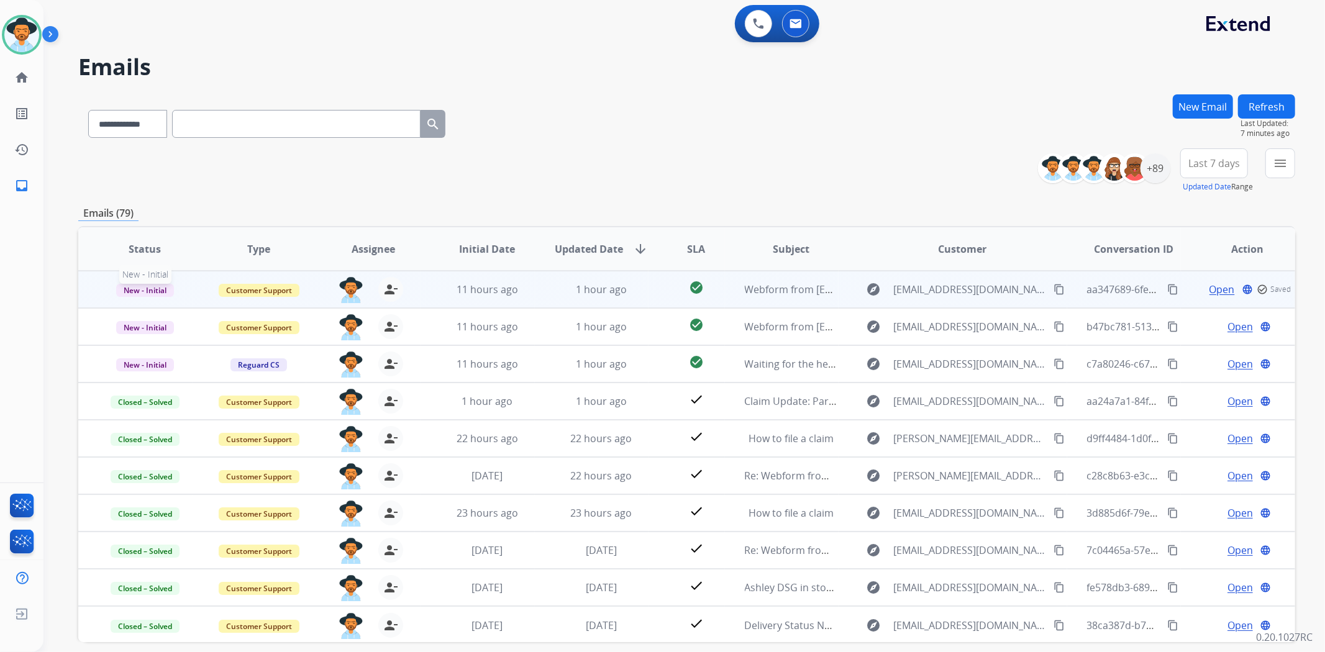
click at [144, 292] on span "New - Initial" at bounding box center [145, 290] width 58 height 13
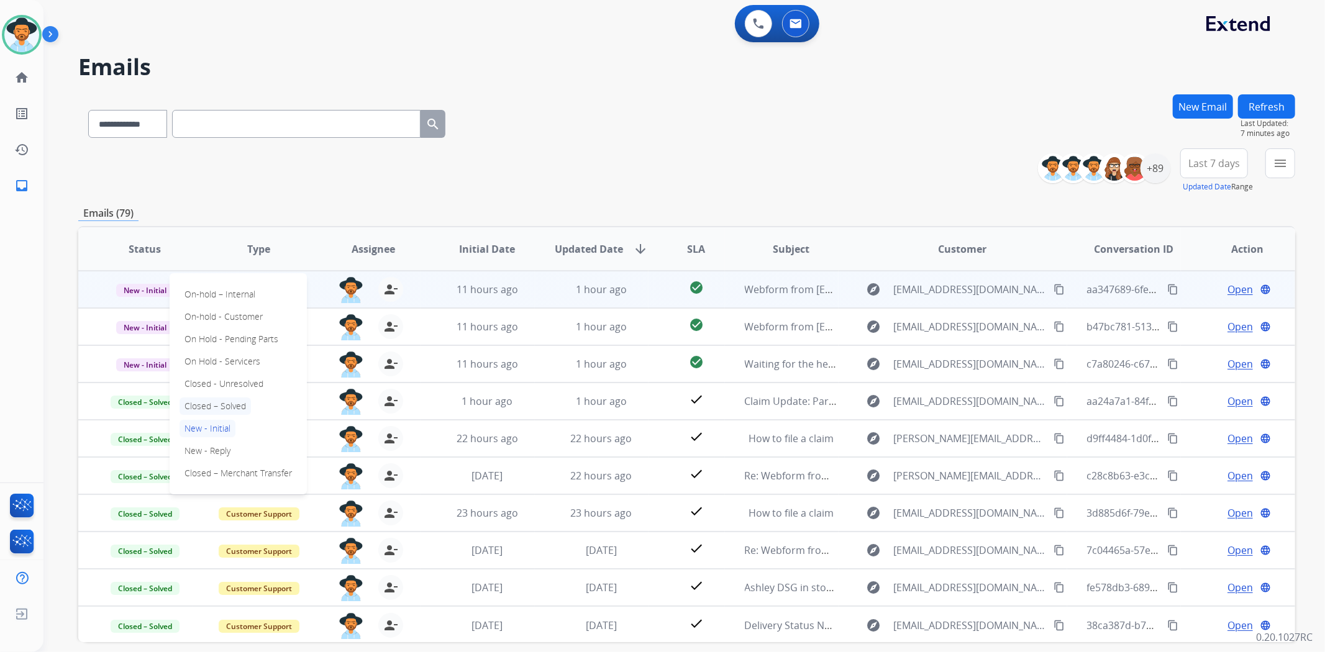
click at [231, 411] on p "Closed – Solved" at bounding box center [215, 406] width 71 height 17
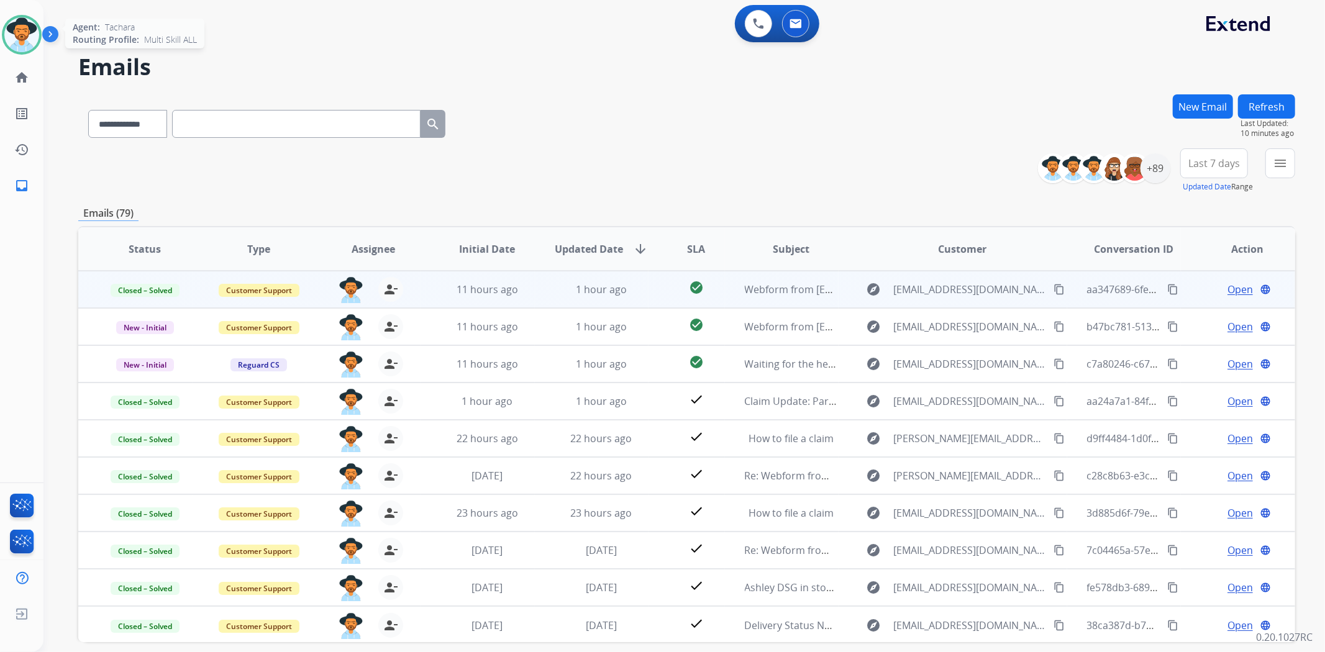
click at [10, 31] on img at bounding box center [21, 34] width 35 height 35
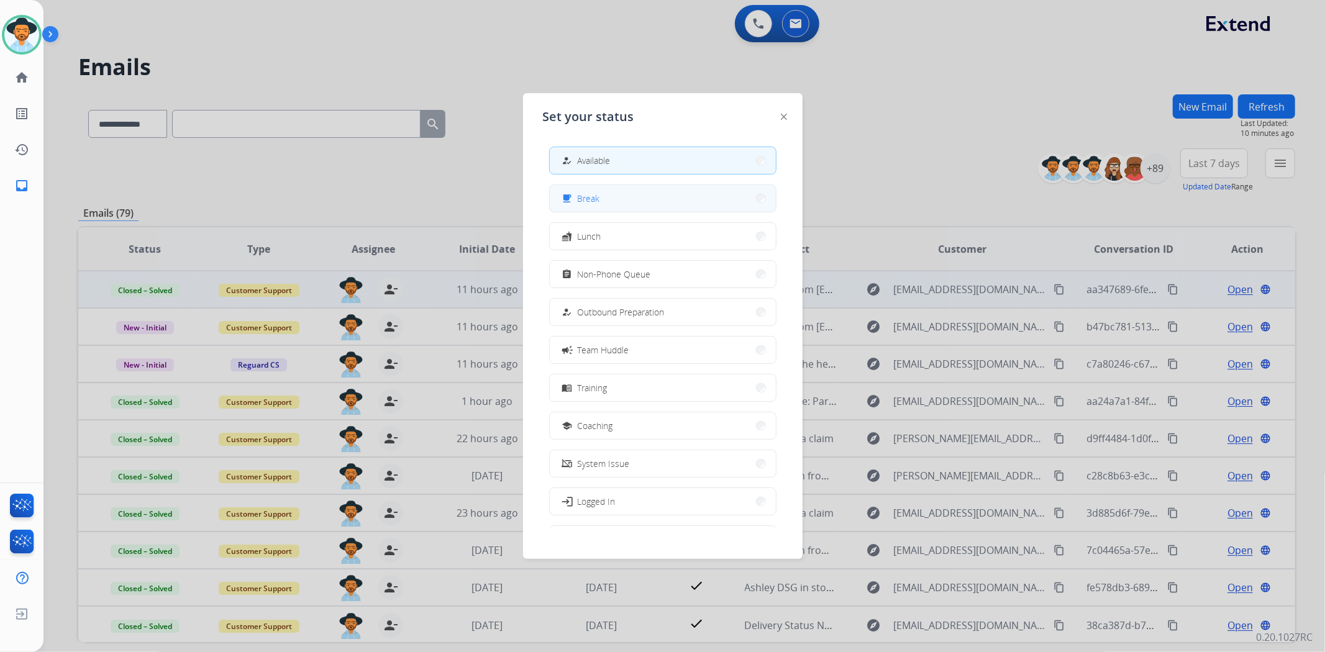
click at [634, 196] on button "free_breakfast Break" at bounding box center [663, 198] width 226 height 27
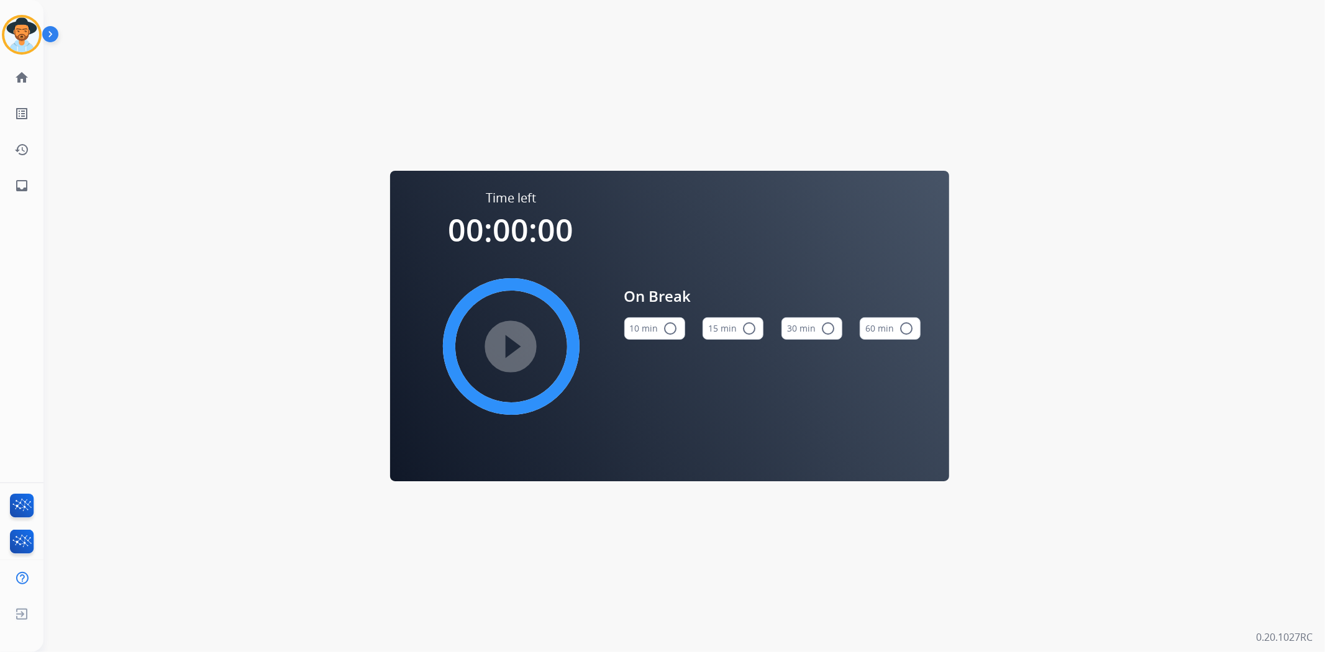
click at [0, 42] on div "Tachara Break Edit Avatar Agent: [PERSON_NAME] Profile: Multi Skill ALL" at bounding box center [21, 35] width 43 height 40
click at [21, 39] on img at bounding box center [21, 34] width 35 height 35
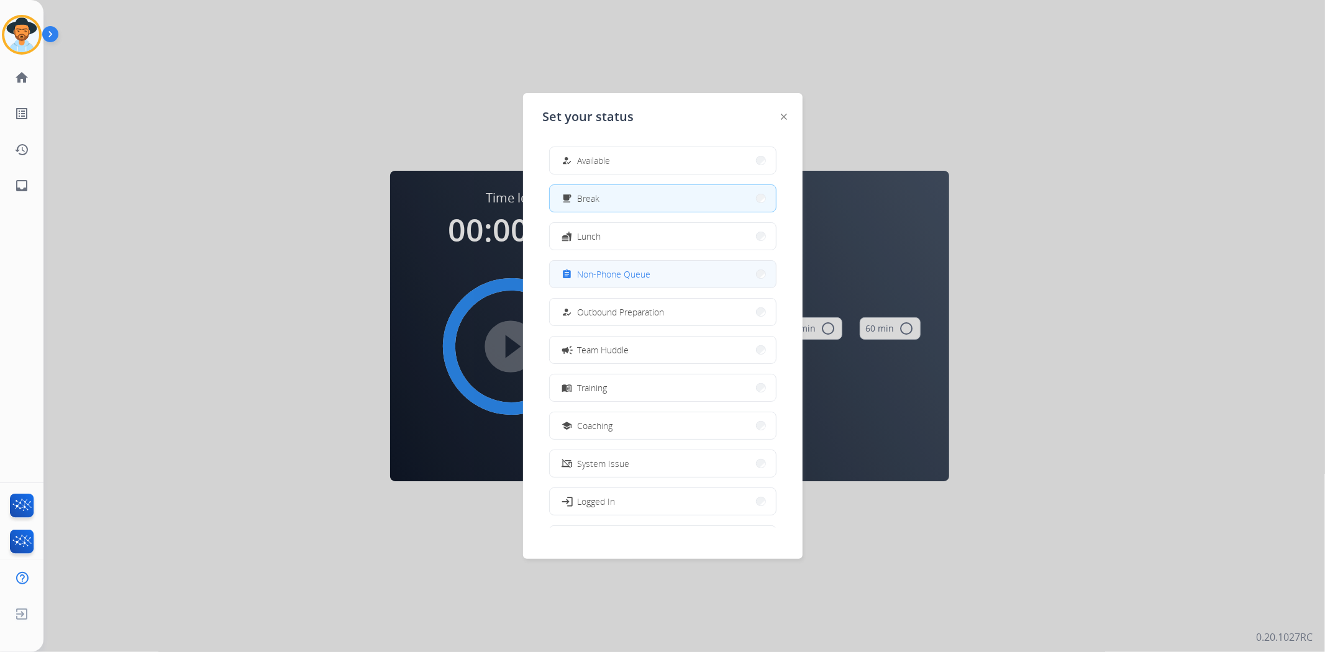
click at [611, 268] on span "Non-Phone Queue" at bounding box center [614, 274] width 73 height 13
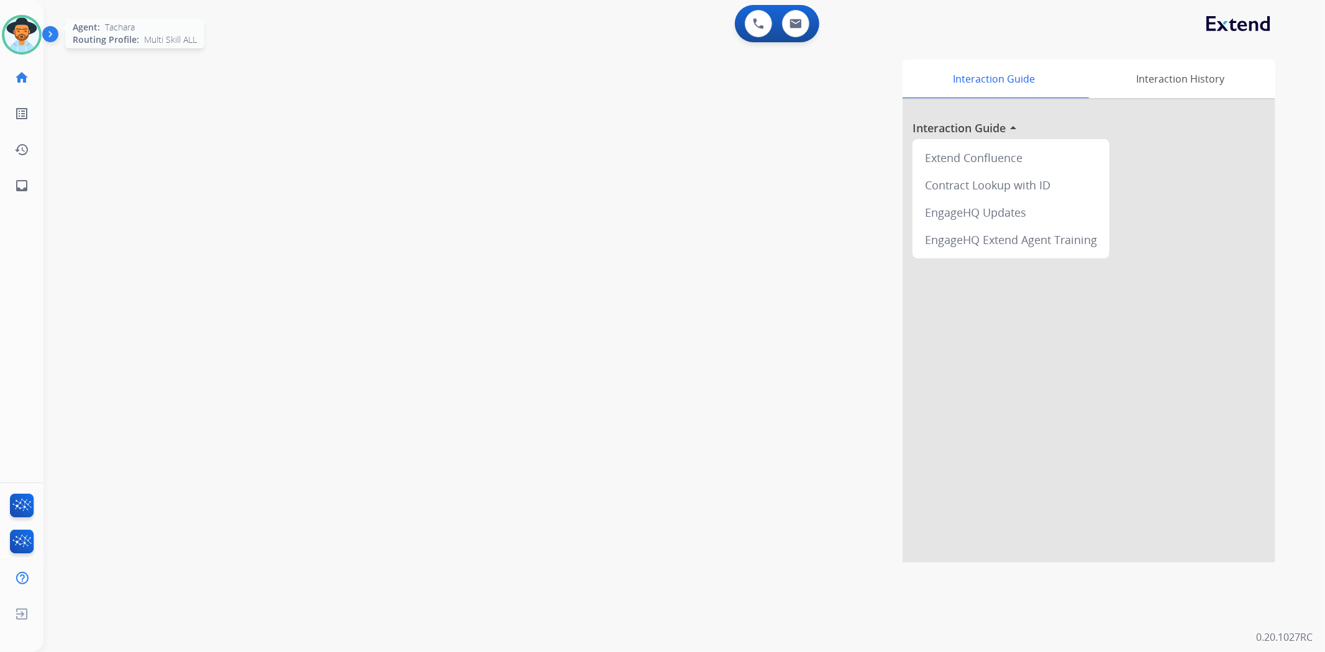
click at [36, 27] on img at bounding box center [21, 34] width 35 height 35
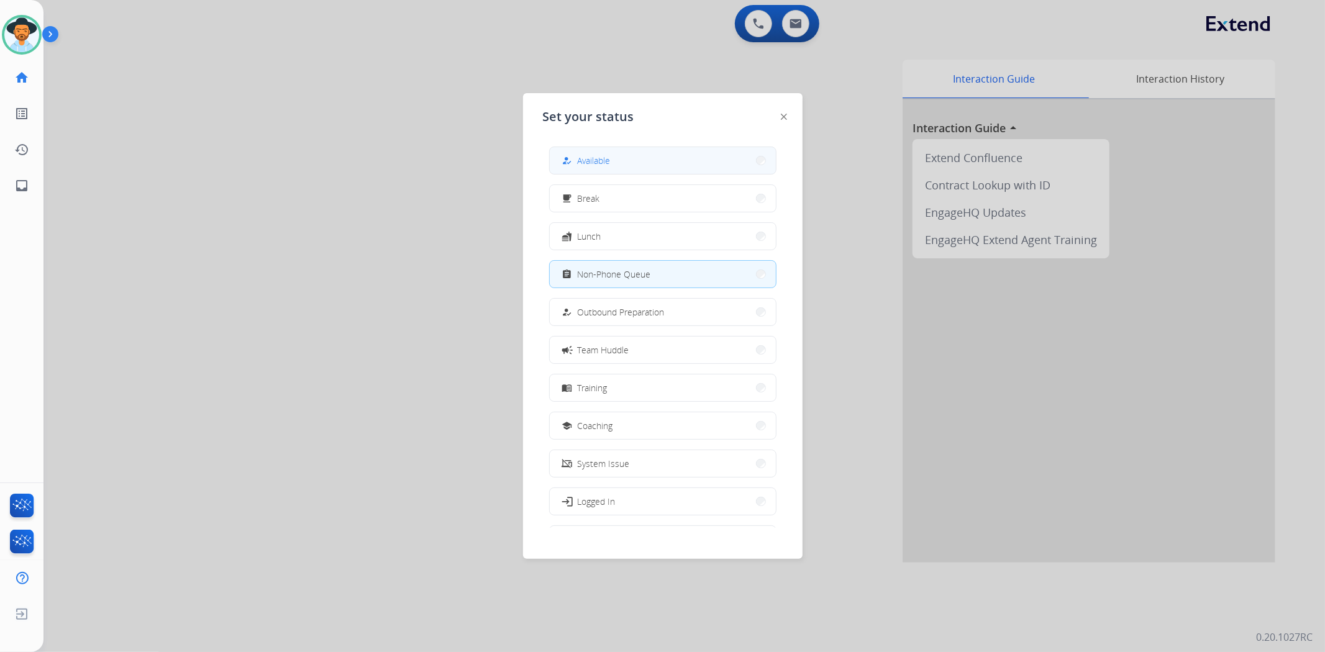
click at [611, 162] on span "Available" at bounding box center [594, 160] width 33 height 13
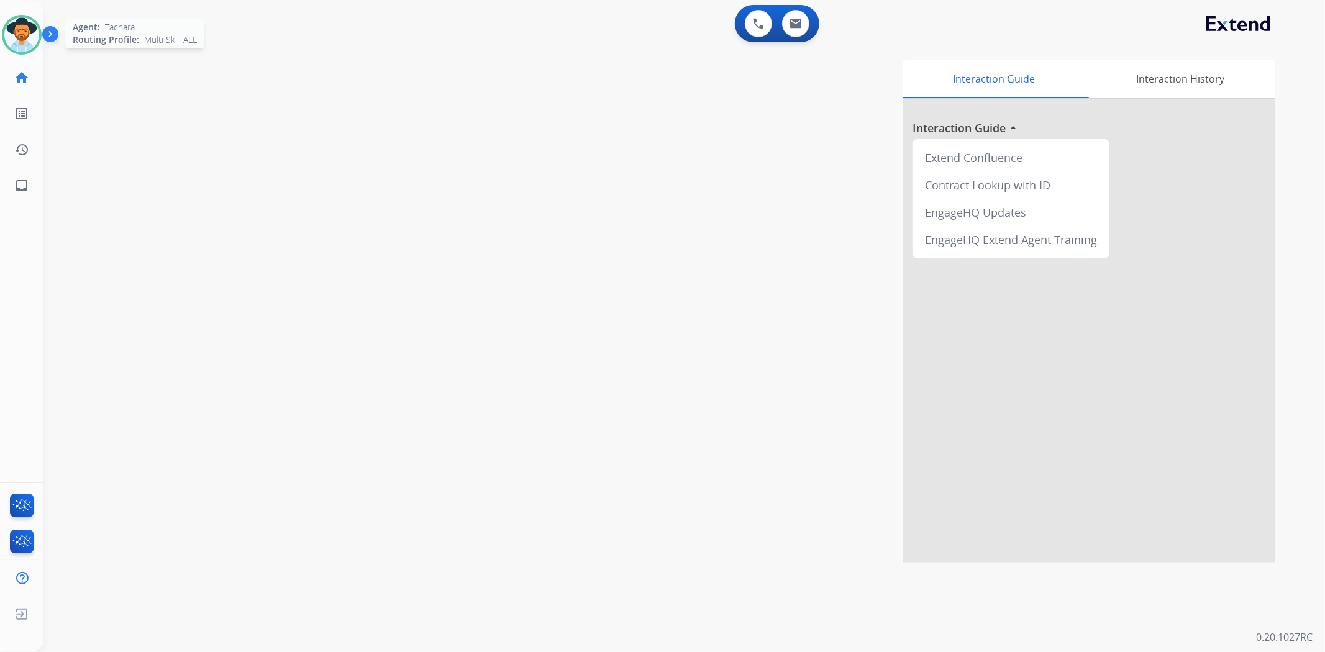
click at [17, 43] on img at bounding box center [21, 34] width 35 height 35
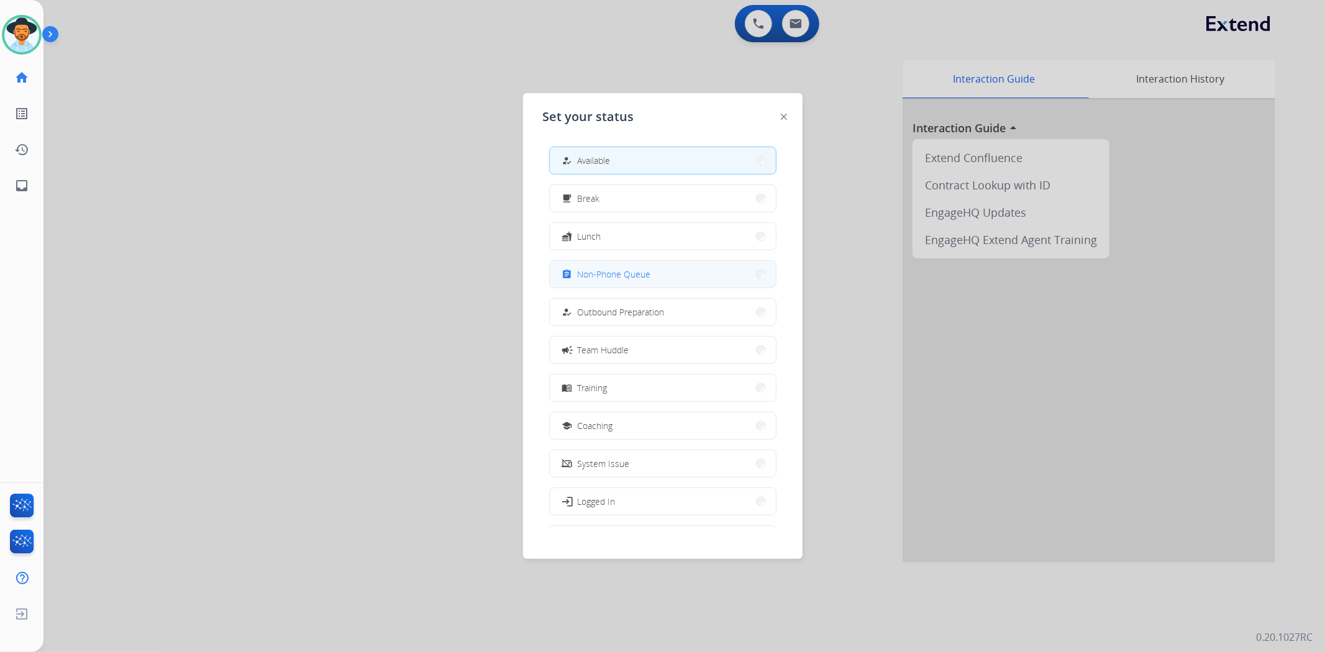
click at [619, 281] on div "assignment Non-Phone Queue" at bounding box center [605, 274] width 91 height 15
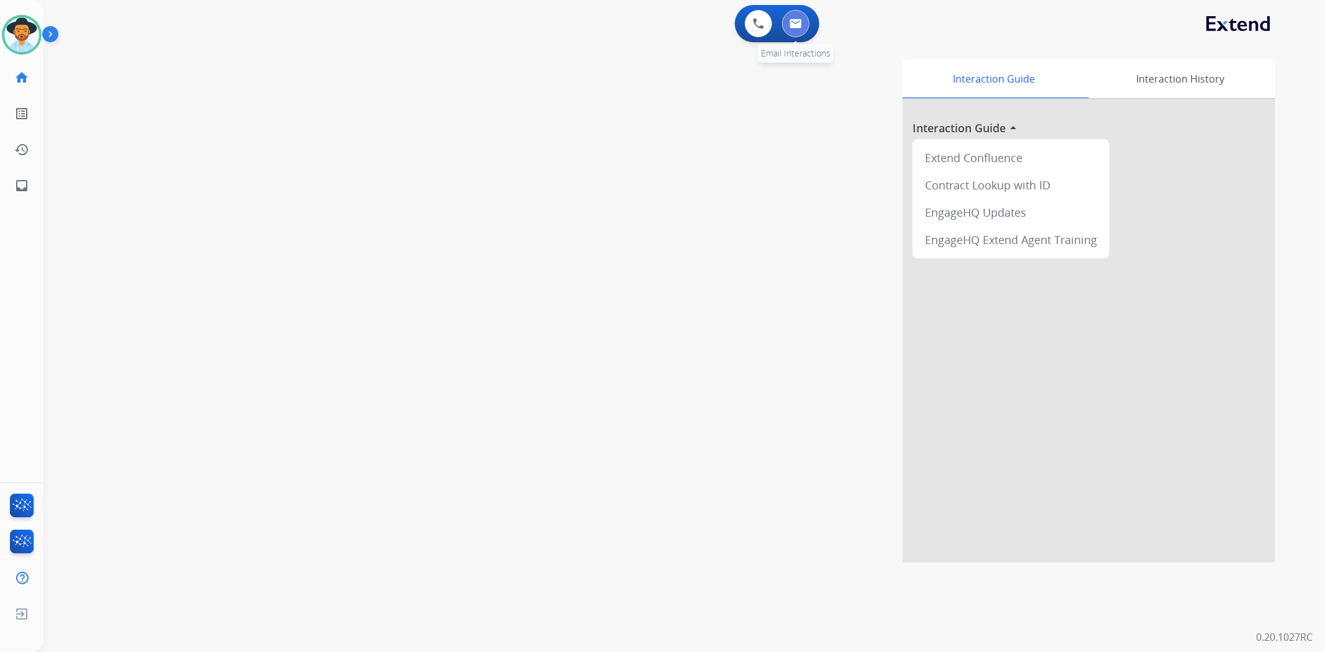
click at [792, 32] on button at bounding box center [795, 23] width 27 height 27
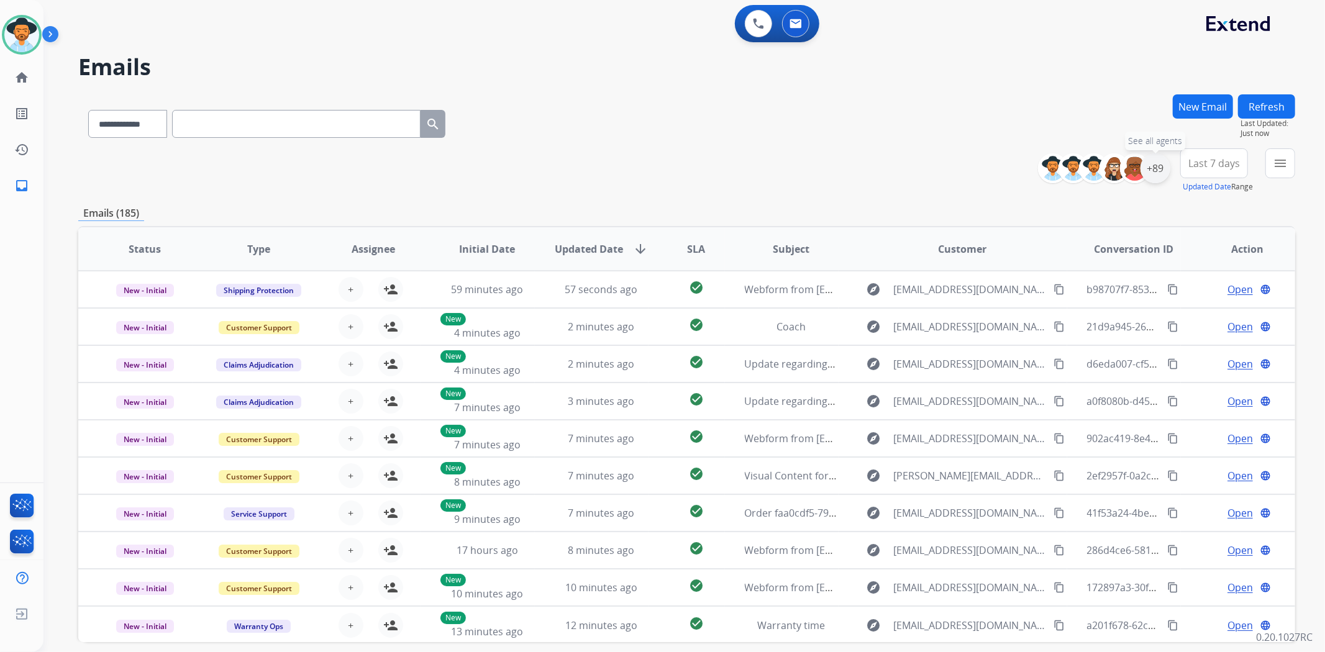
click at [1151, 170] on div "+89" at bounding box center [1156, 168] width 30 height 30
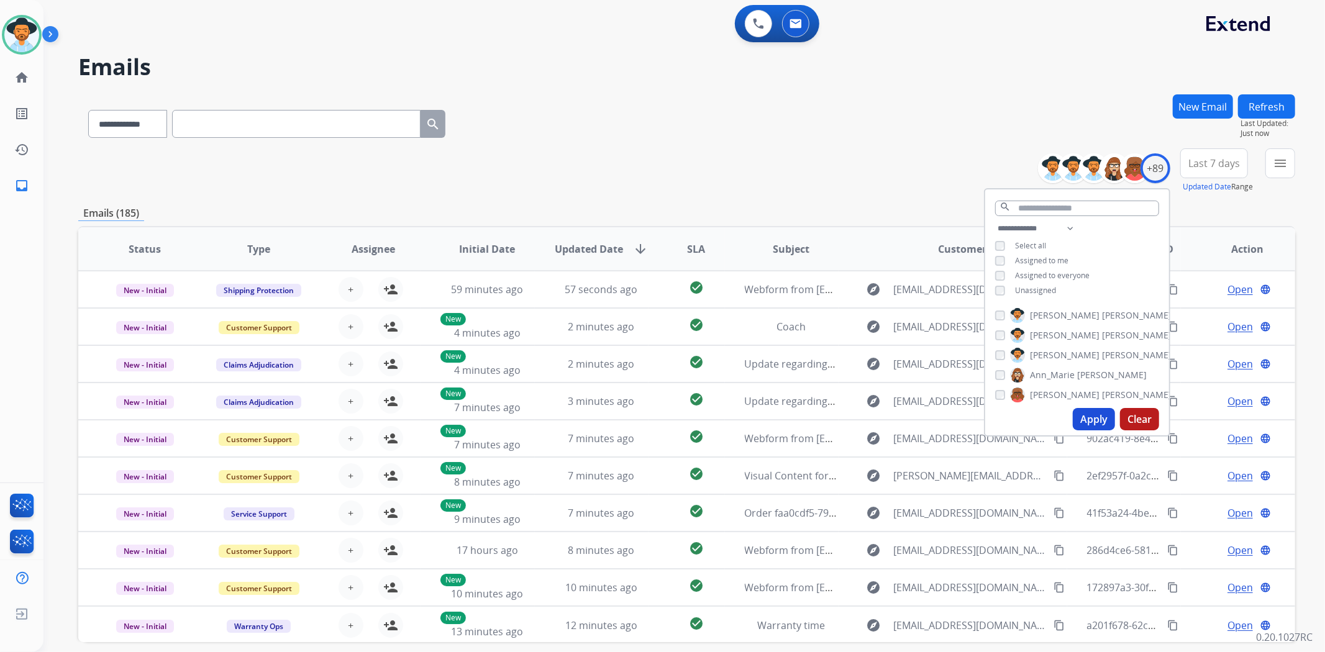
click at [1089, 420] on button "Apply" at bounding box center [1094, 419] width 42 height 22
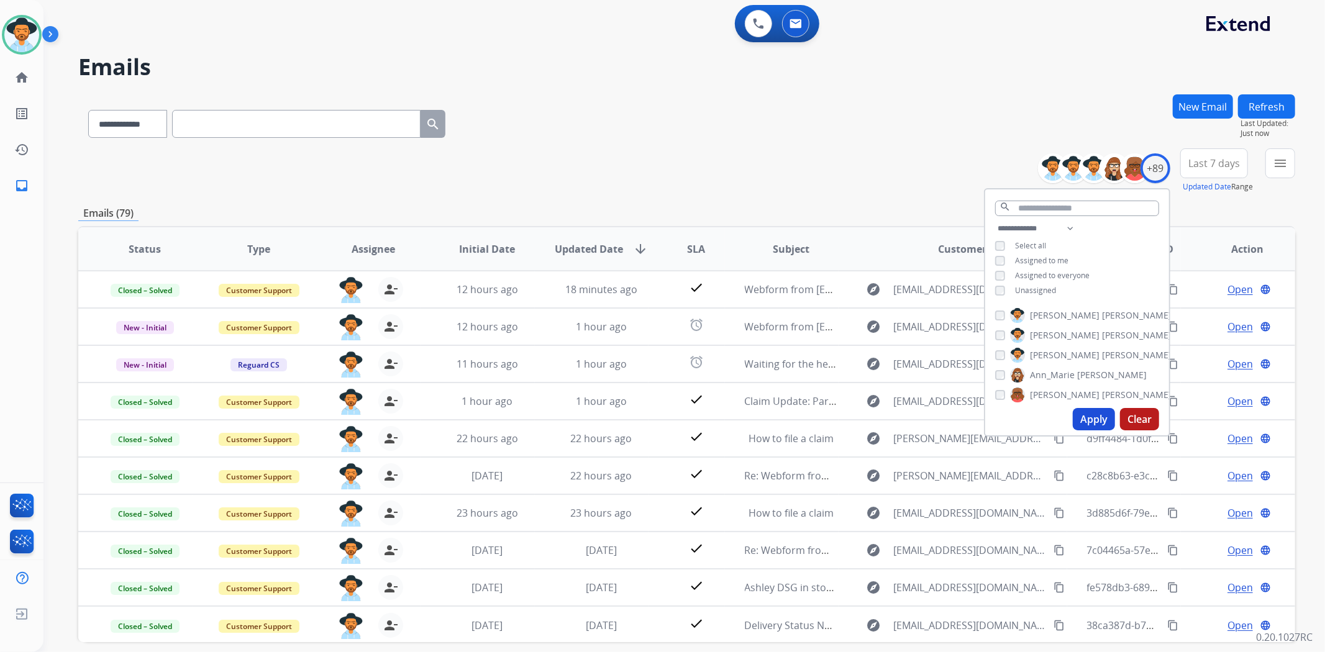
click at [849, 194] on div "**********" at bounding box center [686, 400] width 1217 height 613
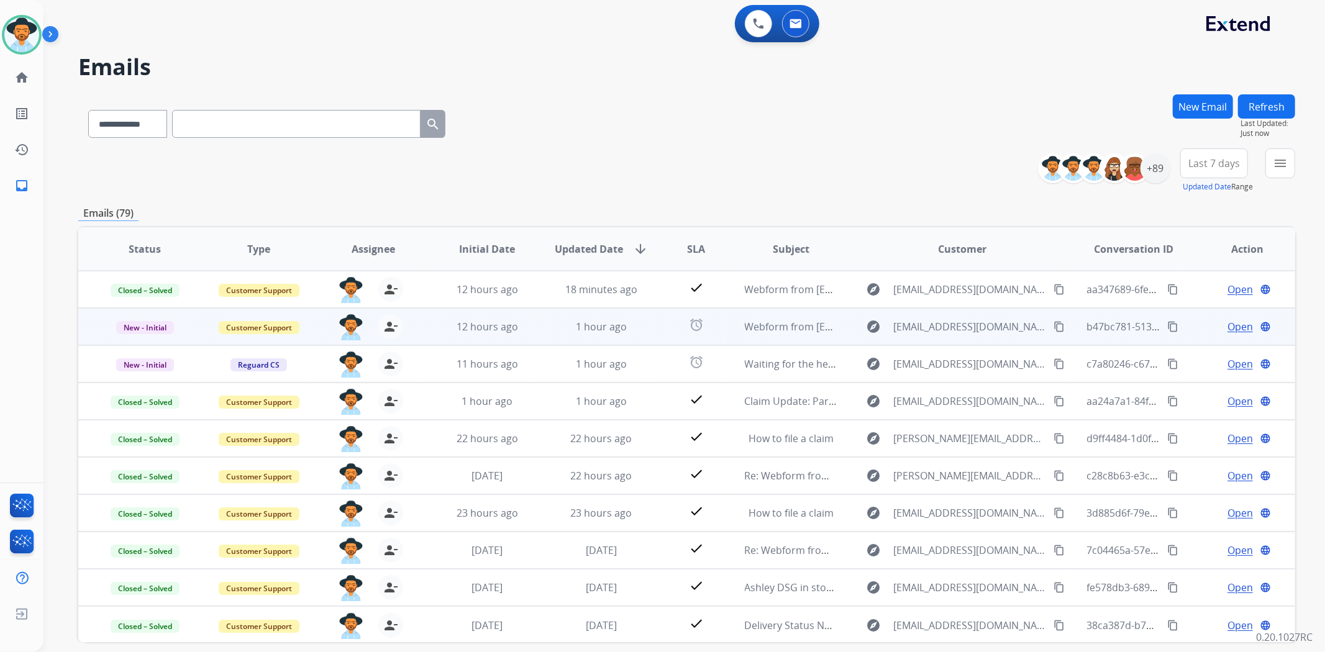
click at [1238, 326] on span "Open" at bounding box center [1240, 326] width 25 height 15
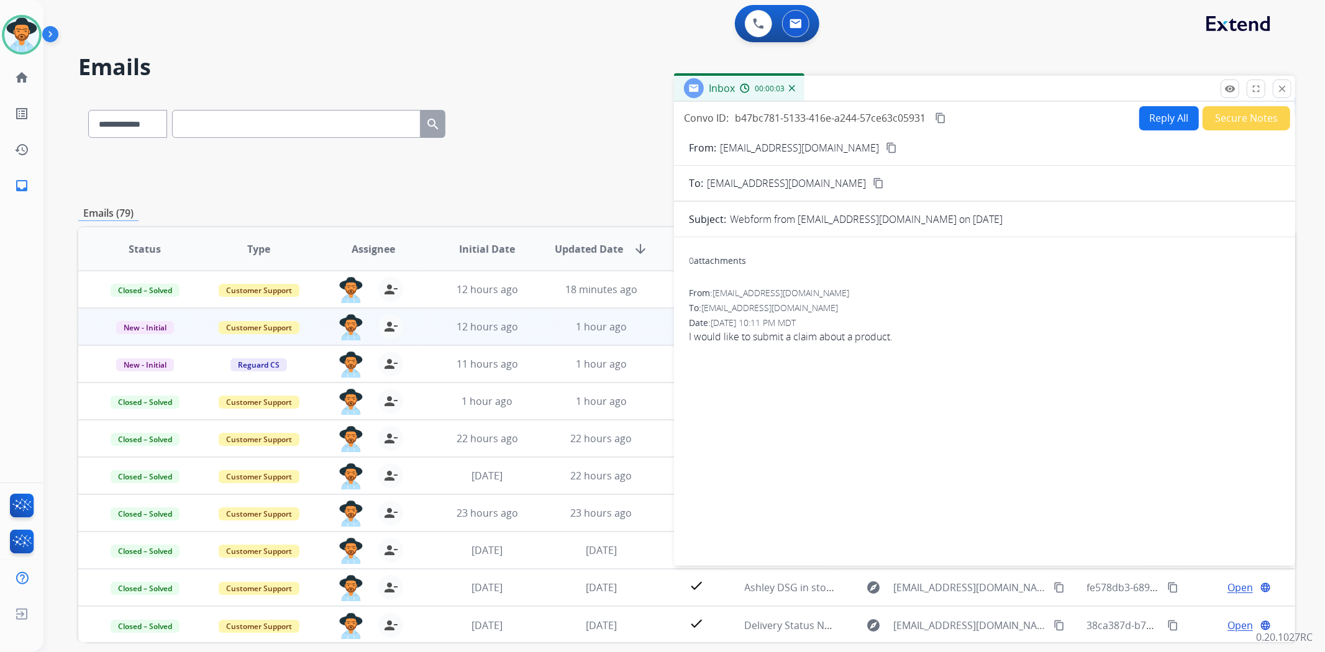
click at [886, 147] on mat-icon "content_copy" at bounding box center [891, 147] width 11 height 11
click at [1228, 119] on button "Secure Notes" at bounding box center [1247, 118] width 88 height 24
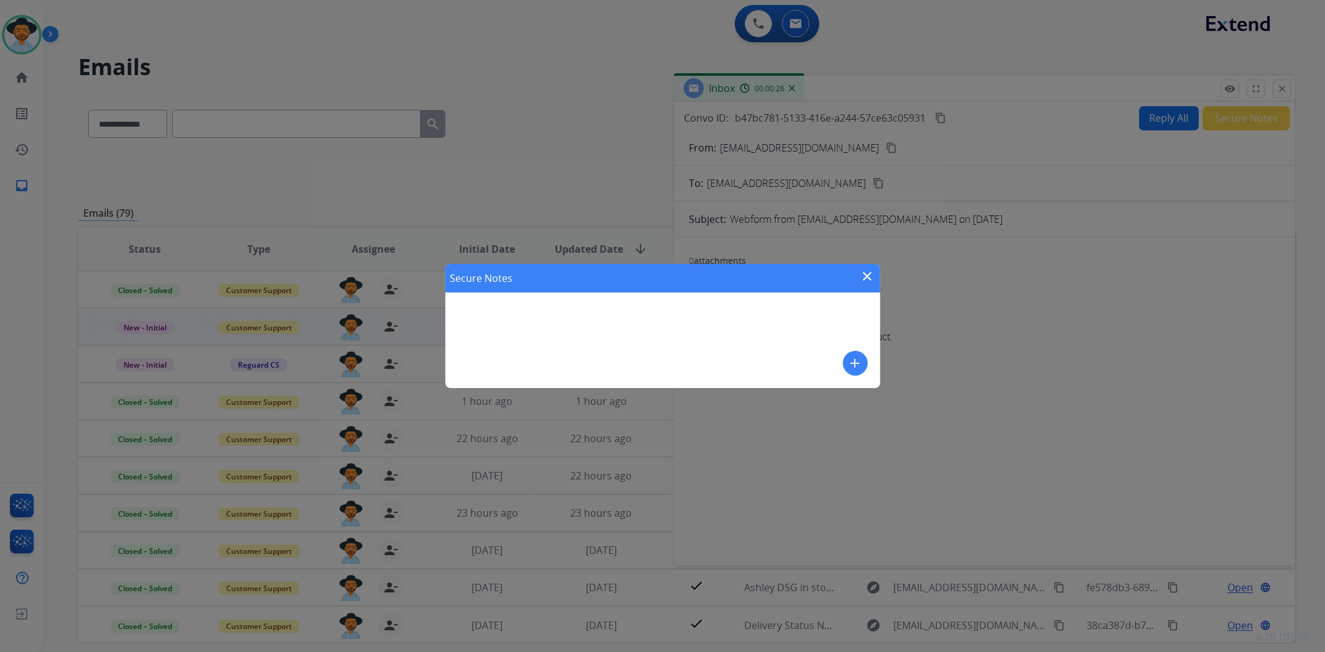
click at [856, 359] on mat-icon "add" at bounding box center [855, 363] width 15 height 15
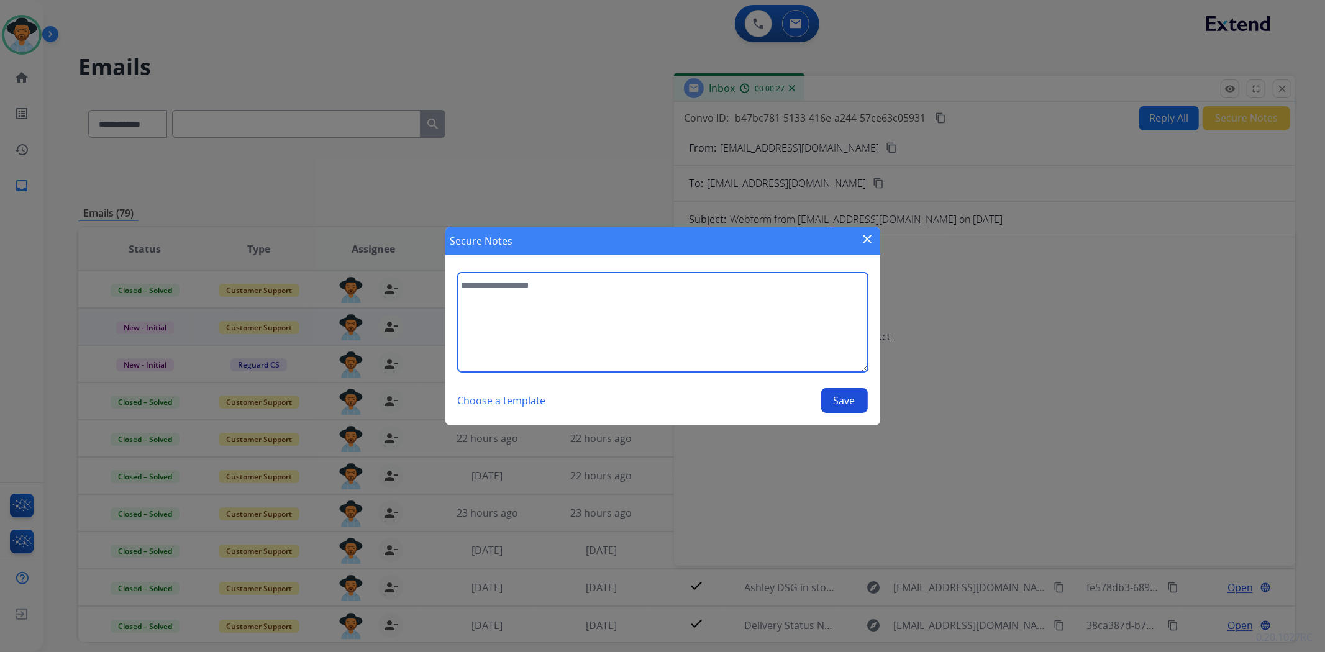
click at [762, 329] on textarea at bounding box center [663, 322] width 410 height 99
click at [501, 286] on textarea "**********" at bounding box center [663, 322] width 410 height 99
type textarea "**********"
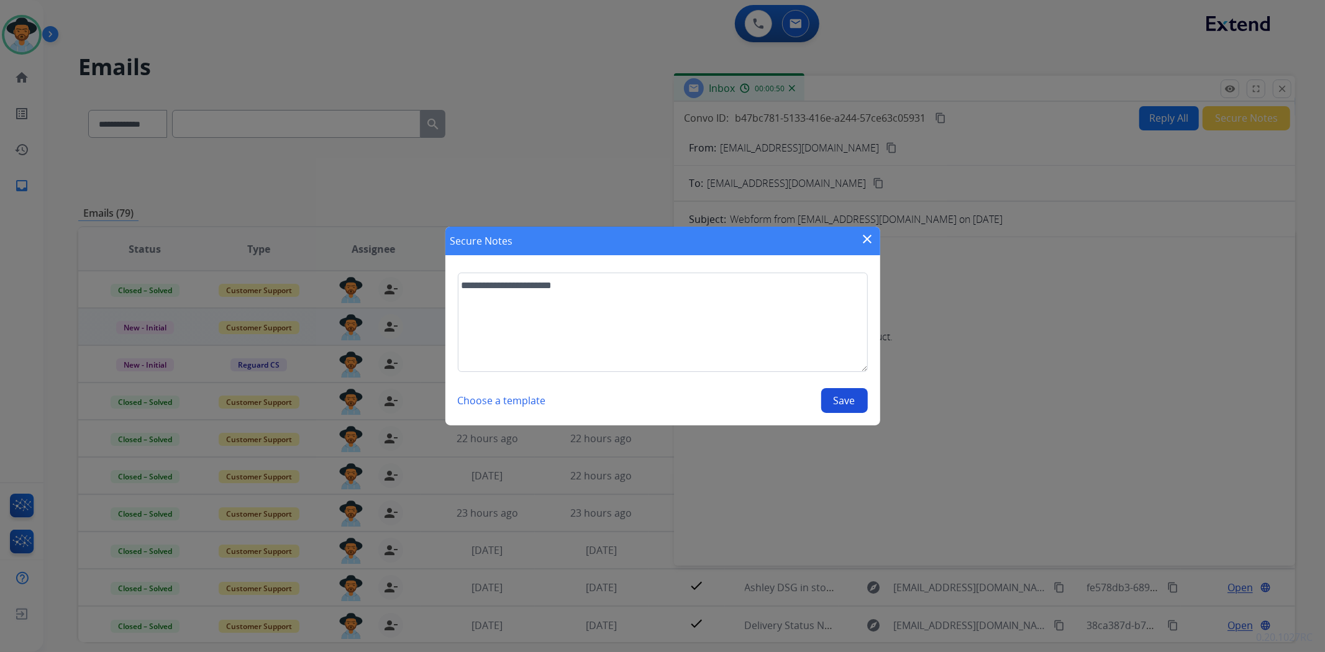
click at [854, 398] on button "Save" at bounding box center [844, 400] width 47 height 25
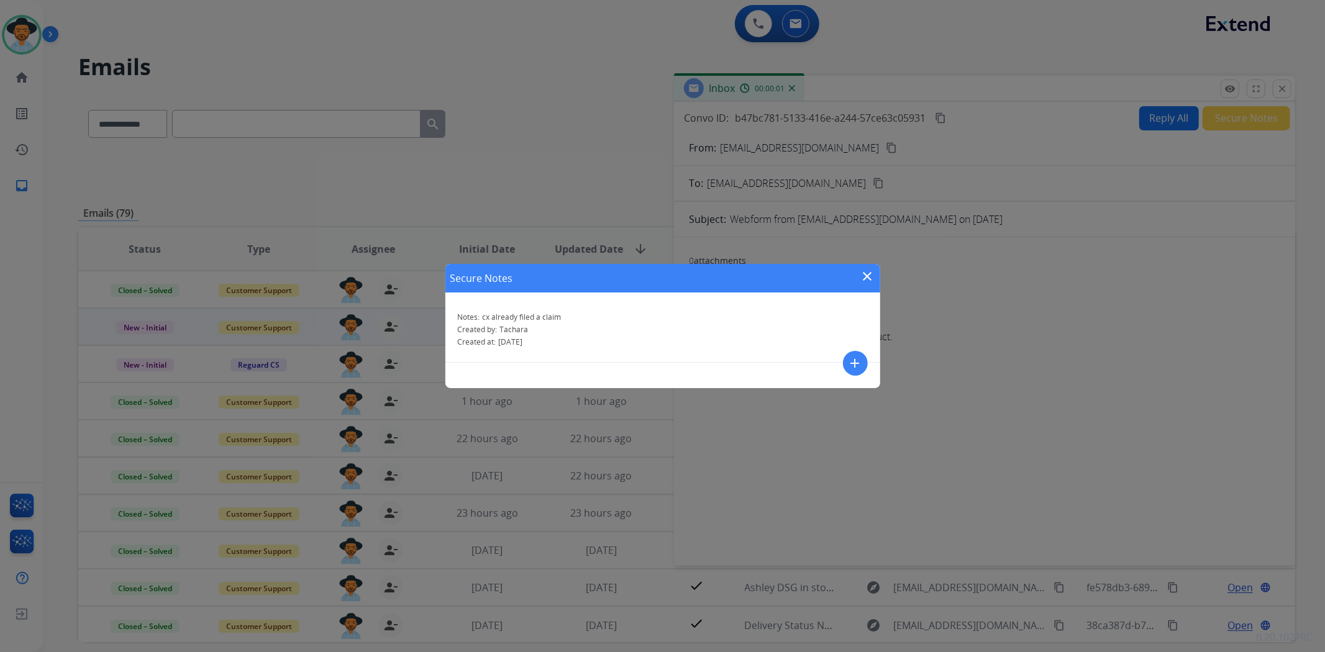
click at [869, 277] on mat-icon "close" at bounding box center [868, 276] width 15 height 15
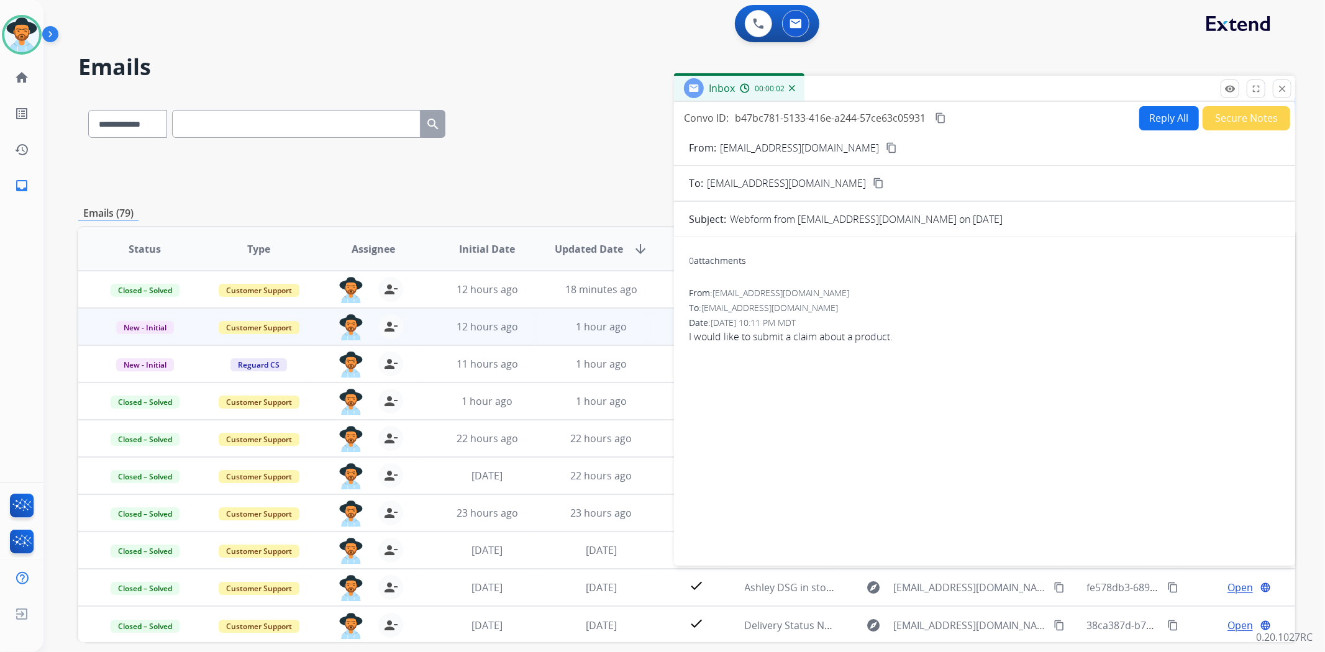
click at [1220, 124] on button "Secure Notes" at bounding box center [1247, 118] width 88 height 24
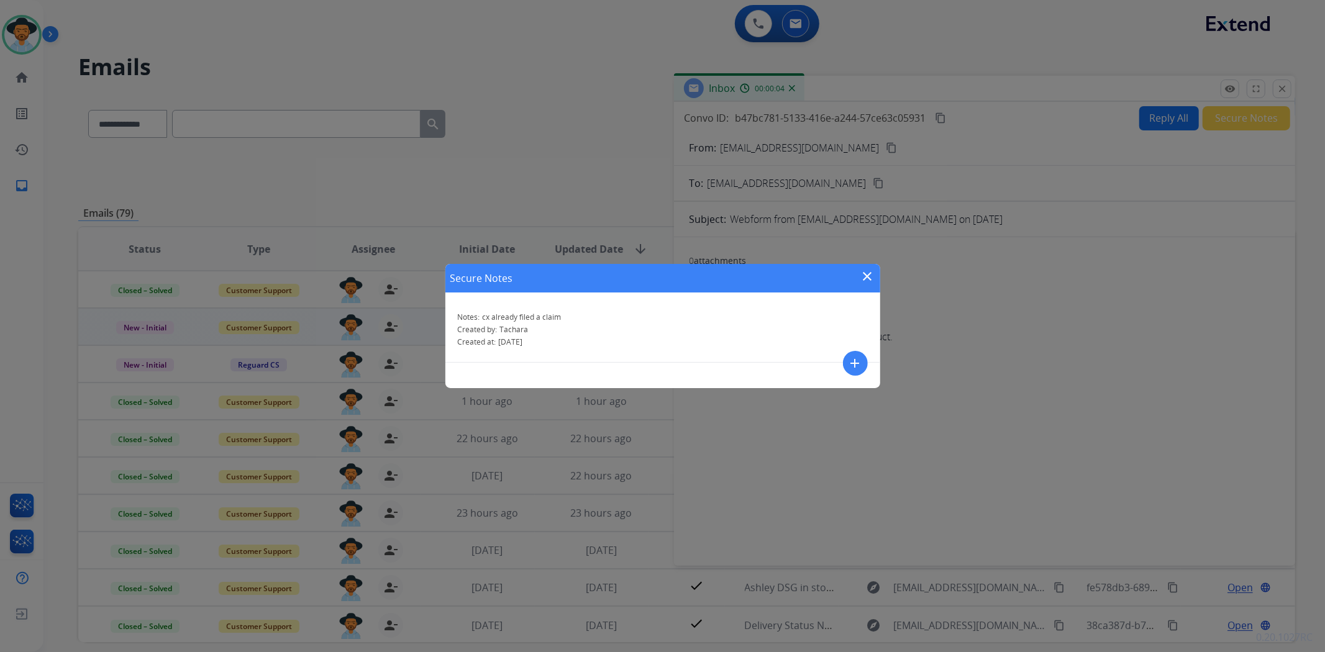
click at [862, 272] on mat-icon "close" at bounding box center [868, 276] width 15 height 15
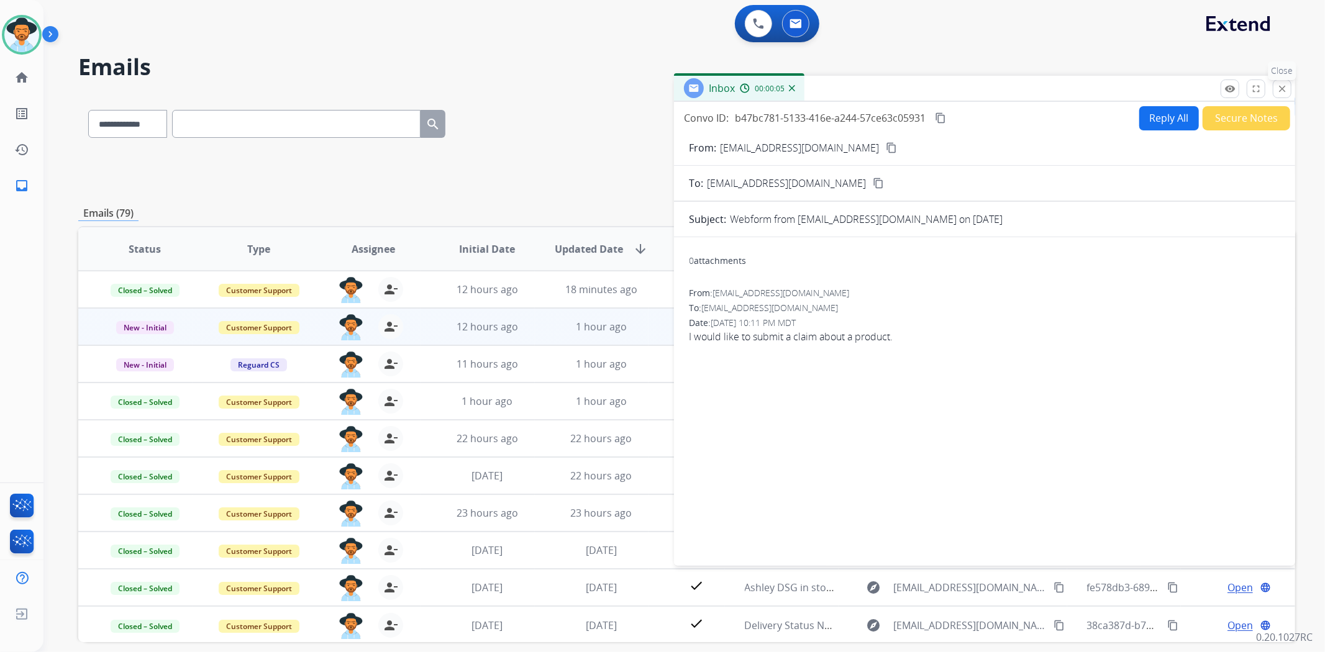
click at [1283, 89] on mat-icon "close" at bounding box center [1282, 88] width 11 height 11
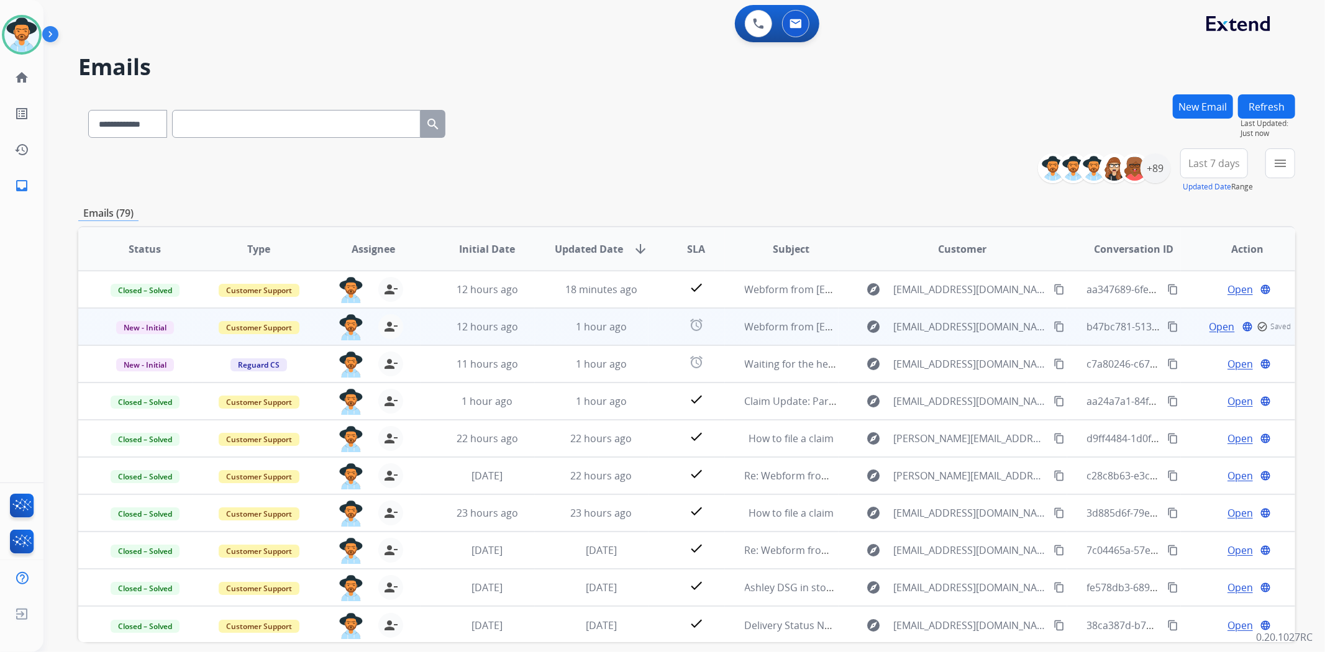
click at [163, 334] on td "New - Initial" at bounding box center [135, 326] width 114 height 37
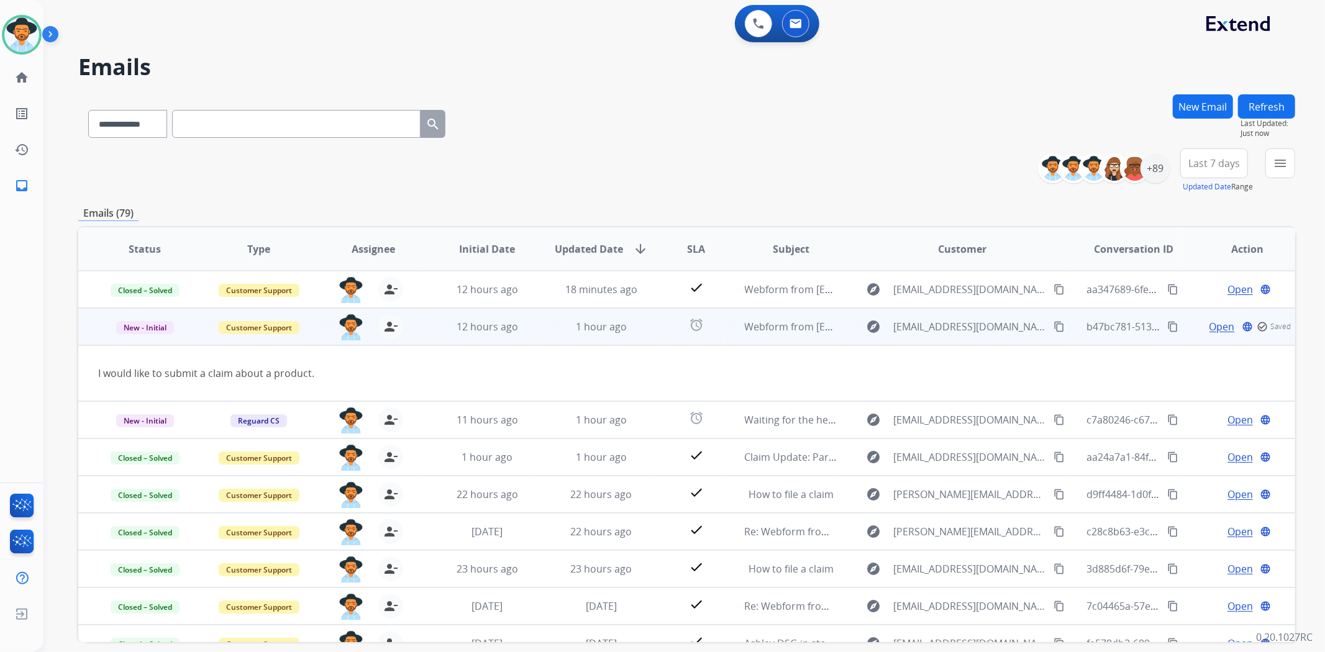
scroll to position [37, 0]
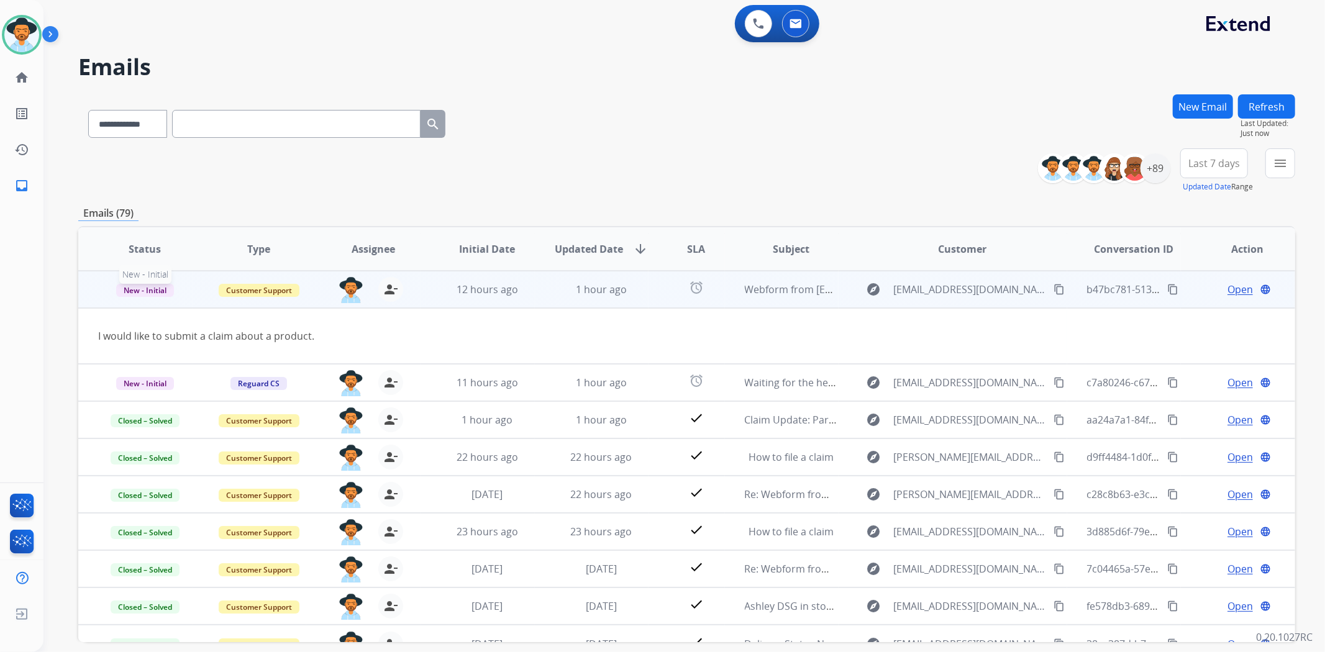
click at [149, 290] on span "New - Initial" at bounding box center [145, 290] width 58 height 13
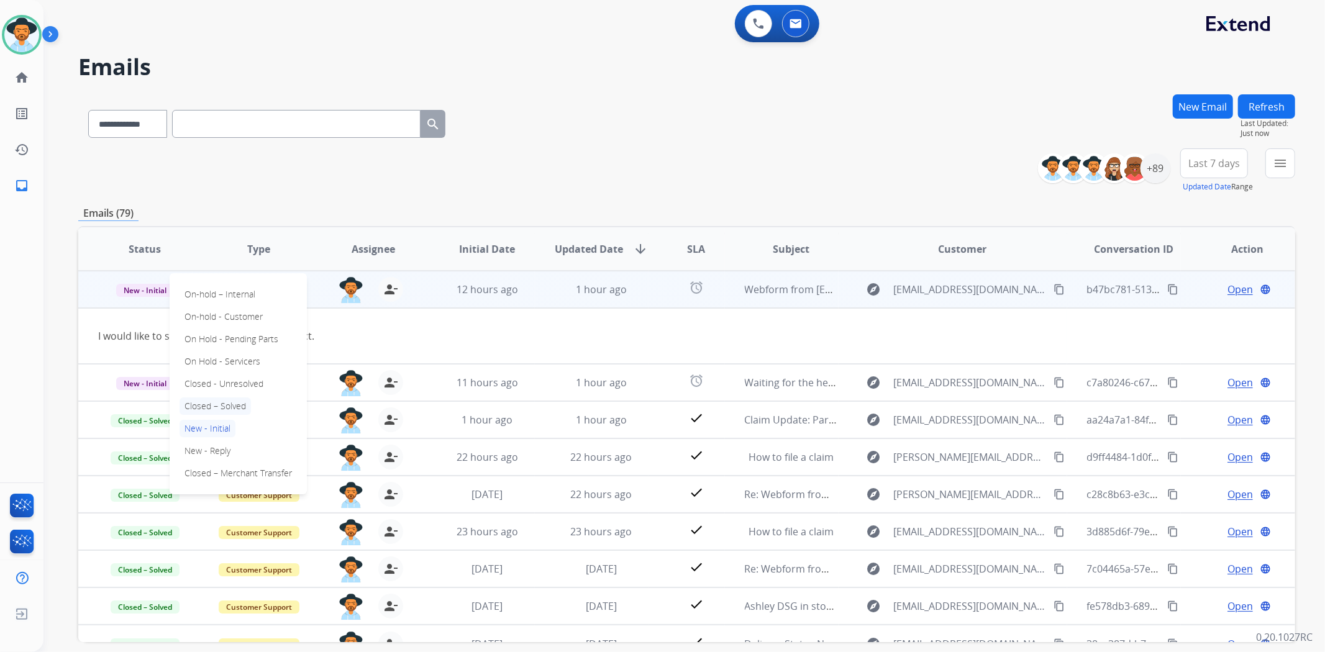
click at [246, 400] on p "Closed – Solved" at bounding box center [215, 406] width 71 height 17
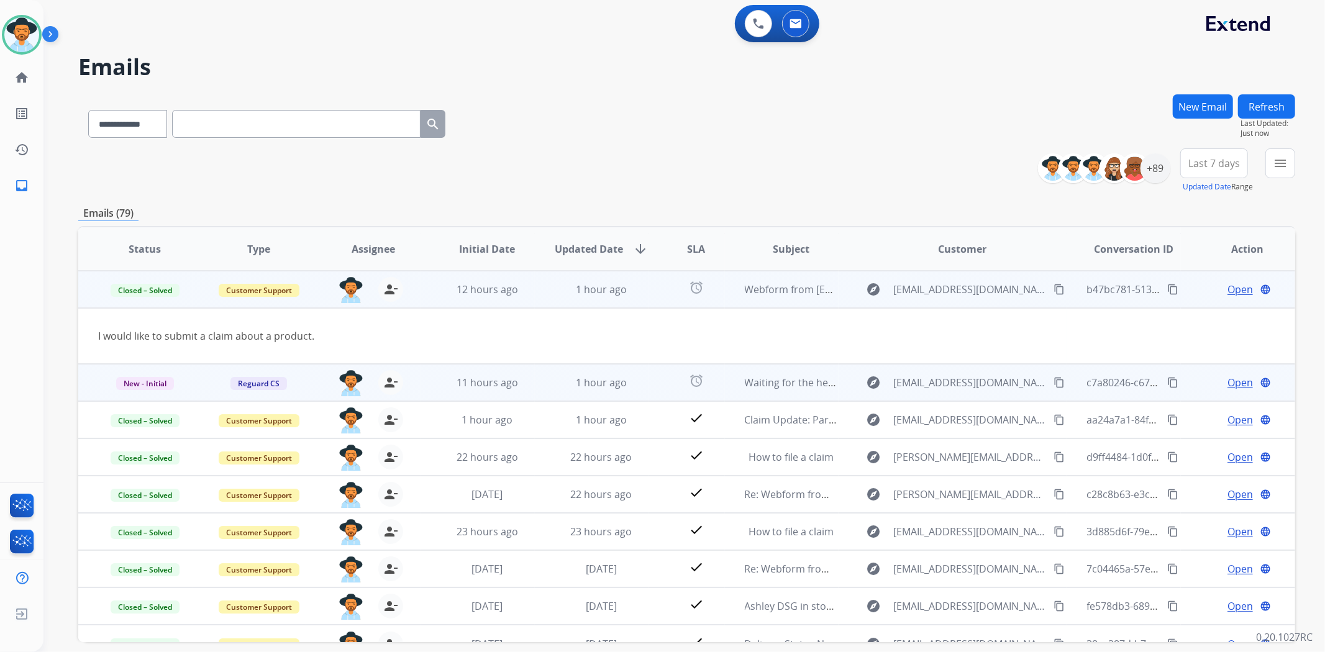
click at [1241, 380] on span "Open" at bounding box center [1240, 382] width 25 height 15
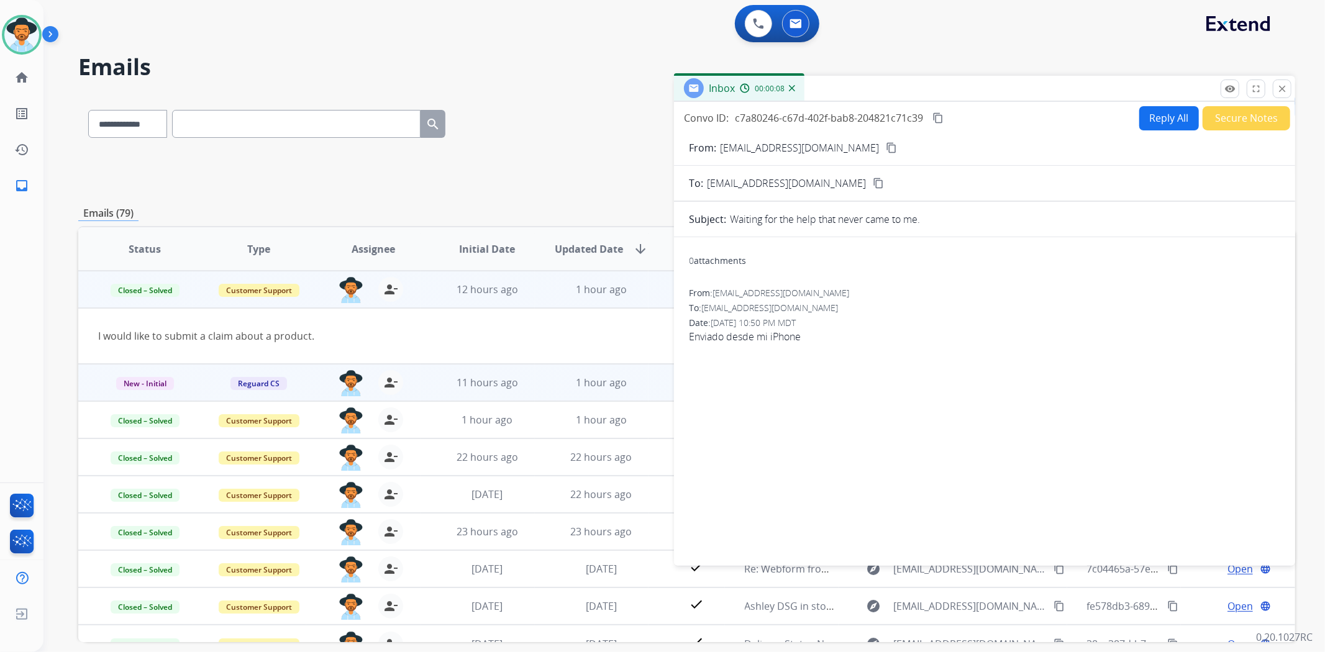
click at [1158, 115] on button "Reply All" at bounding box center [1170, 118] width 60 height 24
select select "**********"
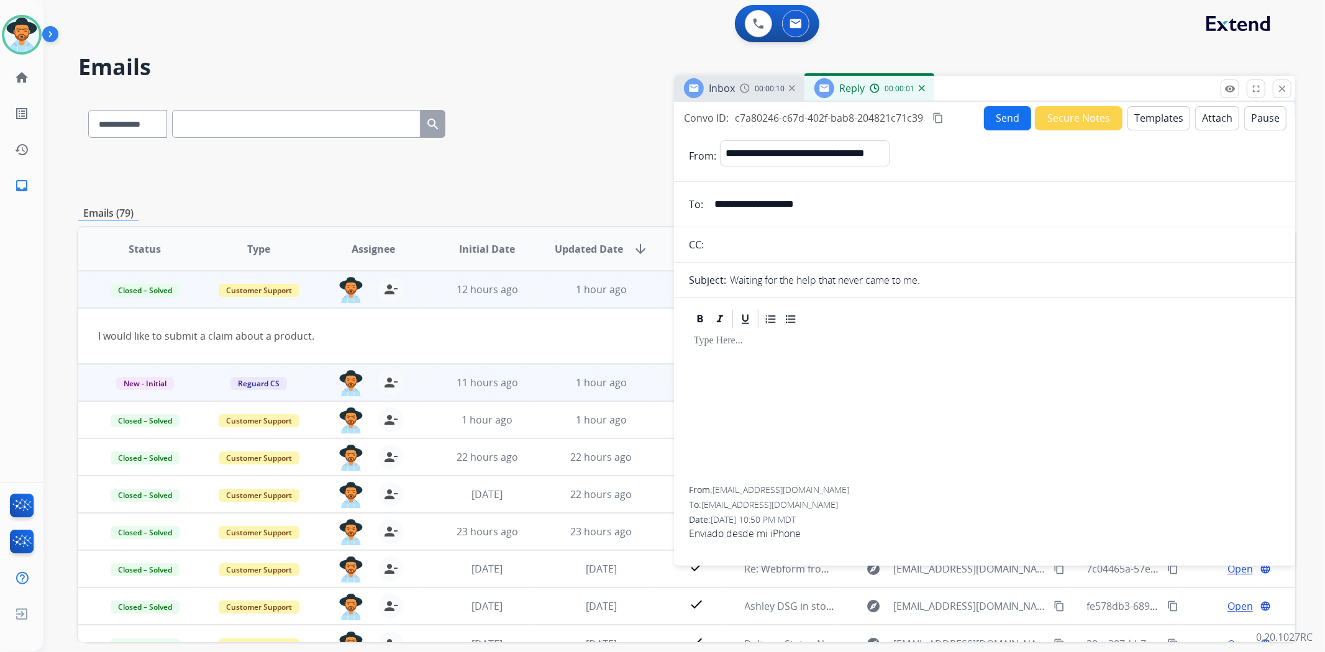
click at [1161, 119] on button "Templates" at bounding box center [1159, 118] width 63 height 24
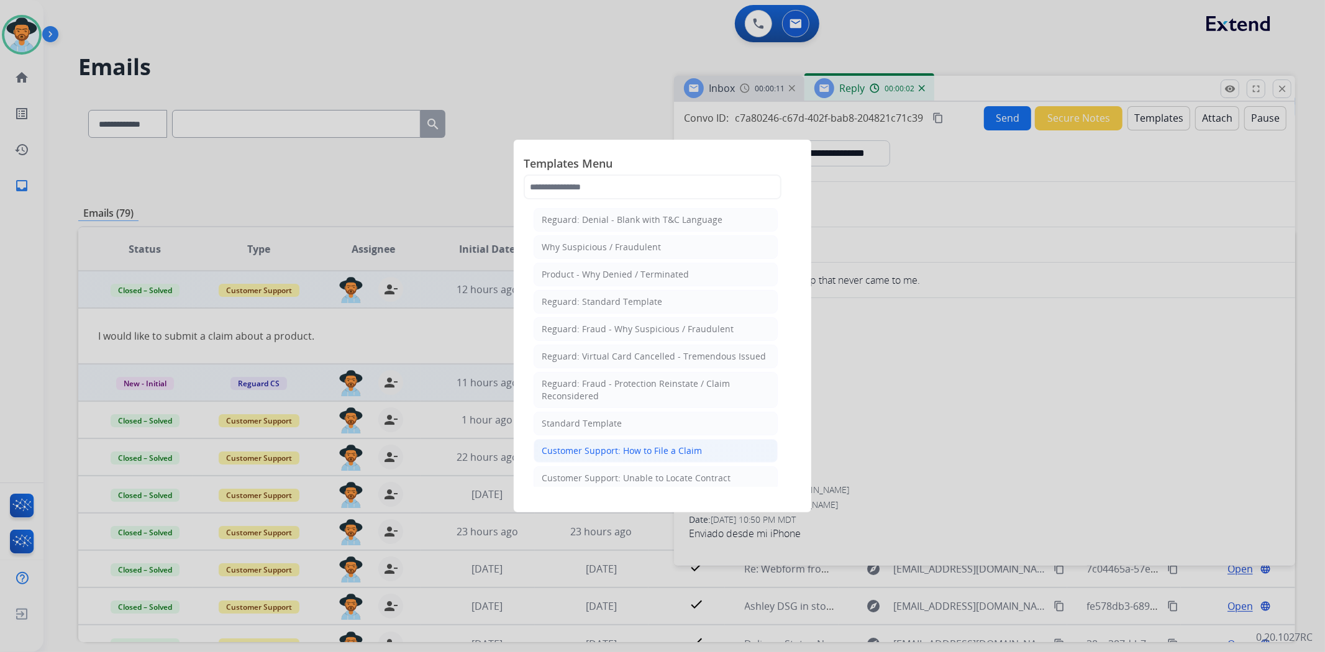
click at [661, 452] on div "Customer Support: How to File a Claim" at bounding box center [622, 451] width 160 height 12
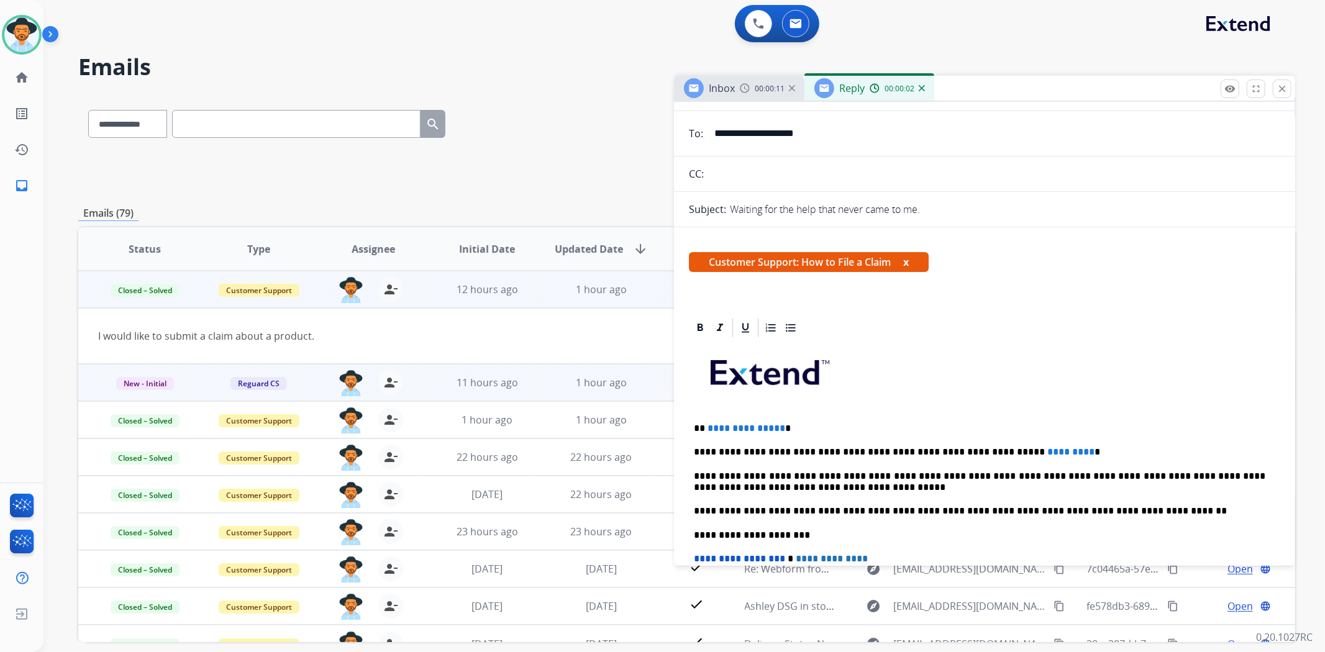
scroll to position [138, 0]
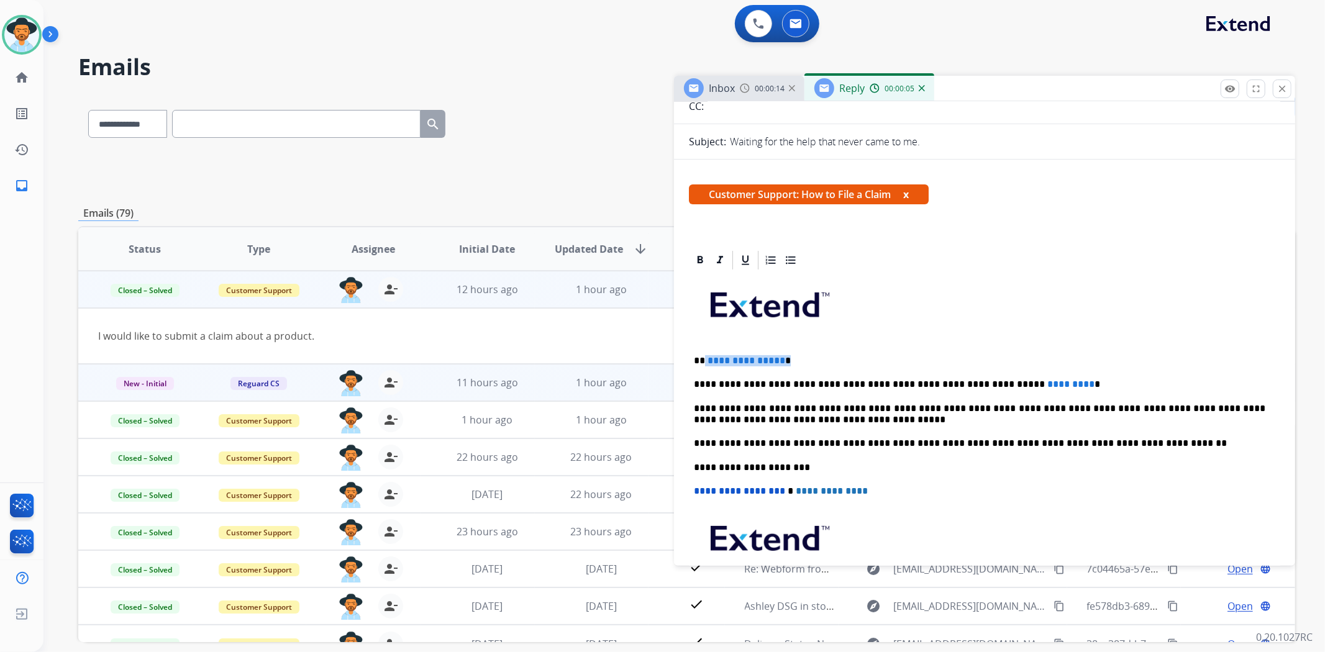
drag, startPoint x: 790, startPoint y: 364, endPoint x: 704, endPoint y: 351, distance: 87.3
click at [704, 351] on div "**********" at bounding box center [985, 462] width 592 height 380
drag, startPoint x: 1039, startPoint y: 375, endPoint x: 946, endPoint y: 372, distance: 92.6
click at [946, 372] on div "**********" at bounding box center [985, 462] width 592 height 380
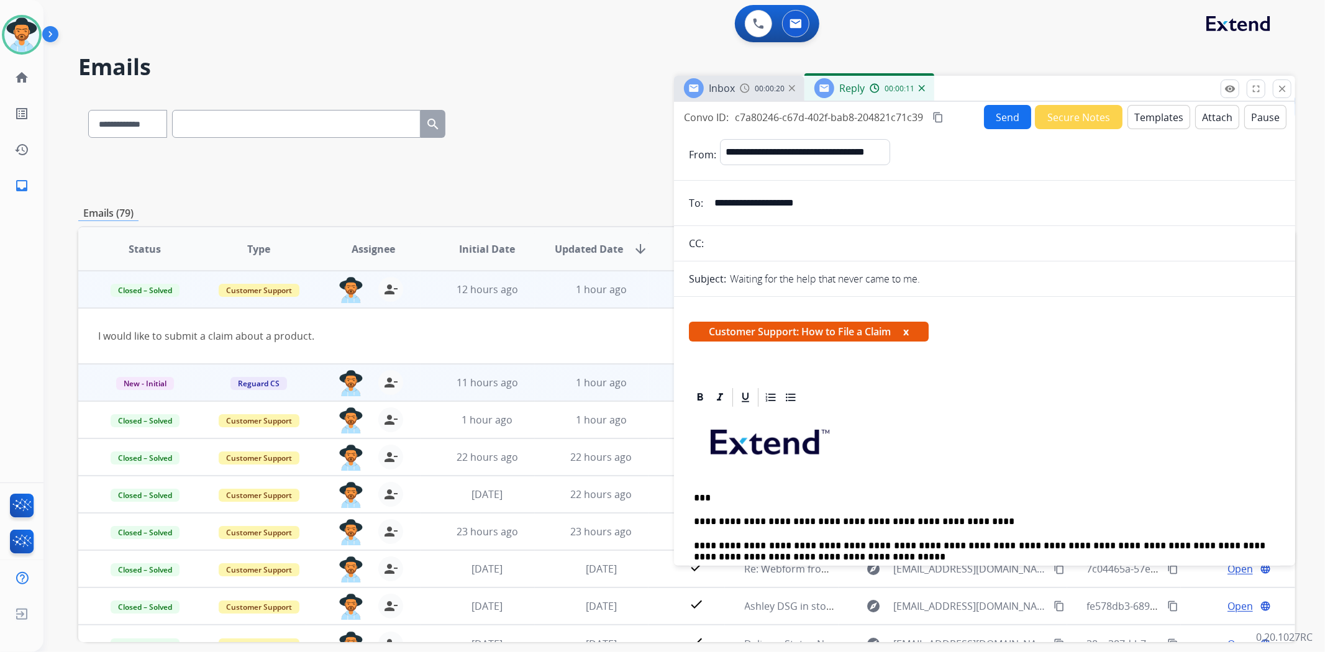
scroll to position [0, 0]
click at [1012, 109] on button "Send" at bounding box center [1007, 118] width 47 height 24
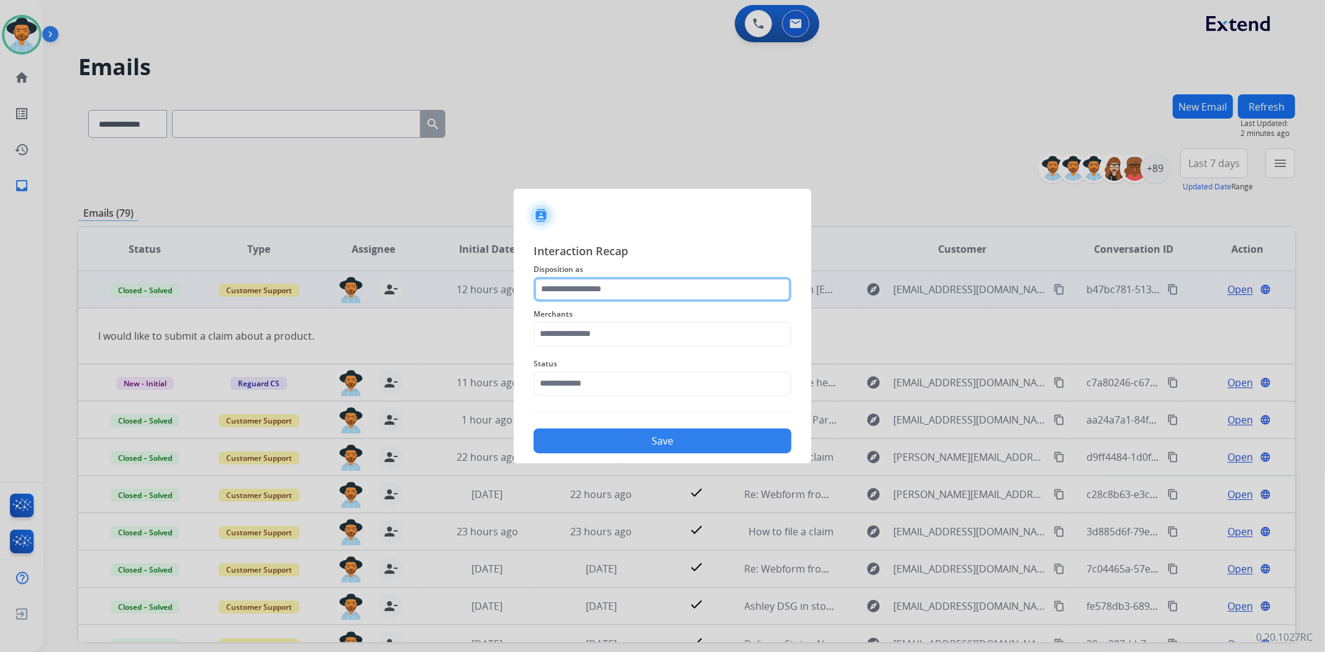
click at [610, 295] on input "text" at bounding box center [663, 289] width 258 height 25
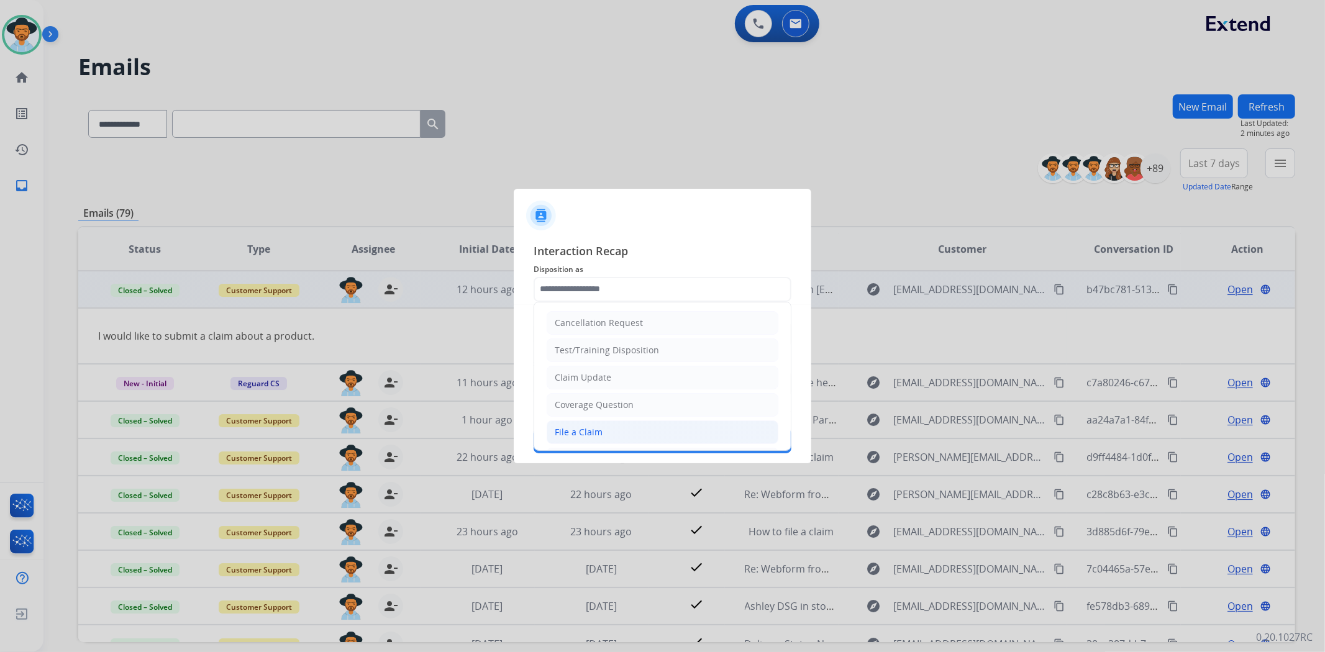
click at [587, 432] on div "File a Claim" at bounding box center [579, 432] width 48 height 12
type input "**********"
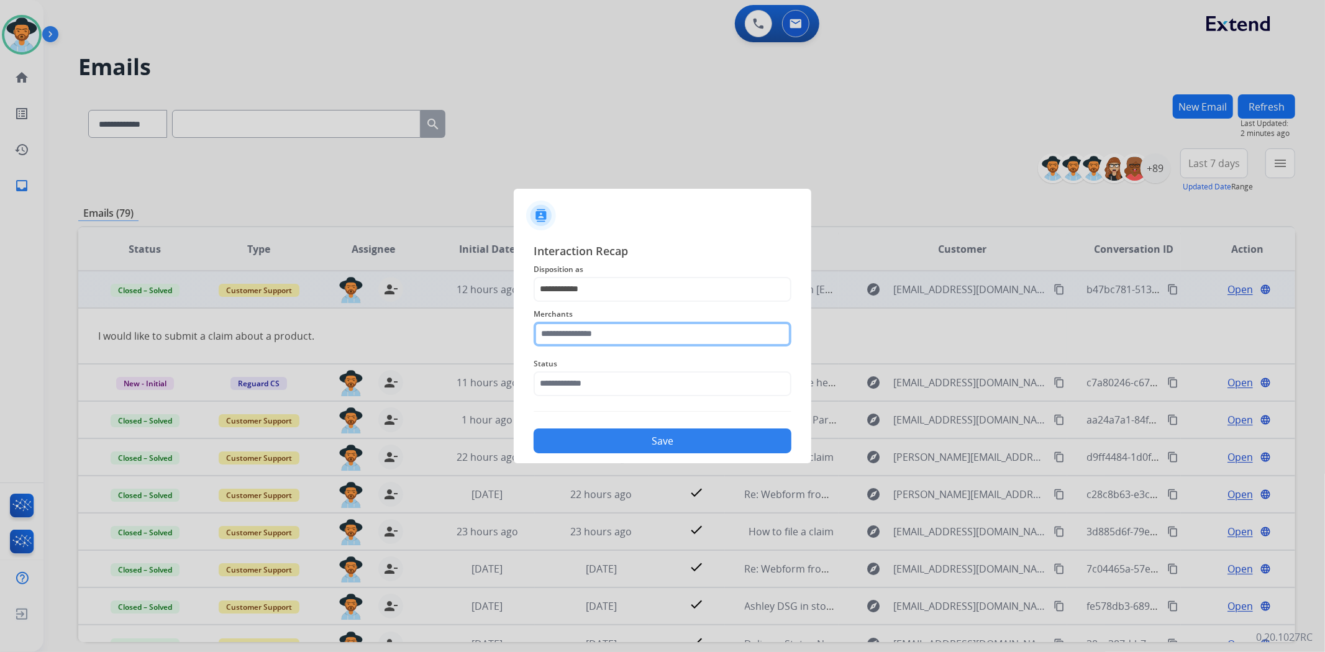
click at [601, 333] on input "text" at bounding box center [663, 334] width 258 height 25
click at [611, 361] on li "Carparts.com" at bounding box center [665, 370] width 237 height 24
type input "**********"
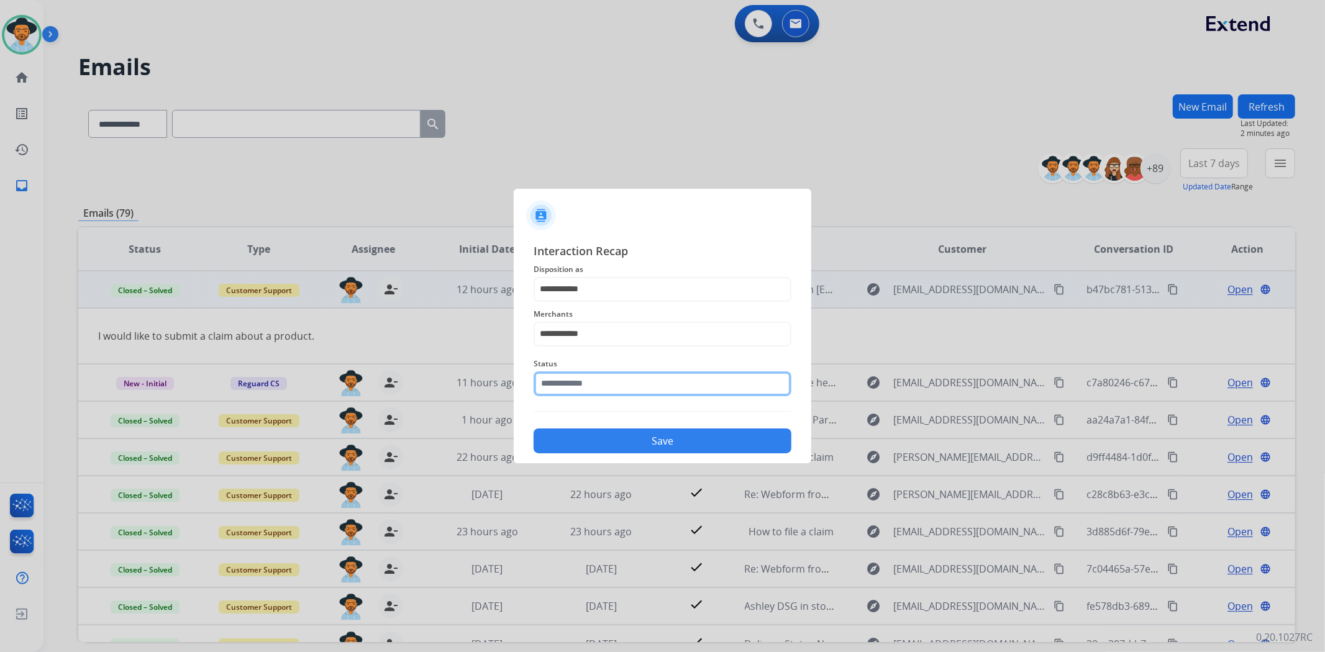
click at [618, 382] on input "text" at bounding box center [663, 384] width 258 height 25
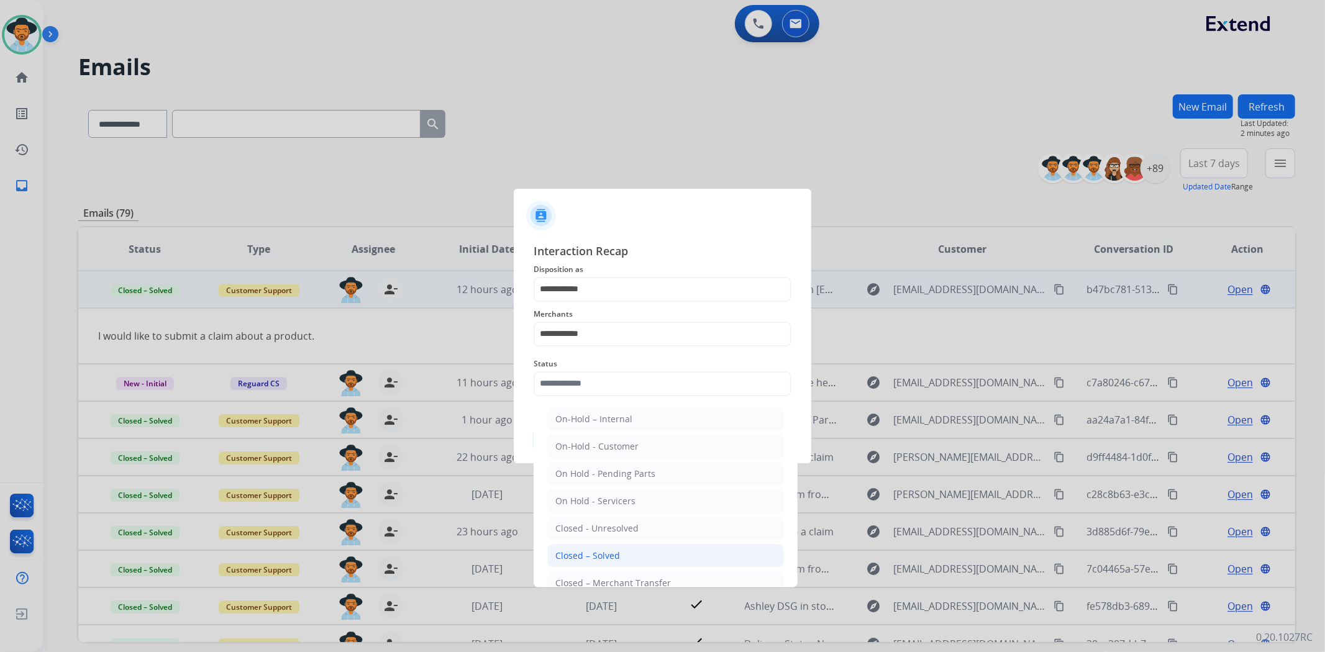
click at [636, 549] on li "Closed – Solved" at bounding box center [665, 556] width 237 height 24
type input "**********"
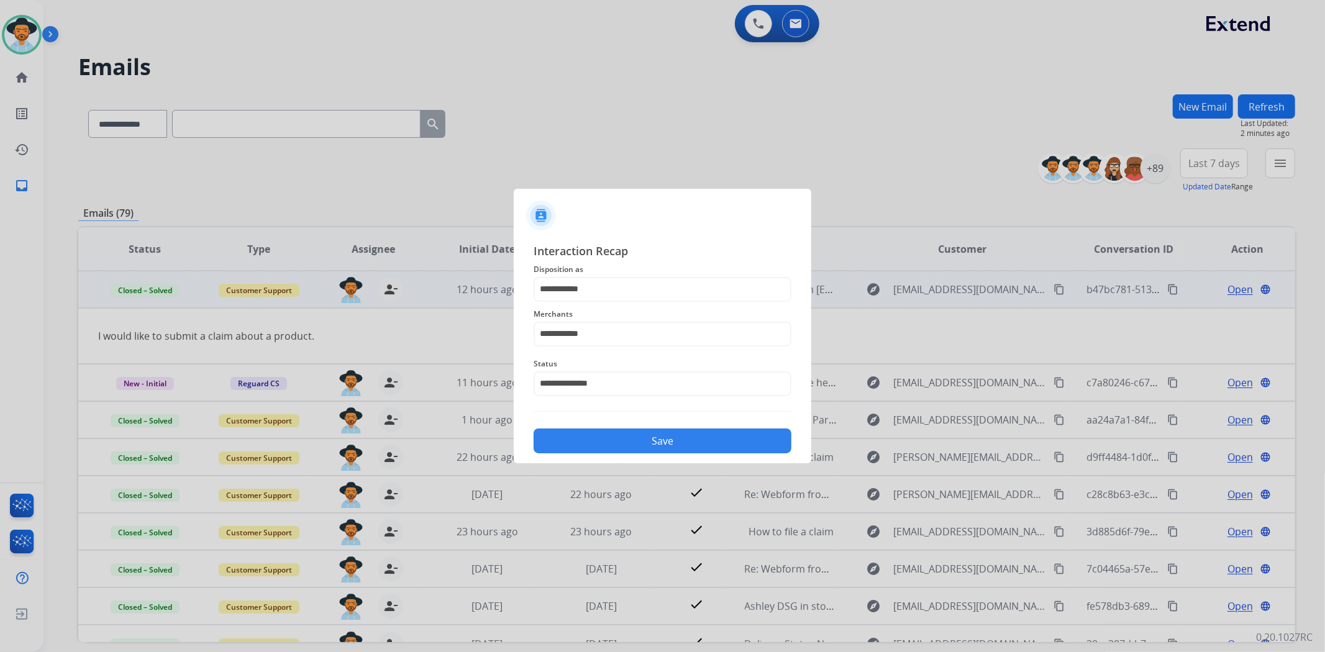
click at [660, 442] on button "Save" at bounding box center [663, 441] width 258 height 25
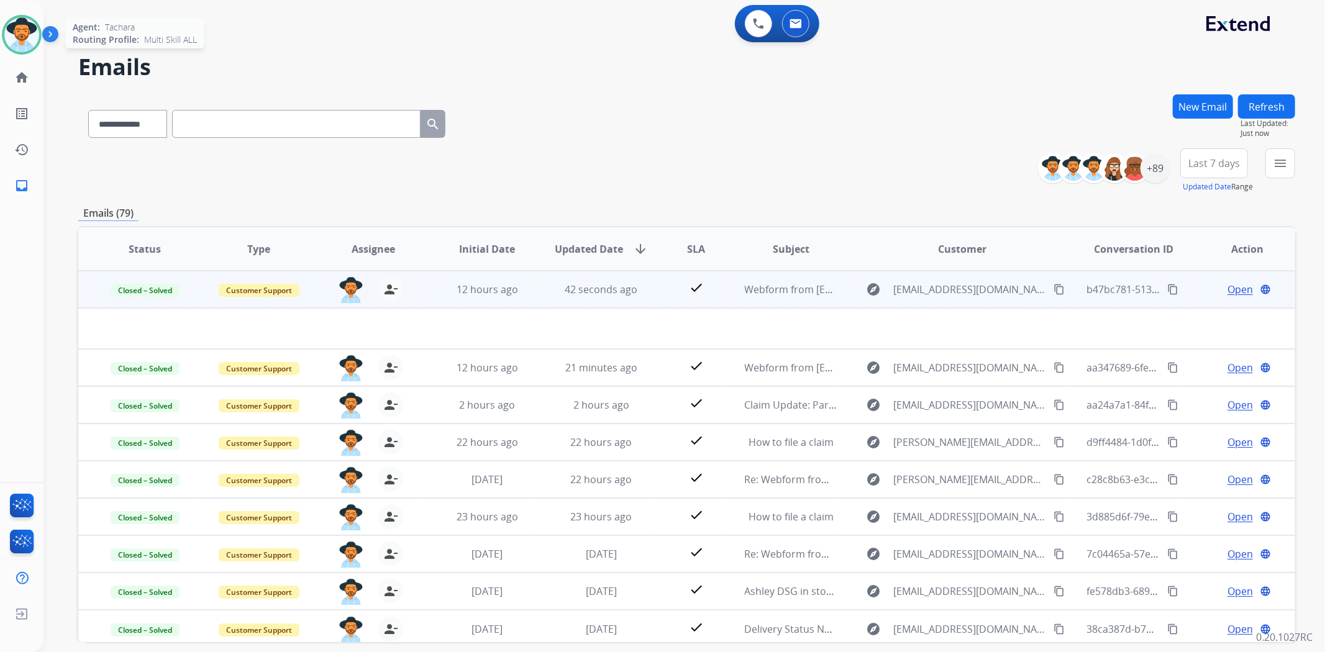
click at [24, 39] on img at bounding box center [21, 34] width 35 height 35
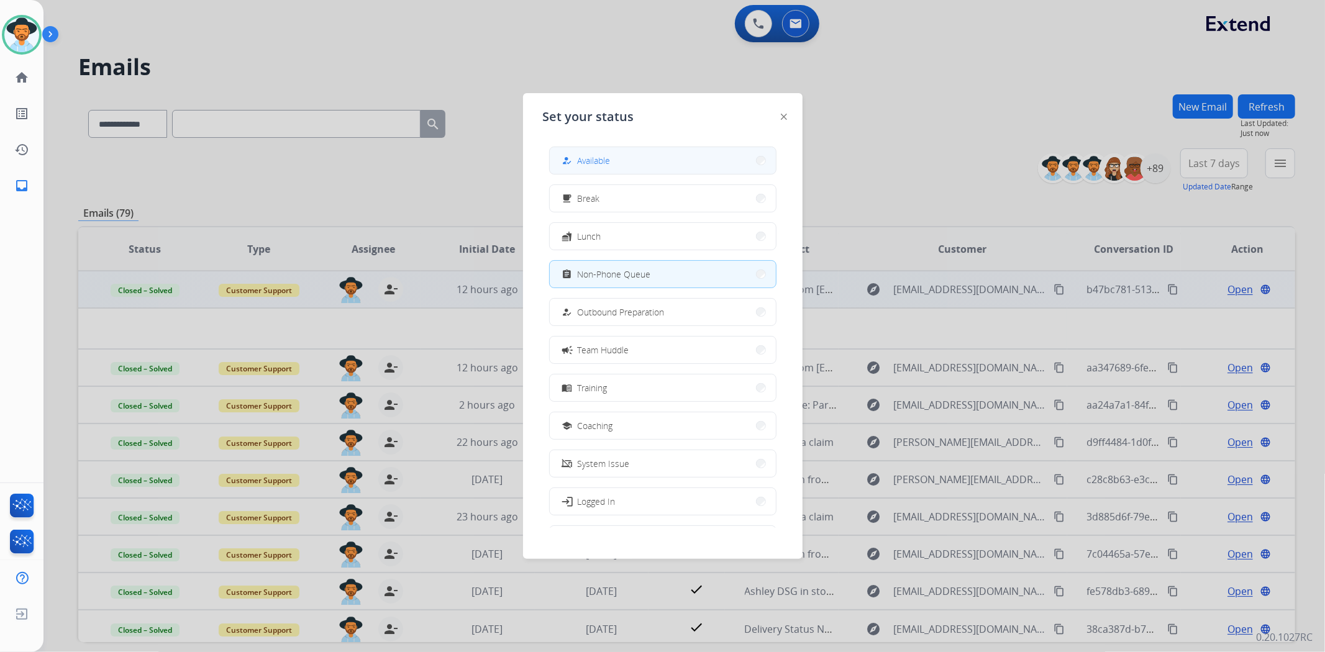
click at [564, 147] on button "how_to_reg Available" at bounding box center [663, 160] width 226 height 27
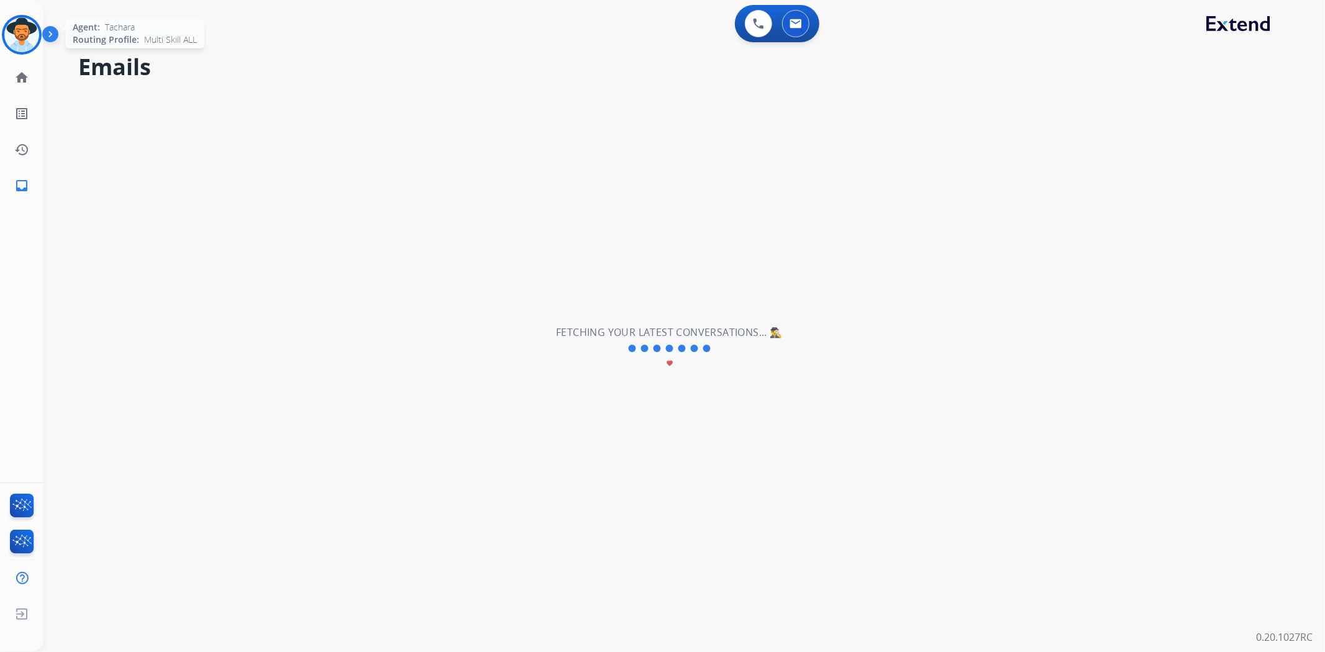
click at [28, 33] on img at bounding box center [21, 34] width 35 height 35
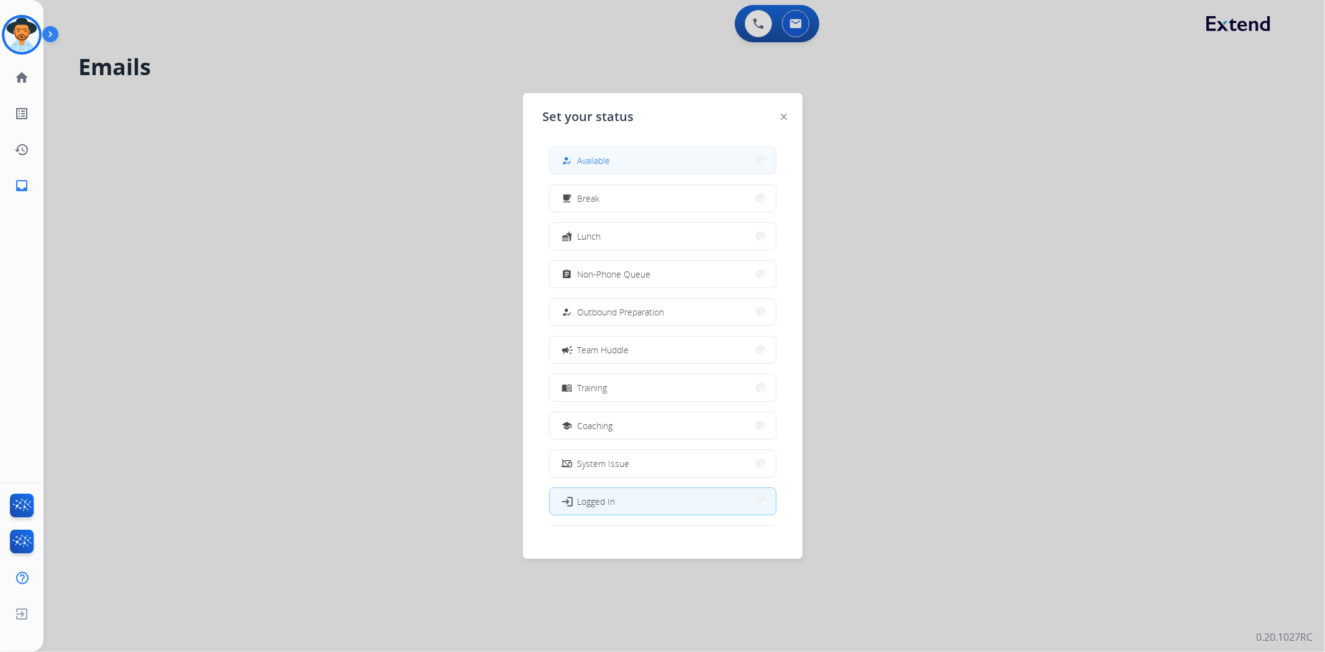
click at [598, 154] on span "Available" at bounding box center [594, 160] width 33 height 13
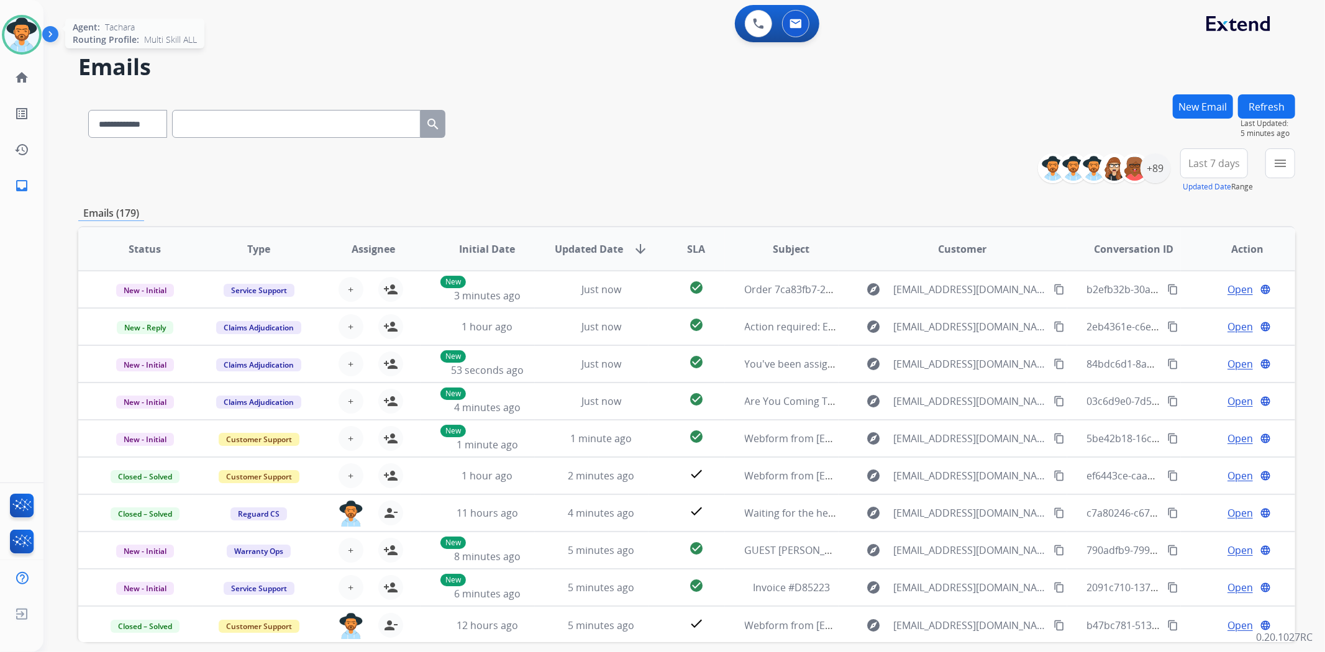
click at [21, 52] on div at bounding box center [22, 35] width 40 height 40
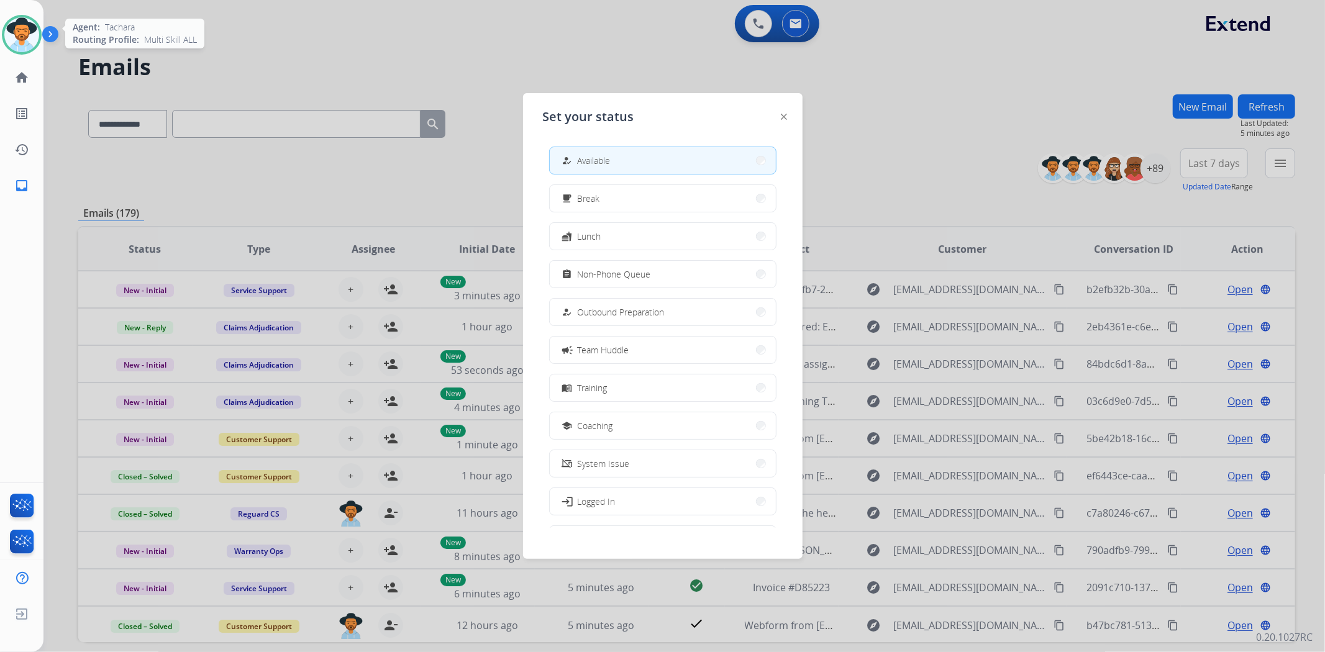
click at [15, 27] on img at bounding box center [21, 34] width 35 height 35
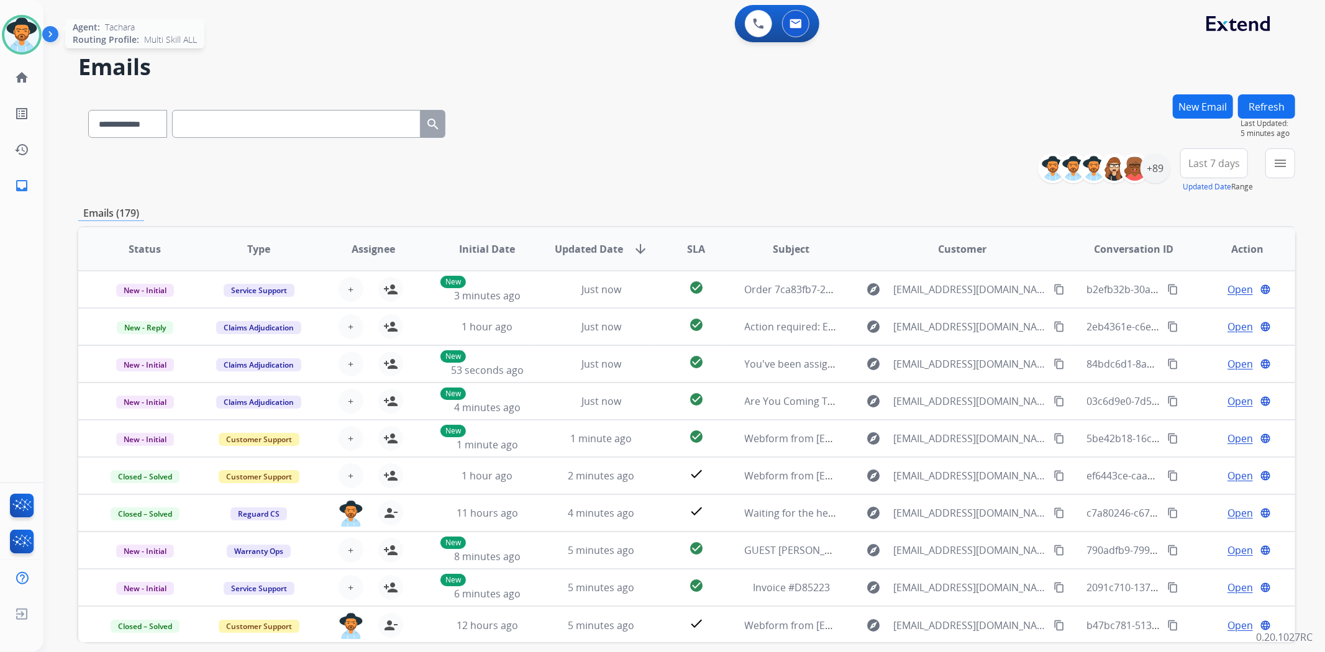
click at [15, 27] on img at bounding box center [21, 34] width 35 height 35
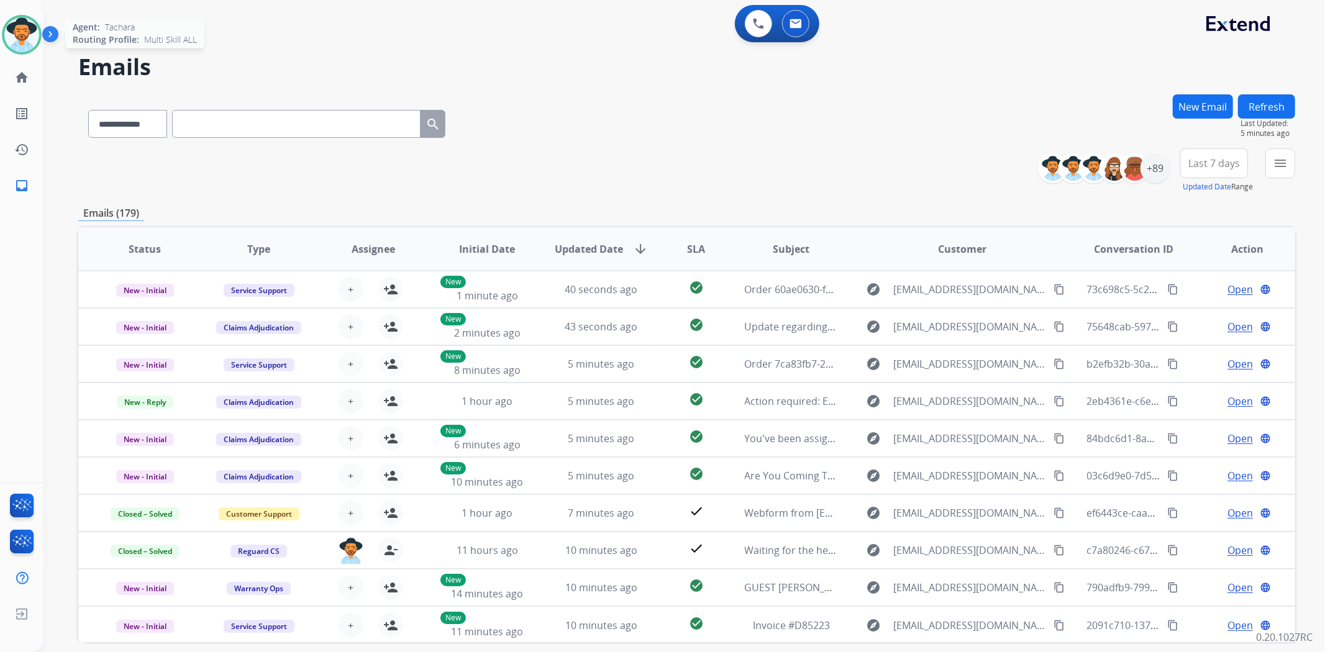
click at [27, 34] on img at bounding box center [21, 34] width 35 height 35
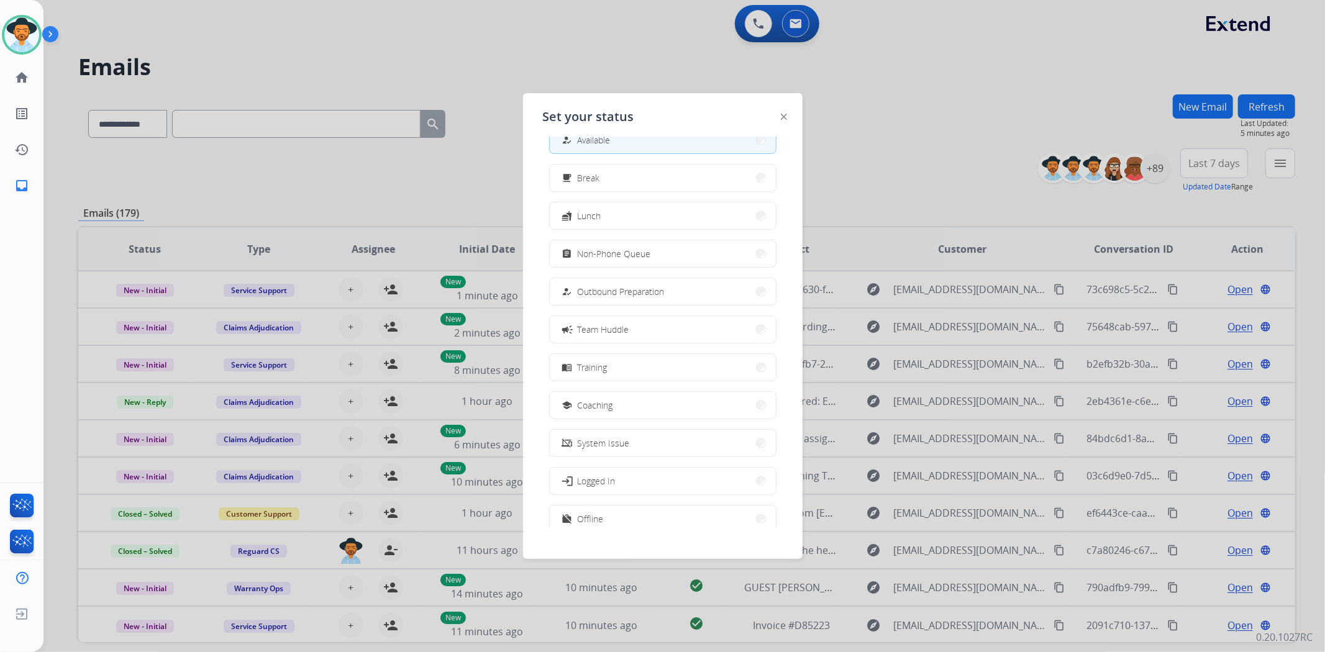
scroll to position [41, 0]
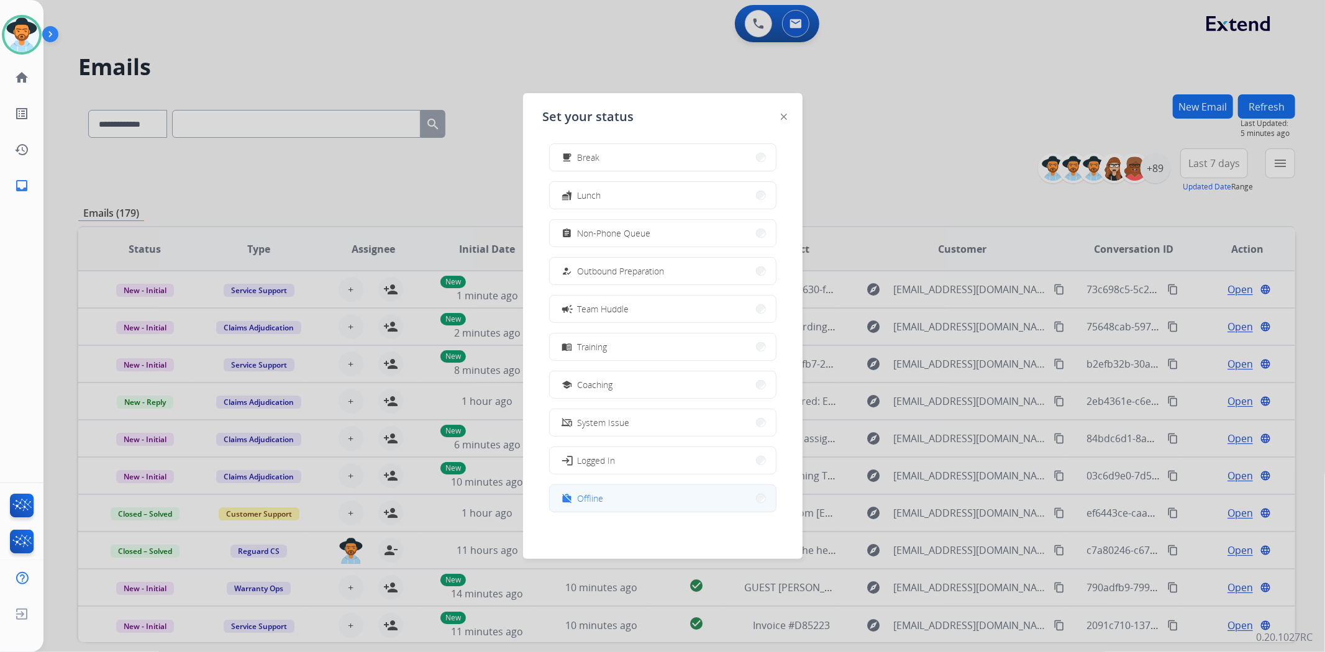
click at [608, 498] on button "work_off Offline" at bounding box center [663, 498] width 226 height 27
